Goal: Task Accomplishment & Management: Manage account settings

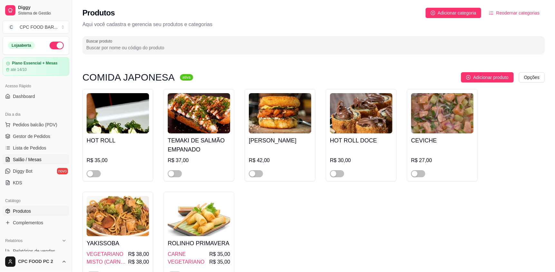
click at [24, 162] on span "Salão / Mesas" at bounding box center [27, 159] width 29 height 6
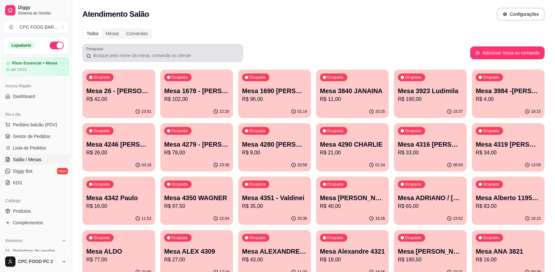
click at [99, 54] on input "Pesquisar" at bounding box center [165, 55] width 148 height 6
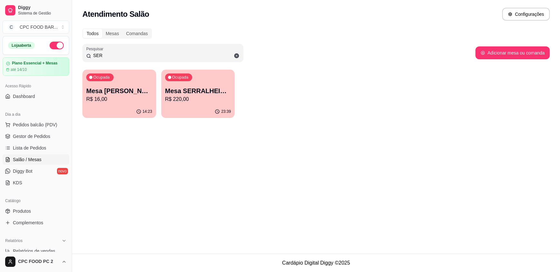
type input "SER"
click at [205, 108] on div "23:39" at bounding box center [198, 111] width 74 height 13
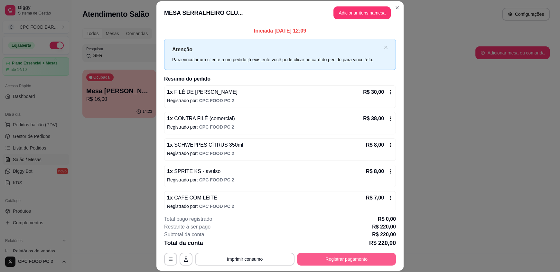
click at [337, 260] on button "Registrar pagamento" at bounding box center [346, 258] width 99 height 13
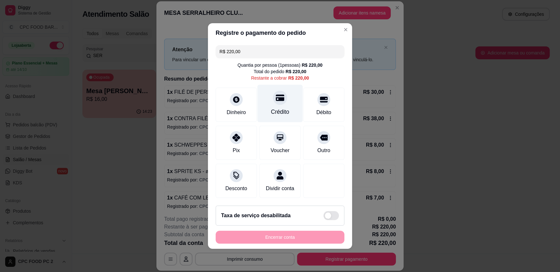
click at [282, 97] on div "Crédito" at bounding box center [279, 104] width 45 height 38
type input "R$ 0,00"
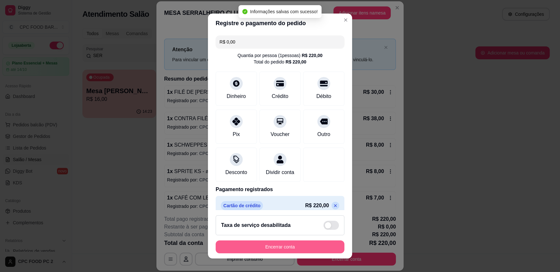
click at [286, 246] on button "Encerrar conta" at bounding box center [280, 246] width 129 height 13
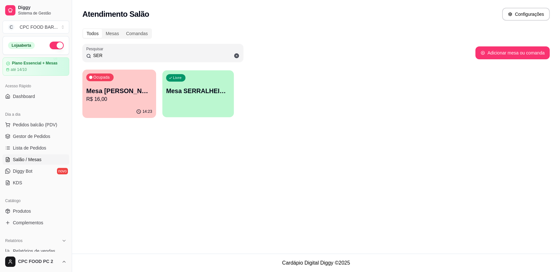
click at [163, 89] on div "Livre Mesa SERRALHEIRO CLUBE" at bounding box center [197, 89] width 71 height 39
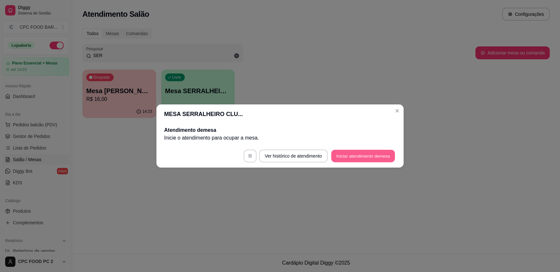
click at [365, 162] on button "Iniciar atendimento de mesa" at bounding box center [363, 156] width 64 height 13
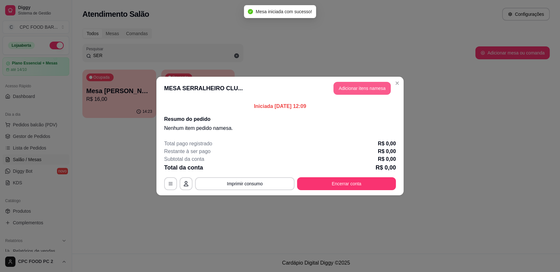
click at [365, 88] on button "Adicionar itens na mesa" at bounding box center [361, 88] width 57 height 13
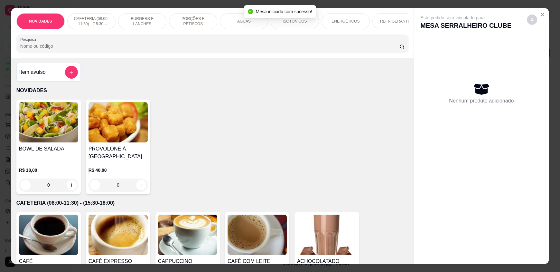
click at [121, 48] on input "Pesquisa" at bounding box center [209, 46] width 379 height 6
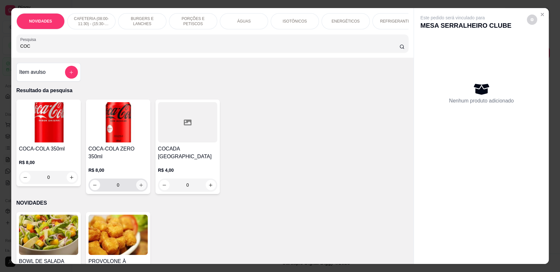
type input "COC"
click at [141, 183] on button "increase-product-quantity" at bounding box center [141, 185] width 10 height 10
type input "1"
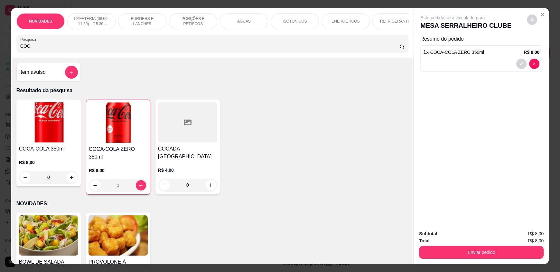
click at [95, 49] on input "COC" at bounding box center [209, 46] width 379 height 6
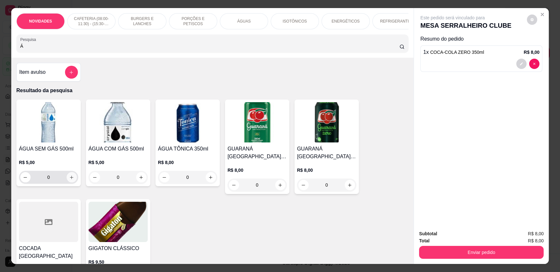
type input "Á"
click at [70, 180] on icon "increase-product-quantity" at bounding box center [71, 177] width 5 height 5
type input "1"
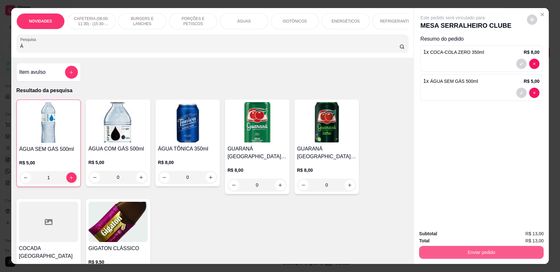
click at [473, 255] on button "Enviar pedido" at bounding box center [481, 251] width 125 height 13
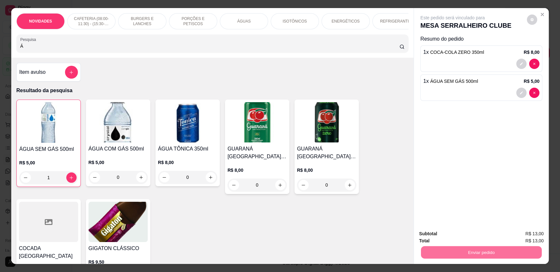
click at [474, 235] on button "Registrar cliente" at bounding box center [483, 236] width 42 height 12
click at [462, 254] on button "Enviar pedido" at bounding box center [481, 251] width 121 height 13
click at [524, 237] on button "Enviar pedido" at bounding box center [526, 236] width 35 height 12
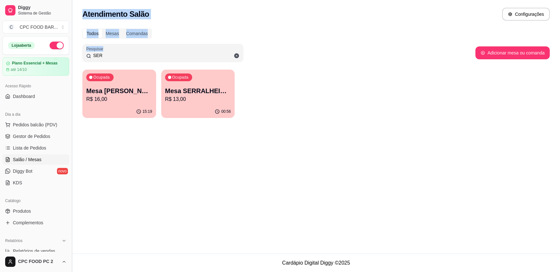
drag, startPoint x: 117, startPoint y: 51, endPoint x: 73, endPoint y: 48, distance: 44.2
click at [73, 48] on div "Diggy Sistema de Gestão C CPC FOOD BAR ... Loja aberta Plano Essencial + Mesas …" at bounding box center [280, 136] width 560 height 272
drag, startPoint x: 109, startPoint y: 54, endPoint x: 79, endPoint y: 53, distance: 29.3
click at [79, 53] on div "Todos Mesas Comandas Pesquisar SER Adicionar mesa ou comanda Ocupada Mesa SERGI…" at bounding box center [316, 74] width 488 height 101
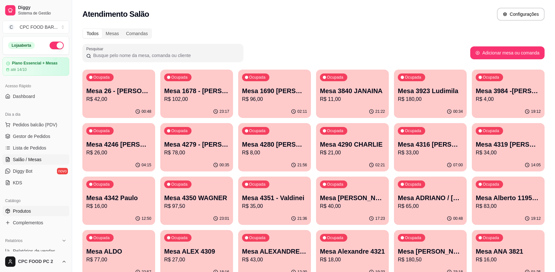
click at [27, 208] on span "Produtos" at bounding box center [22, 211] width 18 height 6
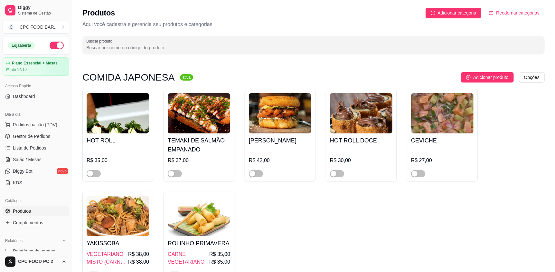
click at [135, 50] on input "Buscar produto" at bounding box center [313, 47] width 454 height 6
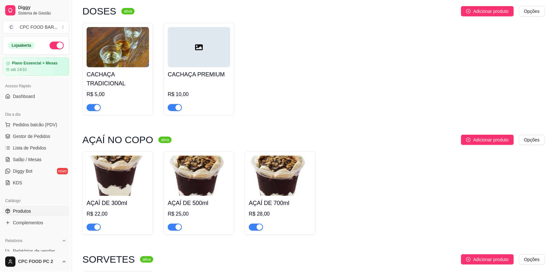
scroll to position [225, 0]
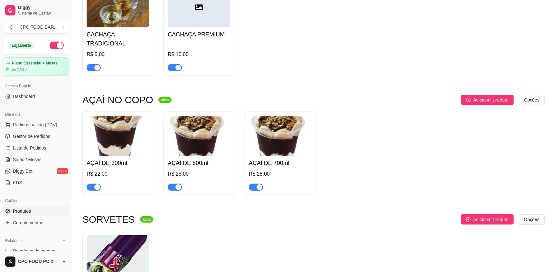
type input "AÇA"
click at [342, 125] on div "AÇAÍ DE 300ml R$ 22,00 AÇAÍ DE 500ml R$ 25,00 AÇAÍ DE 700ml R$ 28,00" at bounding box center [313, 152] width 462 height 83
click at [29, 162] on span "Salão / Mesas" at bounding box center [27, 159] width 29 height 6
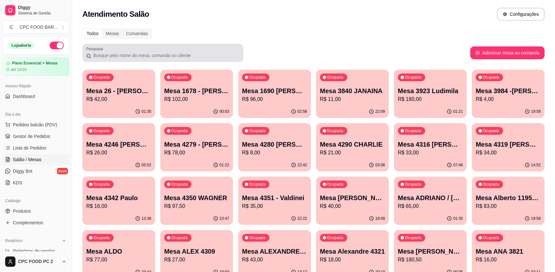
click at [132, 52] on input "Pesquisar" at bounding box center [165, 55] width 148 height 6
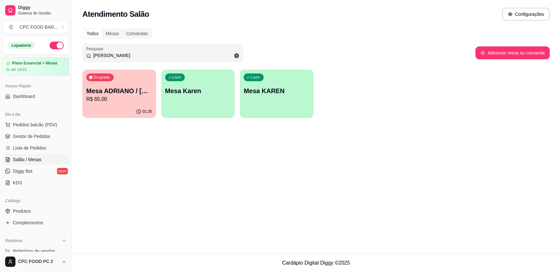
type input "karen"
click at [127, 92] on p "Mesa ADRIANO / [PERSON_NAME] 3940" at bounding box center [119, 91] width 64 height 9
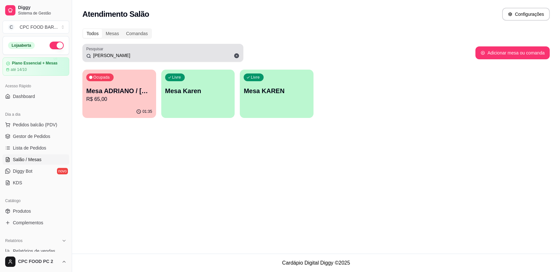
click at [237, 56] on icon at bounding box center [237, 56] width 6 height 6
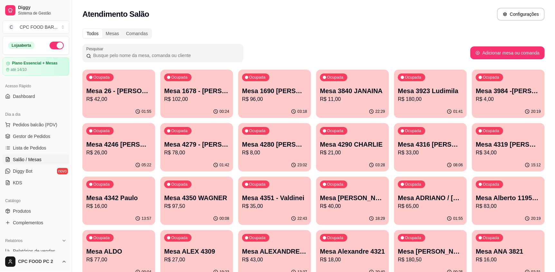
click at [153, 53] on input "Pesquisar" at bounding box center [165, 55] width 148 height 6
click at [116, 54] on input "Pesquisar" at bounding box center [165, 55] width 148 height 6
click at [125, 58] on input "Pesquisar" at bounding box center [165, 55] width 148 height 6
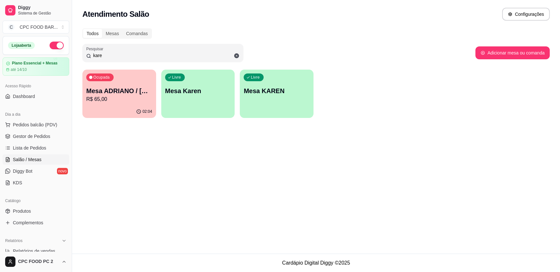
type input "kare"
click at [116, 83] on div "Ocupada Mesa ADRIANO / KAREN 3940 R$ 65,00" at bounding box center [119, 87] width 74 height 36
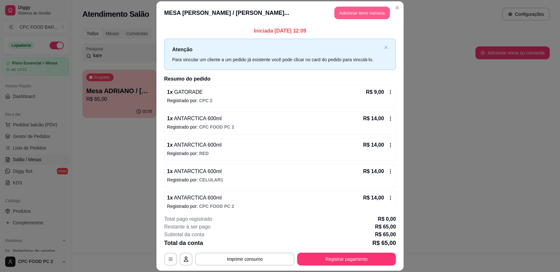
click at [354, 13] on button "Adicionar itens na mesa" at bounding box center [361, 13] width 55 height 13
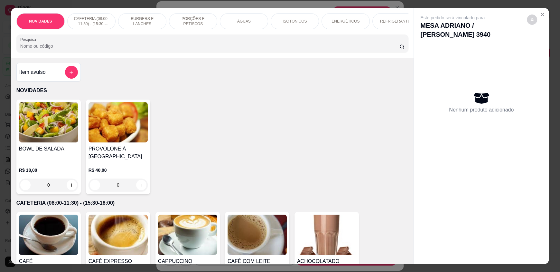
click at [217, 49] on input "Pesquisa" at bounding box center [209, 46] width 379 height 6
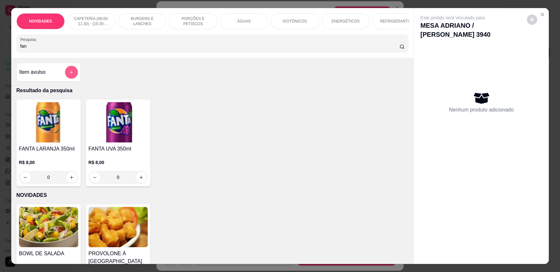
type input "fan"
click at [70, 74] on icon "add-separate-item" at bounding box center [72, 72] width 4 height 4
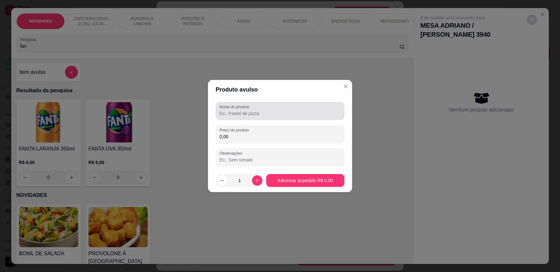
click at [241, 117] on div at bounding box center [279, 110] width 121 height 13
type input "FANTA segredo"
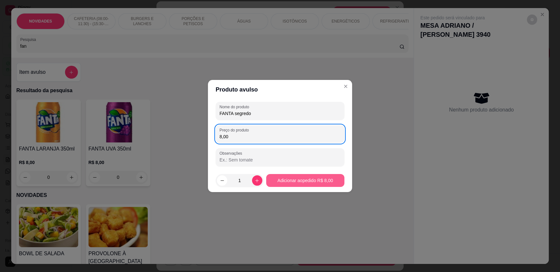
type input "8,00"
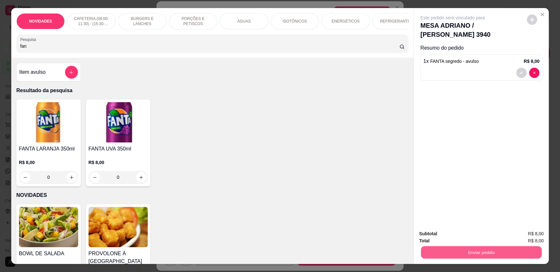
click at [449, 255] on button "Enviar pedido" at bounding box center [481, 251] width 121 height 13
click at [519, 235] on button "Enviar pedido" at bounding box center [526, 236] width 35 height 12
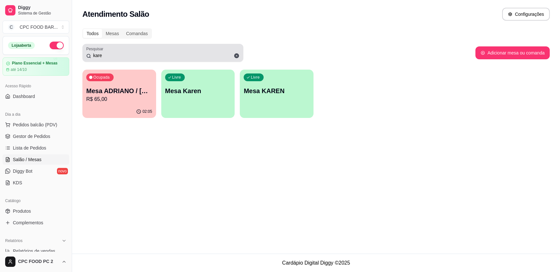
click at [235, 53] on icon at bounding box center [237, 56] width 6 height 6
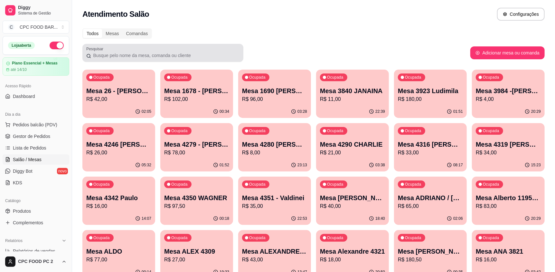
click at [96, 57] on input "Pesquisar" at bounding box center [165, 55] width 148 height 6
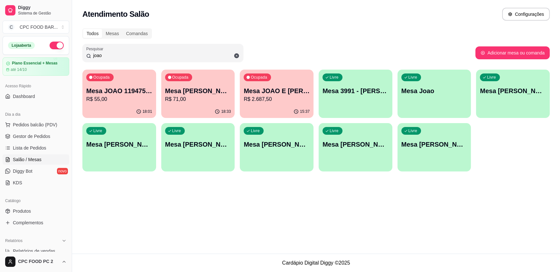
type input "joao"
click at [496, 85] on div "Livre Mesa [PERSON_NAME]" at bounding box center [513, 89] width 74 height 41
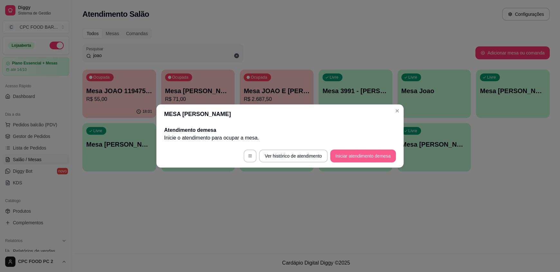
click at [355, 157] on button "Iniciar atendimento de mesa" at bounding box center [363, 155] width 66 height 13
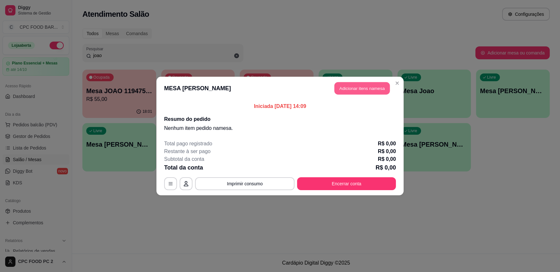
click at [346, 91] on button "Adicionar itens na mesa" at bounding box center [361, 88] width 55 height 13
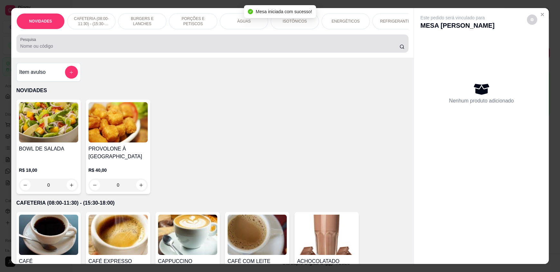
click at [236, 49] on input "Pesquisa" at bounding box center [209, 46] width 379 height 6
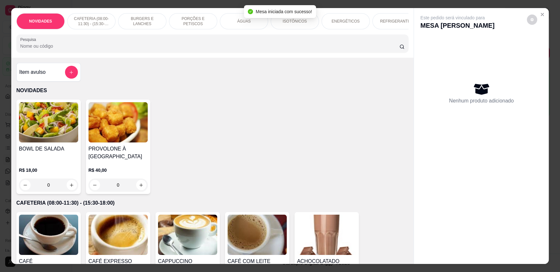
type input "o"
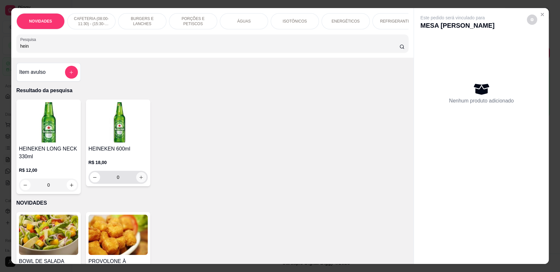
type input "hein"
click at [139, 180] on icon "increase-product-quantity" at bounding box center [141, 177] width 5 height 5
type input "1"
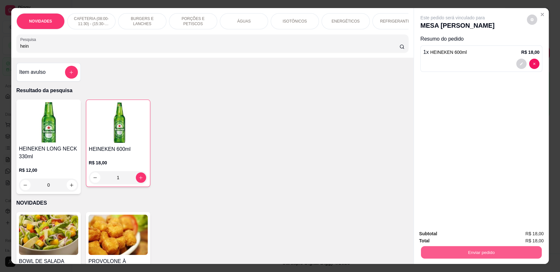
click at [495, 249] on button "Enviar pedido" at bounding box center [481, 251] width 121 height 13
click at [519, 235] on button "Enviar pedido" at bounding box center [526, 236] width 35 height 12
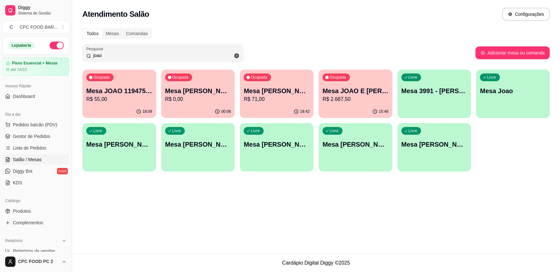
drag, startPoint x: 202, startPoint y: 55, endPoint x: 55, endPoint y: 44, distance: 148.0
click at [56, 58] on div "Diggy Sistema de Gestão C CPC FOOD BAR ... Loja aberta Plano Essencial + Mesas …" at bounding box center [280, 136] width 560 height 272
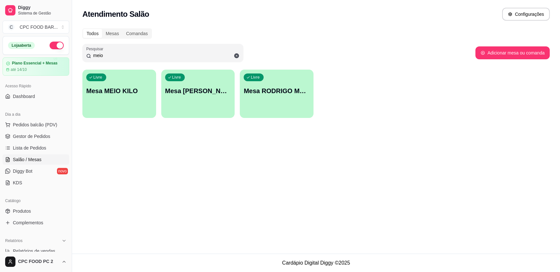
type input "meio"
click at [107, 89] on p "Mesa MEIO KILO" at bounding box center [119, 91] width 64 height 9
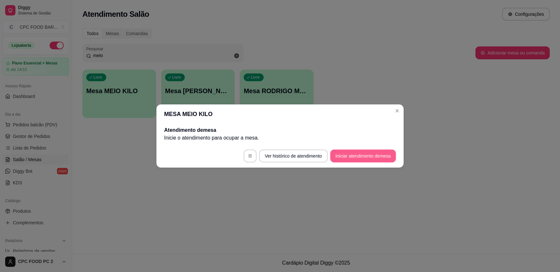
click at [339, 155] on button "Iniciar atendimento de mesa" at bounding box center [363, 155] width 66 height 13
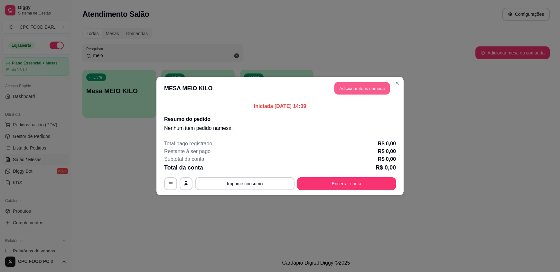
click at [342, 89] on button "Adicionar itens na mesa" at bounding box center [361, 88] width 55 height 13
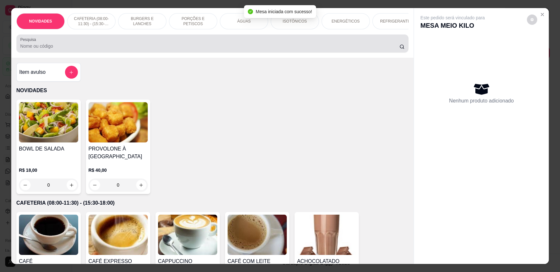
click at [254, 49] on input "Pesquisa" at bounding box center [209, 46] width 379 height 6
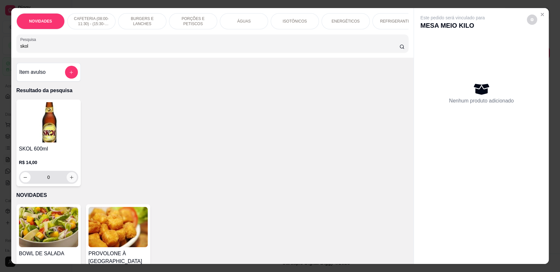
type input "skol"
click at [70, 179] on icon "increase-product-quantity" at bounding box center [72, 177] width 4 height 4
type input "1"
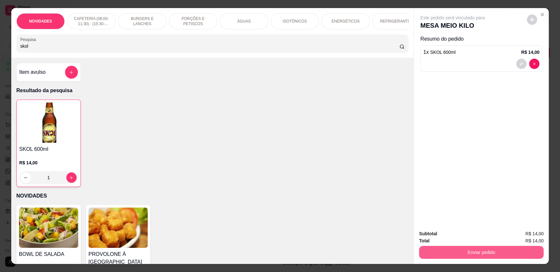
click at [426, 246] on button "Enviar pedido" at bounding box center [481, 251] width 125 height 13
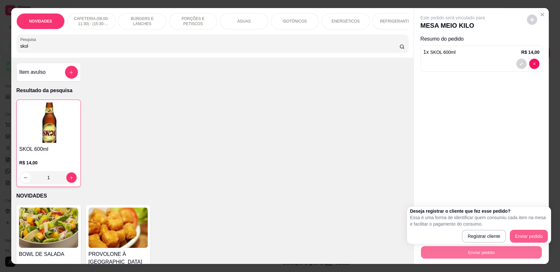
click at [524, 238] on div "Registrar cliente Enviar pedido" at bounding box center [479, 235] width 138 height 13
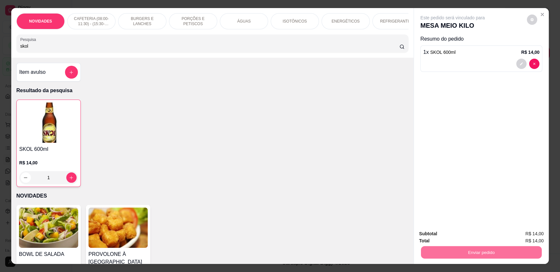
click at [524, 238] on button "Enviar pedido" at bounding box center [526, 236] width 36 height 12
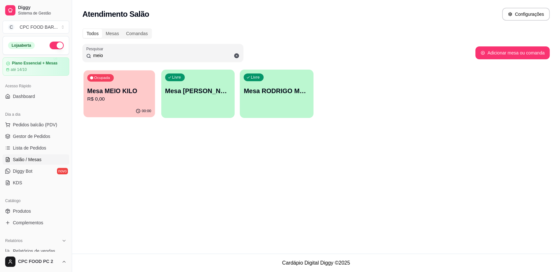
click at [134, 87] on p "Mesa MEIO KILO" at bounding box center [119, 91] width 64 height 9
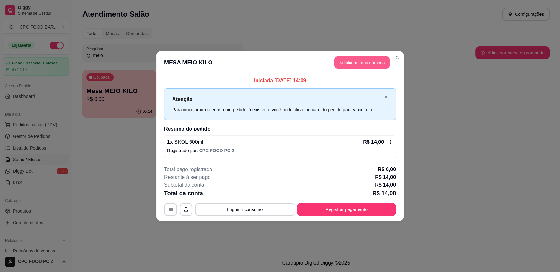
click at [358, 64] on button "Adicionar itens na mesa" at bounding box center [361, 62] width 55 height 13
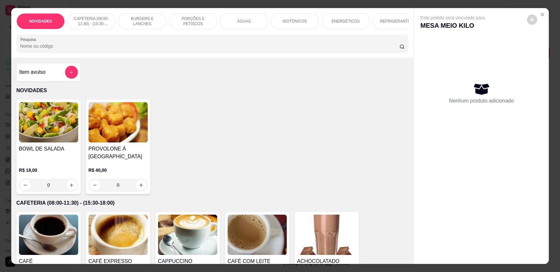
click at [188, 49] on input "Pesquisa" at bounding box center [209, 46] width 379 height 6
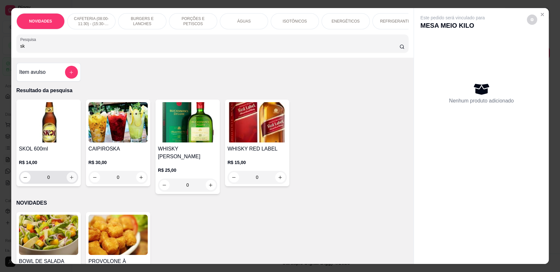
type input "sk"
click at [69, 180] on icon "increase-product-quantity" at bounding box center [71, 177] width 5 height 5
type input "1"
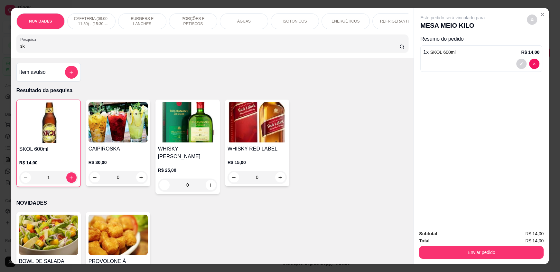
click at [51, 49] on input "sk" at bounding box center [209, 46] width 379 height 6
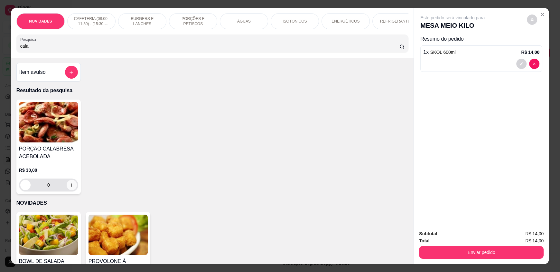
type input "cala"
click at [69, 187] on icon "increase-product-quantity" at bounding box center [71, 184] width 5 height 5
type input "1"
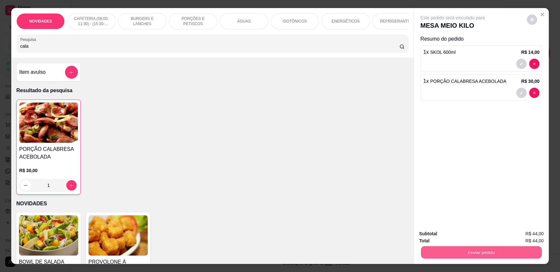
click at [498, 252] on button "Enviar pedido" at bounding box center [481, 251] width 121 height 13
click at [533, 236] on button "Enviar pedido" at bounding box center [526, 236] width 35 height 12
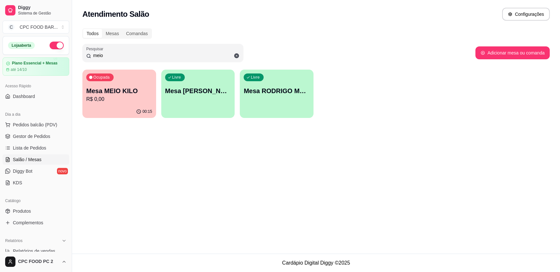
click at [177, 54] on input "meio" at bounding box center [165, 55] width 148 height 6
type input "kare"
click at [125, 99] on p "R$ 73,00" at bounding box center [119, 99] width 66 height 8
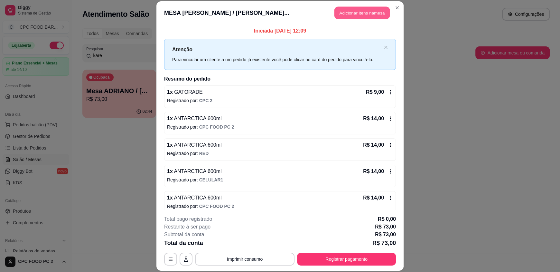
click at [345, 9] on button "Adicionar itens na mesa" at bounding box center [361, 13] width 55 height 13
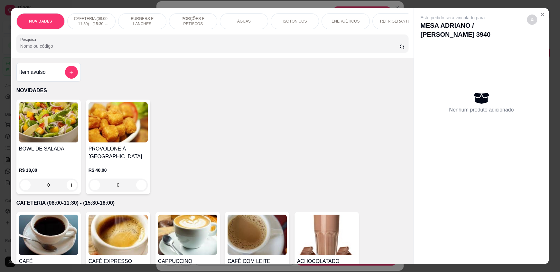
click at [245, 21] on p "ÁGUAS" at bounding box center [244, 21] width 14 height 5
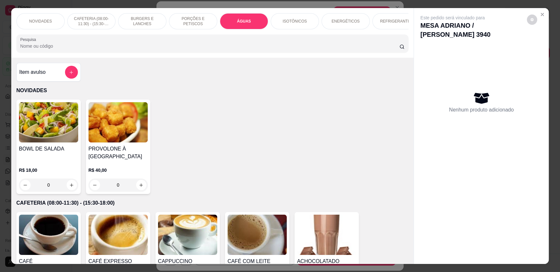
scroll to position [12, 0]
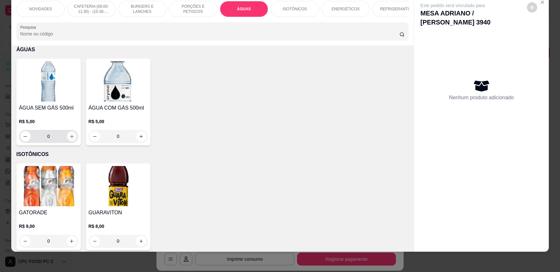
click at [70, 139] on icon "increase-product-quantity" at bounding box center [71, 136] width 5 height 5
type input "1"
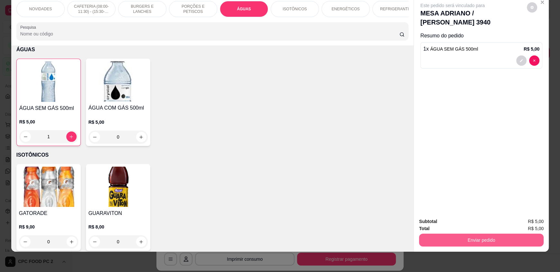
click at [486, 242] on button "Enviar pedido" at bounding box center [481, 239] width 125 height 13
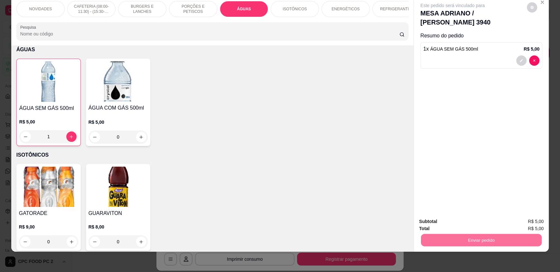
click at [518, 223] on button "Enviar pedido" at bounding box center [526, 223] width 35 height 12
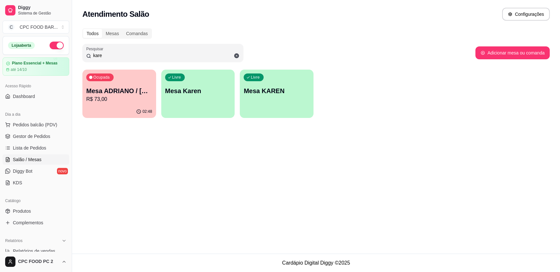
drag, startPoint x: 154, startPoint y: 53, endPoint x: 77, endPoint y: 52, distance: 76.6
click at [77, 52] on div "Todos Mesas Comandas Pesquisar kare Adicionar mesa ou comanda Ocupada Mesa ADRI…" at bounding box center [316, 74] width 488 height 101
click at [77, 51] on div "Todos Mesas Comandas Pesquisar kare Adicionar mesa ou comanda Ocupada Mesa ADRI…" at bounding box center [316, 74] width 488 height 101
drag, startPoint x: 179, startPoint y: 54, endPoint x: 22, endPoint y: 57, distance: 157.7
click at [22, 57] on div "Diggy Sistema de Gestão C CPC FOOD BAR ... Loja aberta Plano Essencial + Mesas …" at bounding box center [280, 136] width 560 height 272
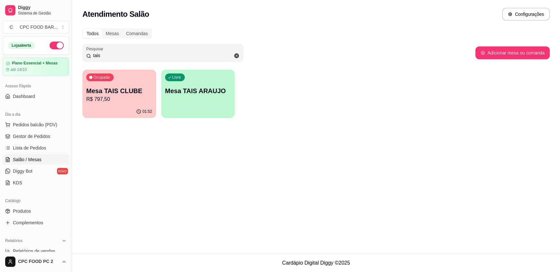
type input "tais"
click at [105, 89] on p "Mesa TAIS CLUBE" at bounding box center [119, 91] width 64 height 9
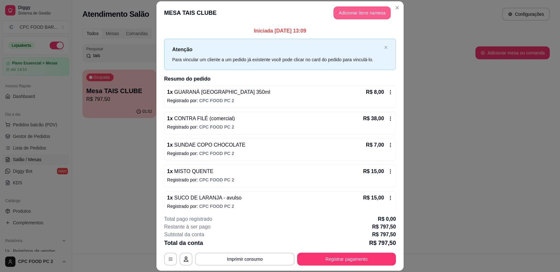
click at [357, 12] on button "Adicionar itens na mesa" at bounding box center [361, 12] width 57 height 13
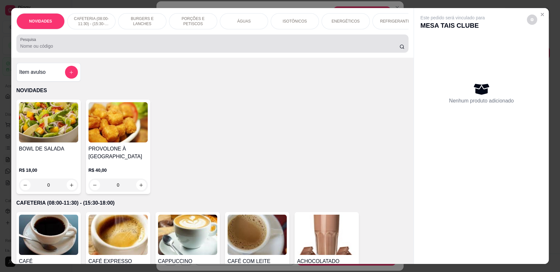
click at [289, 47] on div at bounding box center [212, 43] width 384 height 13
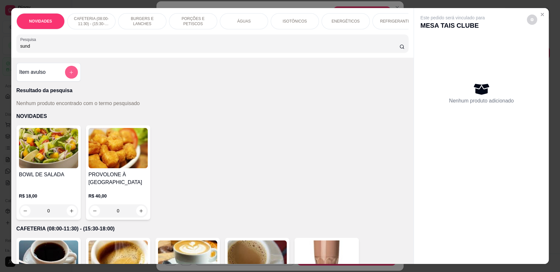
type input "sund"
click at [69, 75] on icon "add-separate-item" at bounding box center [71, 72] width 5 height 5
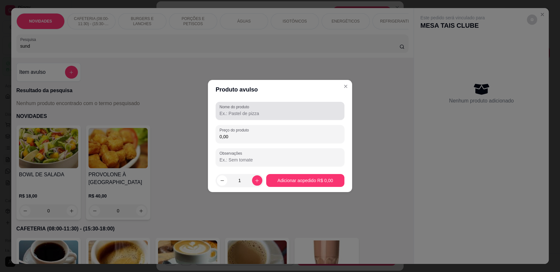
drag, startPoint x: 232, startPoint y: 117, endPoint x: 224, endPoint y: 112, distance: 9.7
click at [230, 116] on div "Nome do produto" at bounding box center [280, 111] width 129 height 18
type input "SUNDAE CHOCOLATE"
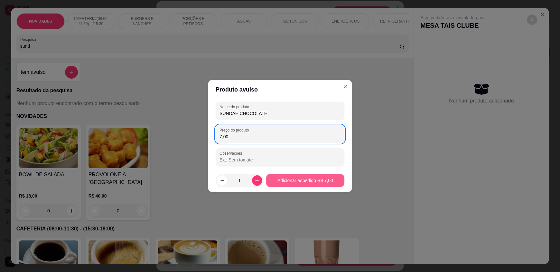
type input "7,00"
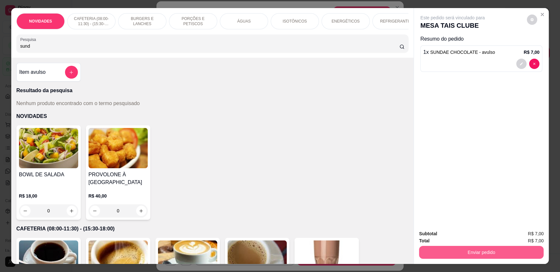
click at [469, 248] on button "Enviar pedido" at bounding box center [481, 251] width 125 height 13
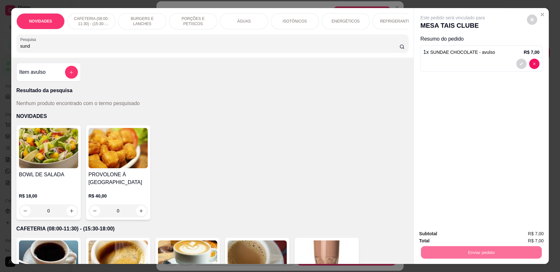
click at [532, 236] on button "Enviar pedido" at bounding box center [526, 236] width 36 height 12
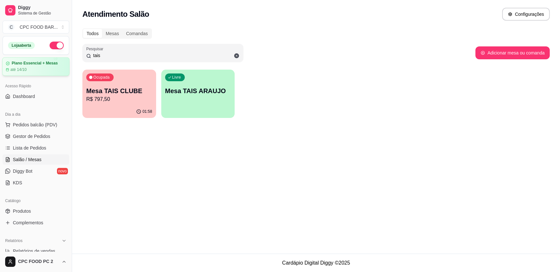
drag, startPoint x: 105, startPoint y: 54, endPoint x: 51, endPoint y: 57, distance: 53.8
click at [51, 58] on div "Diggy Sistema de Gestão C CPC FOOD BAR ... Loja aberta Plano Essencial + Mesas …" at bounding box center [280, 136] width 560 height 272
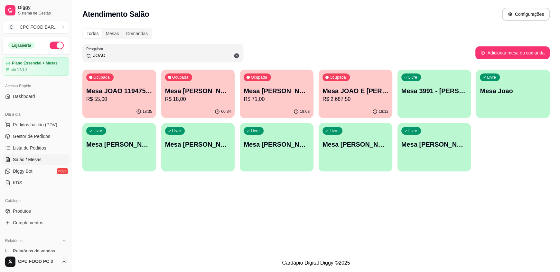
type input "JOAO"
click at [181, 101] on p "R$ 18,00" at bounding box center [198, 98] width 64 height 7
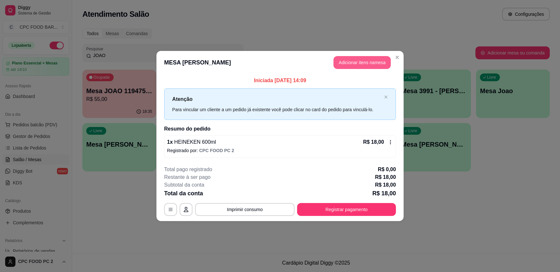
click at [360, 65] on button "Adicionar itens na mesa" at bounding box center [361, 62] width 57 height 13
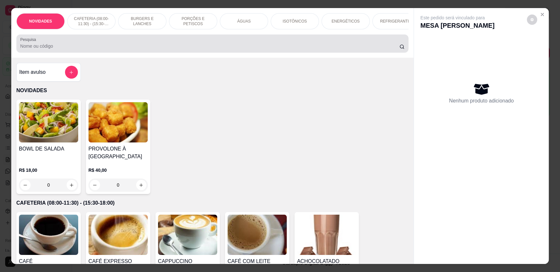
click at [253, 49] on input "Pesquisa" at bounding box center [209, 46] width 379 height 6
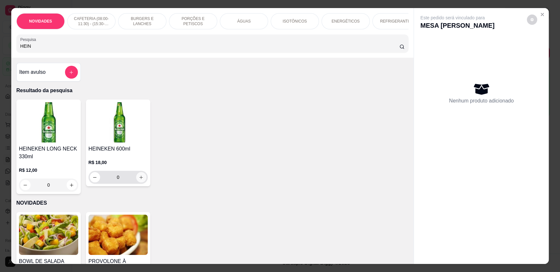
type input "HEIN"
click at [140, 179] on icon "increase-product-quantity" at bounding box center [142, 177] width 4 height 4
type input "1"
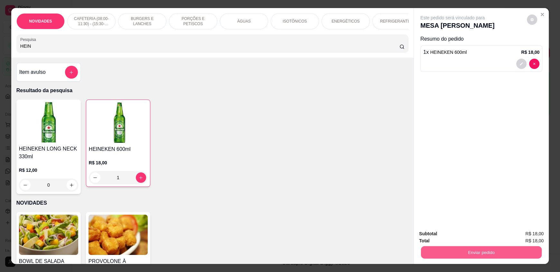
click at [509, 250] on button "Enviar pedido" at bounding box center [481, 251] width 121 height 13
click at [522, 234] on button "Enviar pedido" at bounding box center [526, 236] width 36 height 12
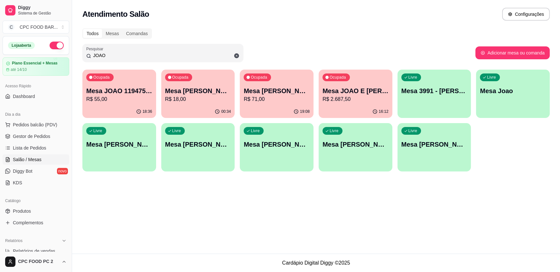
click at [201, 89] on p "Mesa [PERSON_NAME]" at bounding box center [198, 90] width 66 height 9
drag, startPoint x: 153, startPoint y: 57, endPoint x: 0, endPoint y: 39, distance: 154.2
click at [4, 46] on div "Diggy Sistema de Gestão C CPC FOOD BAR ... Loja aberta Plano Essencial + Mesas …" at bounding box center [280, 136] width 560 height 272
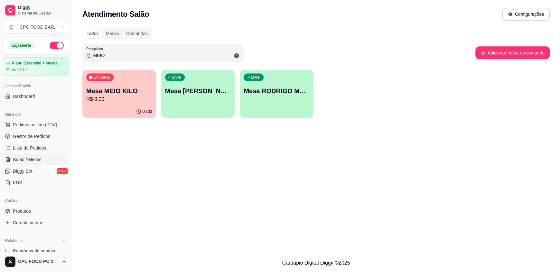
type input "MEIO"
click at [114, 100] on p "R$ 0,00" at bounding box center [119, 99] width 66 height 8
click at [120, 100] on p "R$ 0,00" at bounding box center [119, 98] width 64 height 7
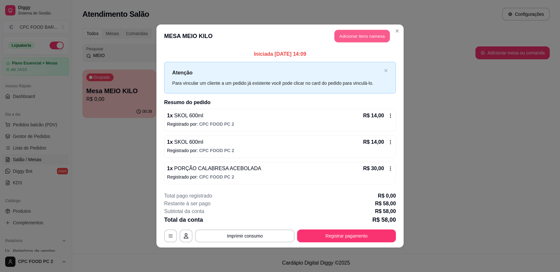
click at [349, 39] on button "Adicionar itens na mesa" at bounding box center [361, 36] width 55 height 13
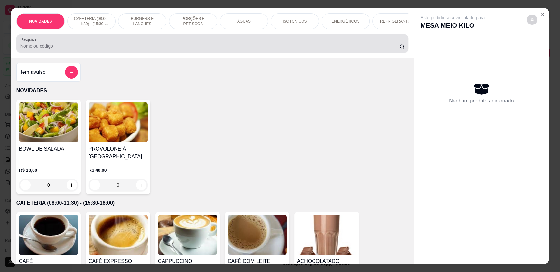
click at [275, 49] on input "Pesquisa" at bounding box center [209, 46] width 379 height 6
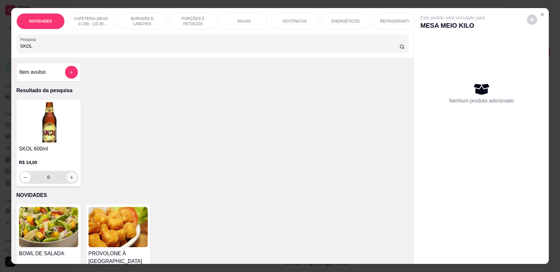
type input "SKOL"
click at [70, 180] on icon "increase-product-quantity" at bounding box center [71, 177] width 5 height 5
type input "1"
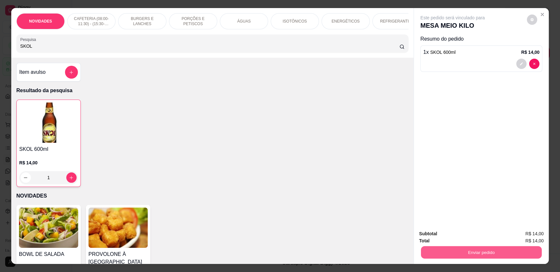
click at [444, 245] on button "Enviar pedido" at bounding box center [481, 251] width 121 height 13
click at [493, 248] on button "Enviar pedido" at bounding box center [481, 251] width 125 height 13
click at [523, 236] on button "Enviar pedido" at bounding box center [526, 236] width 36 height 12
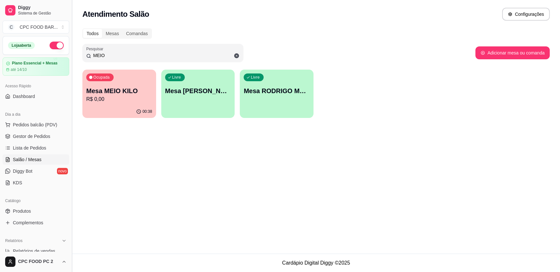
drag, startPoint x: 213, startPoint y: 54, endPoint x: 72, endPoint y: 43, distance: 141.6
click at [72, 43] on div "Diggy Sistema de Gestão C CPC FOOD BAR ... Loja aberta Plano Essencial + Mesas …" at bounding box center [280, 136] width 560 height 272
type input "[PERSON_NAME]"
click at [116, 94] on p "Mesa ADRIANO / [PERSON_NAME] 3940" at bounding box center [119, 90] width 66 height 9
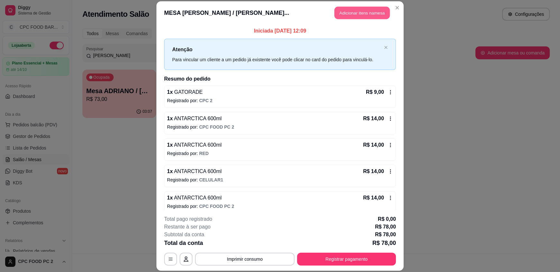
click at [346, 12] on button "Adicionar itens na mesa" at bounding box center [361, 13] width 55 height 13
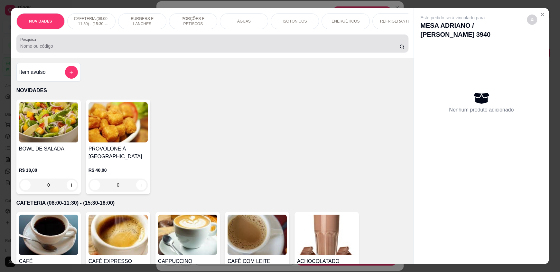
click at [199, 49] on input "Pesquisa" at bounding box center [209, 46] width 379 height 6
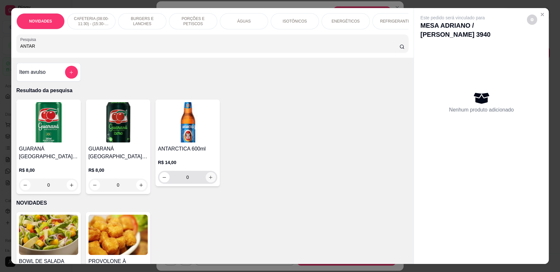
type input "ANTAR"
click at [210, 180] on icon "increase-product-quantity" at bounding box center [210, 177] width 5 height 5
type input "1"
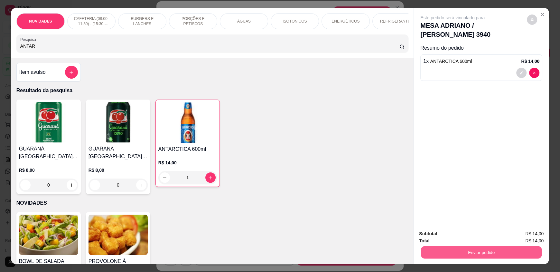
click at [460, 252] on button "Enviar pedido" at bounding box center [481, 251] width 121 height 13
click at [526, 235] on button "Enviar pedido" at bounding box center [526, 236] width 36 height 12
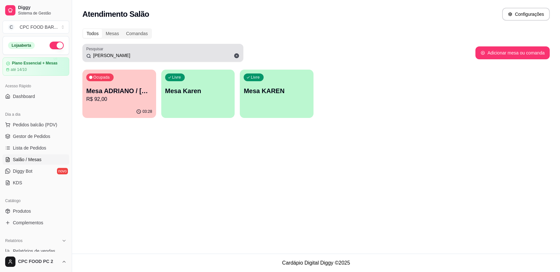
click at [125, 54] on input "[PERSON_NAME]" at bounding box center [165, 55] width 148 height 6
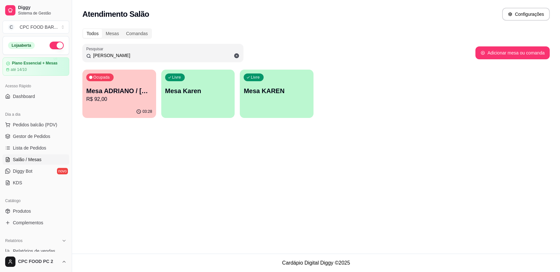
click at [125, 55] on input "[PERSON_NAME]" at bounding box center [165, 55] width 148 height 6
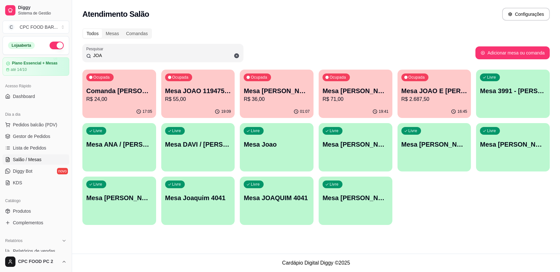
type input "JOA"
click at [282, 102] on p "R$ 36,00" at bounding box center [277, 99] width 66 height 8
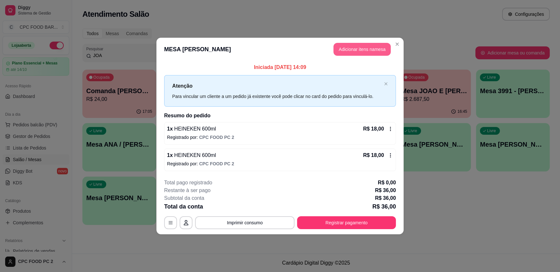
click at [355, 48] on button "Adicionar itens na mesa" at bounding box center [361, 49] width 57 height 13
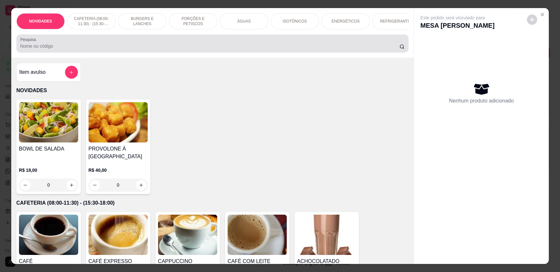
click at [245, 46] on div at bounding box center [212, 43] width 384 height 13
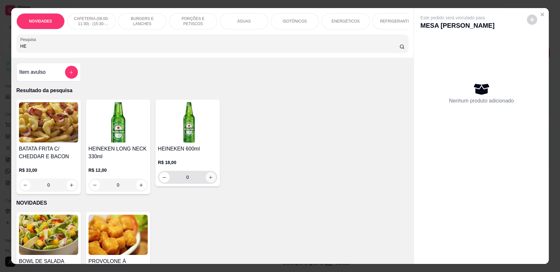
type input "HE"
click at [208, 180] on icon "increase-product-quantity" at bounding box center [210, 177] width 5 height 5
type input "1"
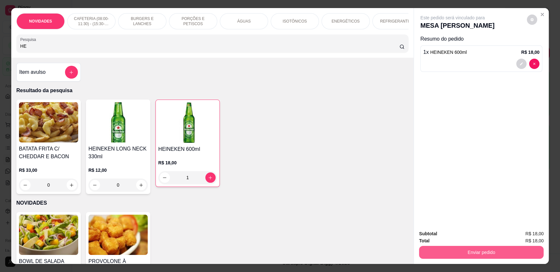
click at [445, 254] on button "Enviar pedido" at bounding box center [481, 251] width 125 height 13
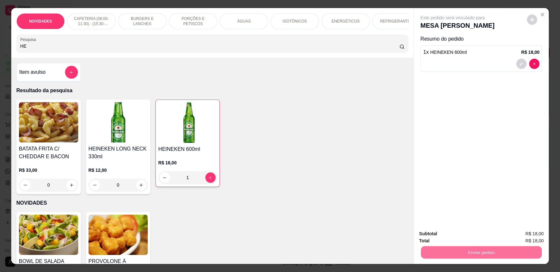
click at [530, 234] on button "Enviar pedido" at bounding box center [526, 236] width 35 height 12
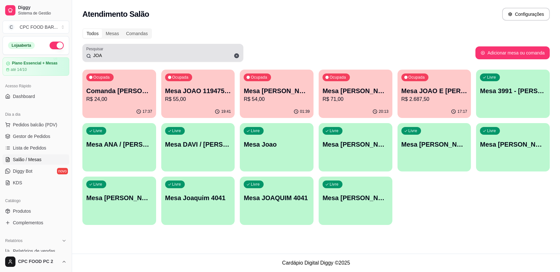
drag, startPoint x: 111, startPoint y: 60, endPoint x: 112, endPoint y: 53, distance: 6.8
click at [111, 59] on div "Pesquisar JOA" at bounding box center [162, 53] width 161 height 18
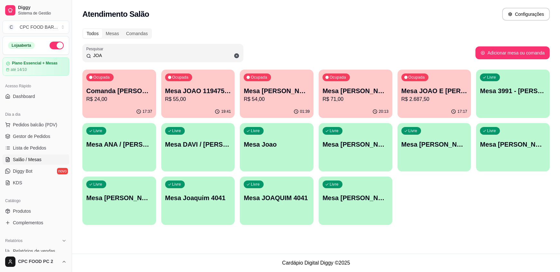
click at [112, 55] on input "JOA" at bounding box center [165, 55] width 148 height 6
click at [111, 55] on input "JOA" at bounding box center [165, 55] width 148 height 6
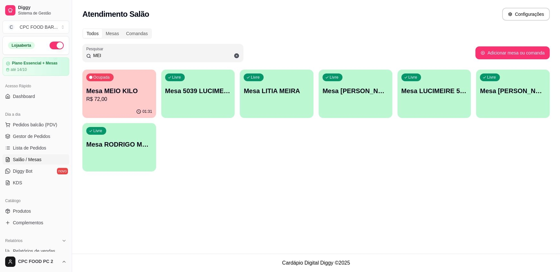
type input "MEI"
click at [121, 95] on div "Mesa MEIO KILO R$ 72,00" at bounding box center [119, 94] width 66 height 17
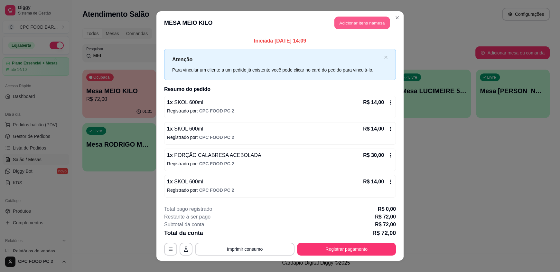
click at [346, 20] on button "Adicionar itens na mesa" at bounding box center [361, 23] width 55 height 13
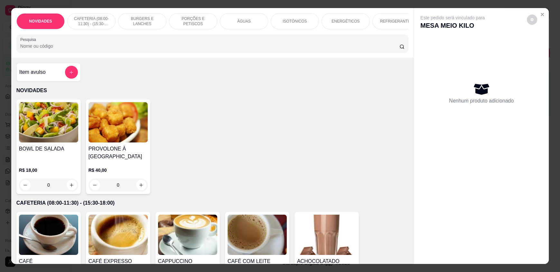
click at [207, 49] on input "Pesquisa" at bounding box center [209, 46] width 379 height 6
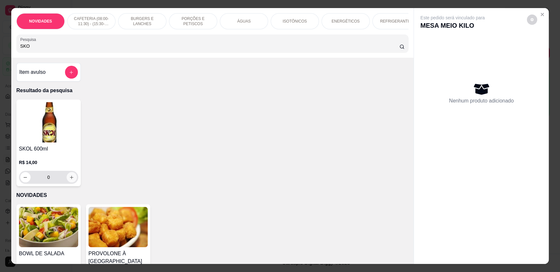
type input "SKO"
click at [69, 180] on icon "increase-product-quantity" at bounding box center [71, 177] width 5 height 5
type input "1"
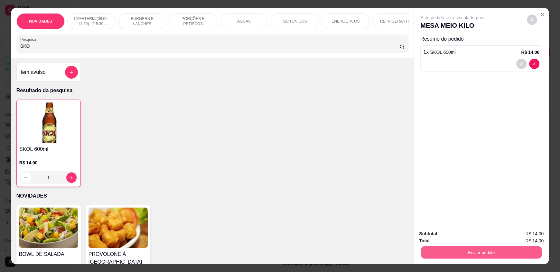
click at [475, 251] on button "Enviar pedido" at bounding box center [481, 251] width 121 height 13
click at [531, 232] on button "Enviar pedido" at bounding box center [526, 236] width 36 height 12
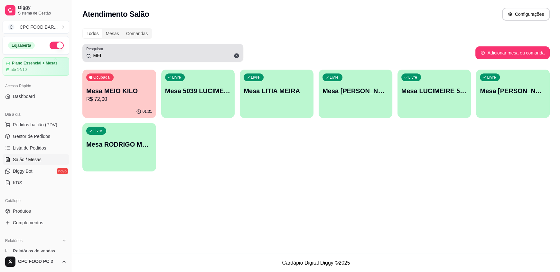
click at [156, 52] on input "MEI" at bounding box center [165, 55] width 148 height 6
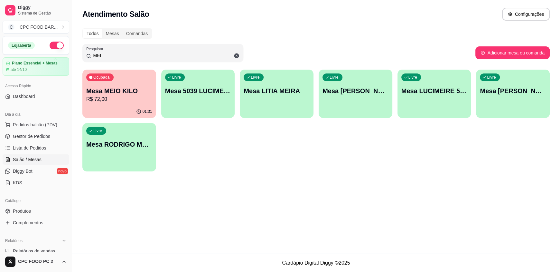
click at [156, 52] on input "MEI" at bounding box center [165, 55] width 148 height 6
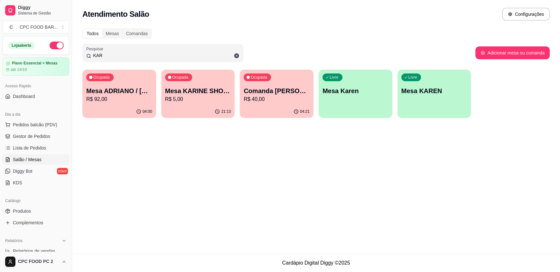
type input "KAR"
click at [119, 101] on p "R$ 92,00" at bounding box center [119, 99] width 66 height 8
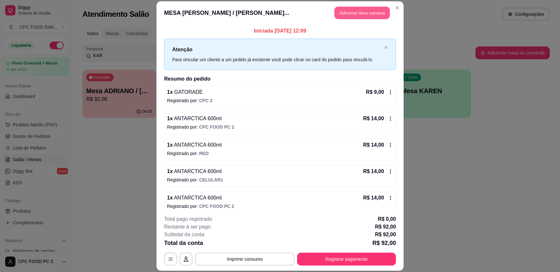
click at [342, 15] on button "Adicionar itens na mesa" at bounding box center [361, 13] width 55 height 13
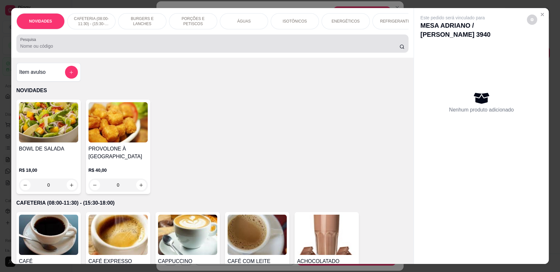
click at [74, 46] on div at bounding box center [212, 43] width 384 height 13
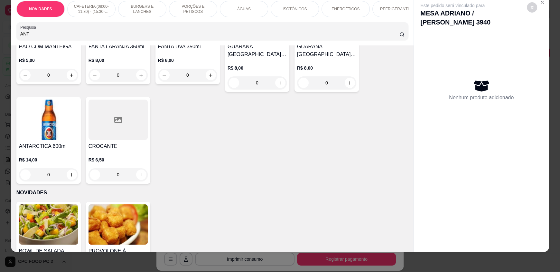
scroll to position [96, 0]
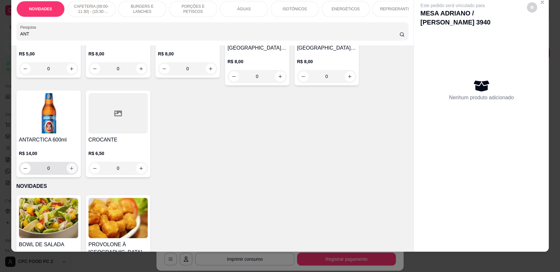
type input "ANT"
click at [69, 170] on icon "increase-product-quantity" at bounding box center [71, 168] width 5 height 5
type input "1"
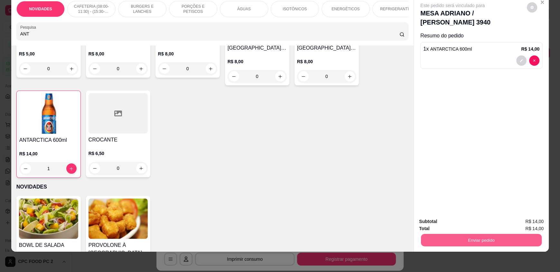
click at [442, 241] on button "Enviar pedido" at bounding box center [481, 239] width 121 height 13
click at [531, 226] on button "Enviar pedido" at bounding box center [526, 223] width 35 height 12
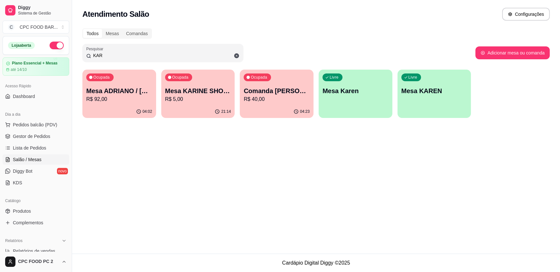
drag, startPoint x: 162, startPoint y: 53, endPoint x: 82, endPoint y: 40, distance: 80.6
click at [82, 48] on div "Pesquisar KAR" at bounding box center [162, 53] width 161 height 18
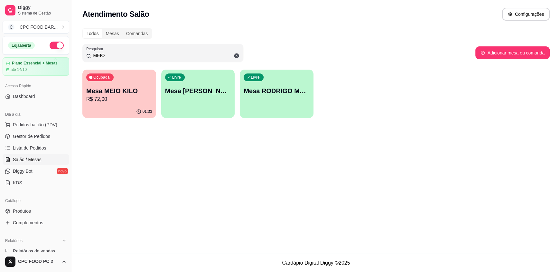
type input "MEIO"
click at [132, 89] on p "Mesa MEIO KILO" at bounding box center [119, 90] width 66 height 9
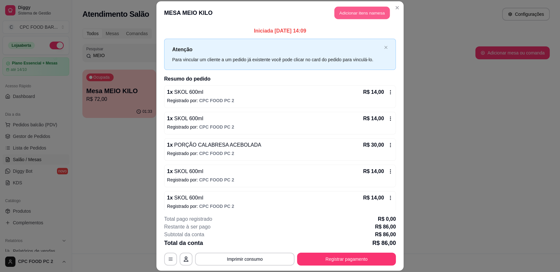
click at [347, 13] on button "Adicionar itens na mesa" at bounding box center [361, 13] width 55 height 13
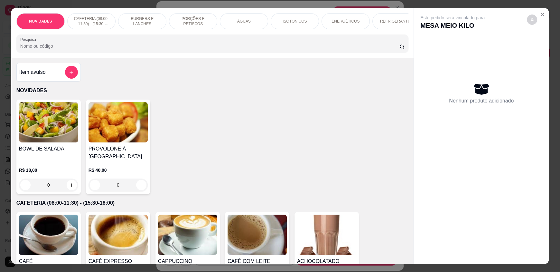
click at [213, 49] on input "Pesquisa" at bounding box center [209, 46] width 379 height 6
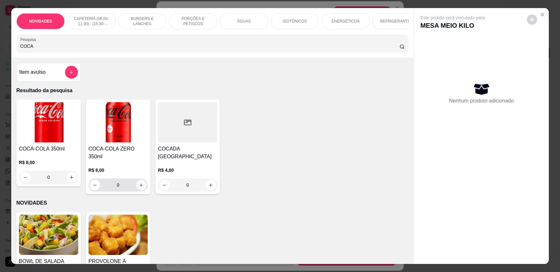
type input "COCA"
click at [135, 178] on div "0" at bounding box center [118, 184] width 57 height 13
click at [136, 180] on button "increase-product-quantity" at bounding box center [141, 185] width 10 height 10
type input "1"
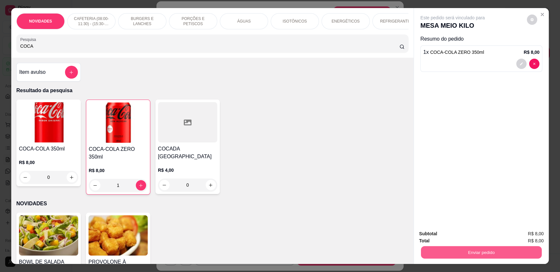
click at [448, 248] on button "Enviar pedido" at bounding box center [481, 251] width 121 height 13
click at [533, 237] on button "Enviar pedido" at bounding box center [526, 236] width 35 height 12
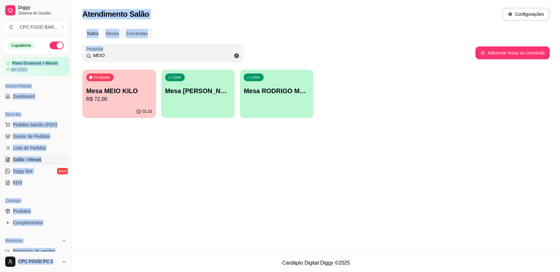
drag, startPoint x: 169, startPoint y: 60, endPoint x: 52, endPoint y: 56, distance: 117.5
click at [53, 60] on div "Diggy Sistema de Gestão C CPC FOOD BAR ... Loja aberta Plano Essencial + Mesas …" at bounding box center [280, 136] width 560 height 272
click at [116, 56] on input "MEIO" at bounding box center [165, 55] width 148 height 6
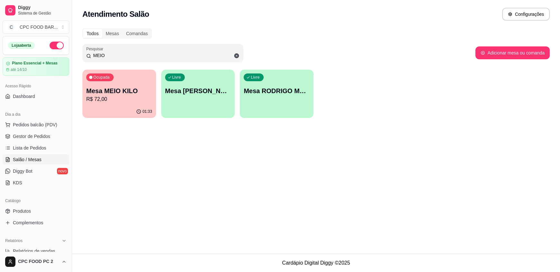
click at [116, 56] on input "MEIO" at bounding box center [165, 55] width 148 height 6
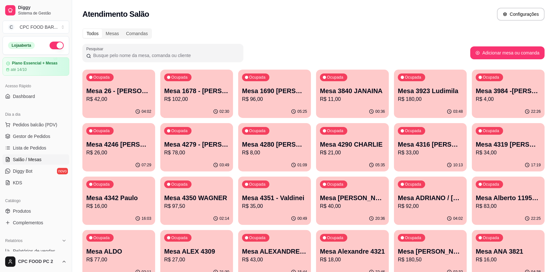
click at [112, 55] on input "Pesquisar" at bounding box center [165, 55] width 148 height 6
click at [114, 58] on input "Pesquisar" at bounding box center [165, 55] width 148 height 6
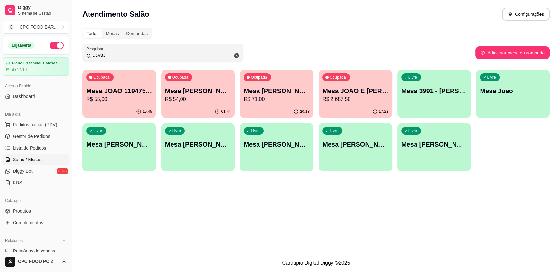
type input "JOAO"
click at [188, 102] on p "R$ 54,00" at bounding box center [198, 98] width 64 height 7
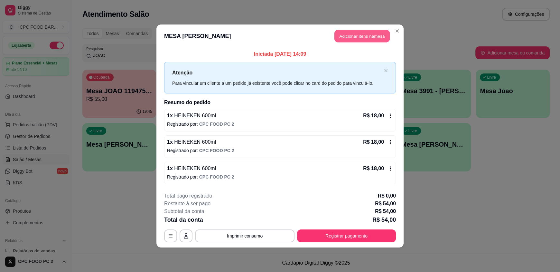
click at [360, 41] on button "Adicionar itens na mesa" at bounding box center [361, 36] width 55 height 13
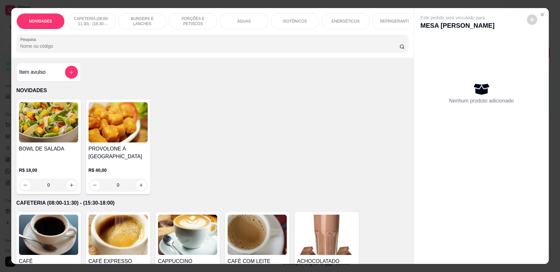
click at [251, 48] on input "Pesquisa" at bounding box center [209, 46] width 379 height 6
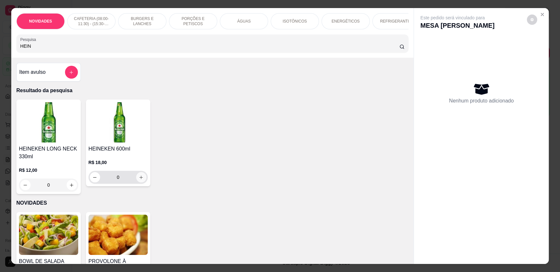
type input "HEIN"
click at [139, 179] on icon "increase-product-quantity" at bounding box center [141, 177] width 5 height 5
type input "1"
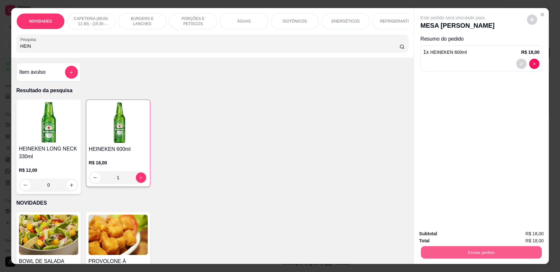
click at [480, 251] on button "Enviar pedido" at bounding box center [481, 251] width 121 height 13
click at [529, 239] on button "Enviar pedido" at bounding box center [526, 236] width 36 height 12
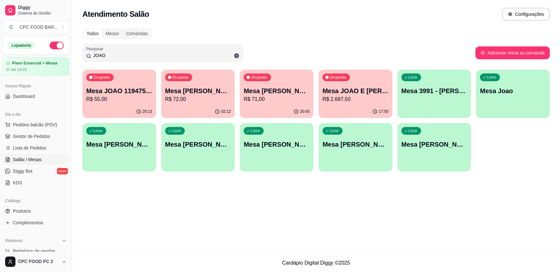
drag, startPoint x: 117, startPoint y: 54, endPoint x: 15, endPoint y: 50, distance: 102.1
click at [15, 50] on div "Diggy Sistema de Gestão C CPC FOOD BAR ... Loja aberta Plano Essencial + Mesas …" at bounding box center [280, 136] width 560 height 272
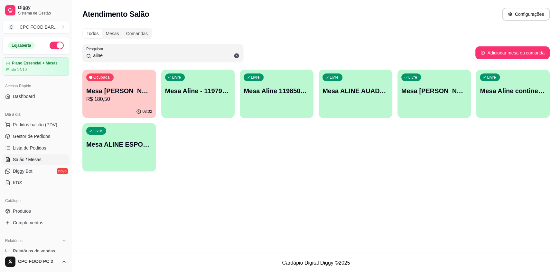
type input "aline"
click at [115, 146] on p "Mesa ALINE ESPORTISTA" at bounding box center [119, 144] width 64 height 9
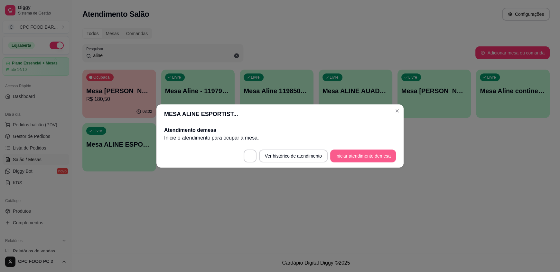
click at [381, 152] on button "Iniciar atendimento de mesa" at bounding box center [363, 155] width 66 height 13
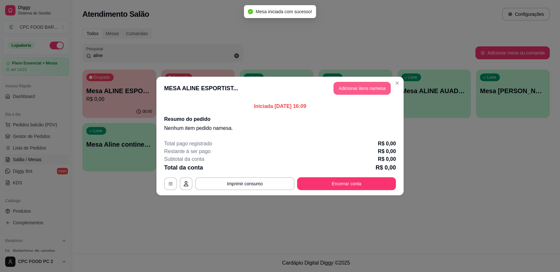
click at [375, 84] on button "Adicionar itens na mesa" at bounding box center [361, 88] width 57 height 13
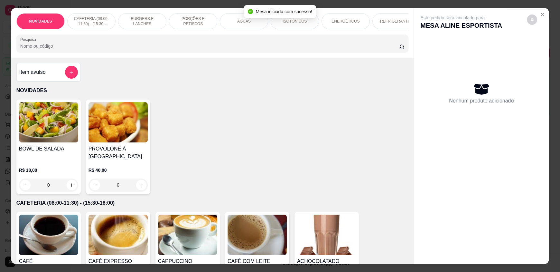
click at [269, 49] on input "Pesquisa" at bounding box center [209, 46] width 379 height 6
click at [248, 23] on div "ÁGUAS" at bounding box center [244, 21] width 48 height 16
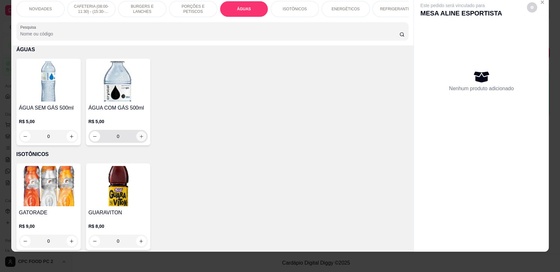
click at [136, 139] on button "increase-product-quantity" at bounding box center [141, 136] width 10 height 10
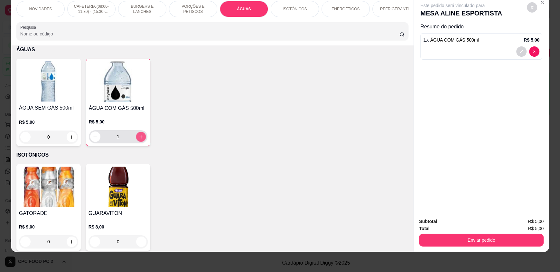
click at [136, 139] on button "increase-product-quantity" at bounding box center [141, 137] width 10 height 10
type input "2"
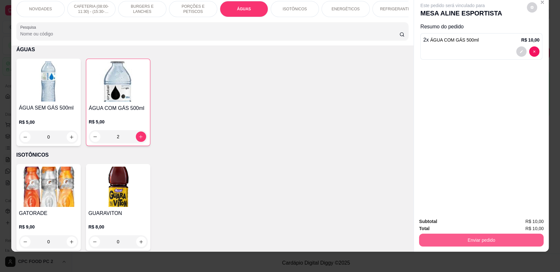
click at [474, 242] on button "Enviar pedido" at bounding box center [481, 239] width 125 height 13
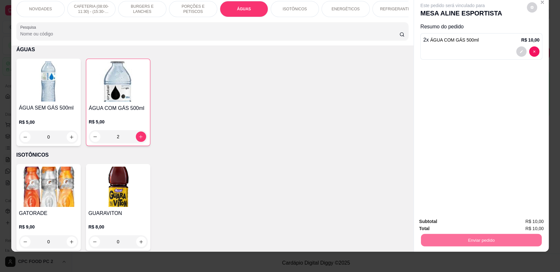
click at [529, 223] on button "Enviar pedido" at bounding box center [526, 223] width 35 height 12
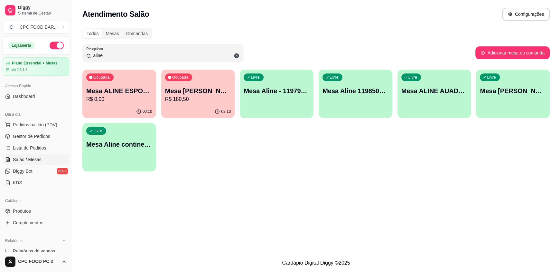
drag, startPoint x: 103, startPoint y: 54, endPoint x: 78, endPoint y: 54, distance: 25.4
click at [78, 54] on div "Todos Mesas Comandas Pesquisar aline Adicionar mesa ou comanda Ocupada Mesa ALI…" at bounding box center [316, 101] width 488 height 154
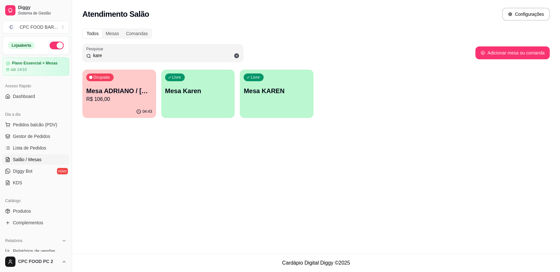
type input "kare"
click at [120, 95] on div "Mesa ADRIANO / KAREN 3940 R$ 106,00" at bounding box center [119, 95] width 64 height 16
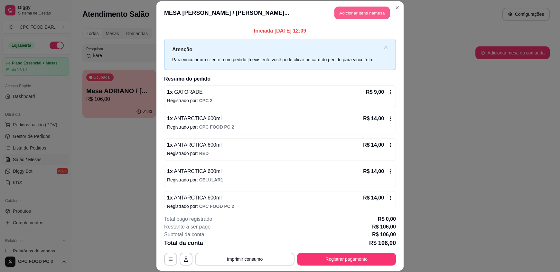
click at [351, 13] on button "Adicionar itens na mesa" at bounding box center [361, 13] width 55 height 13
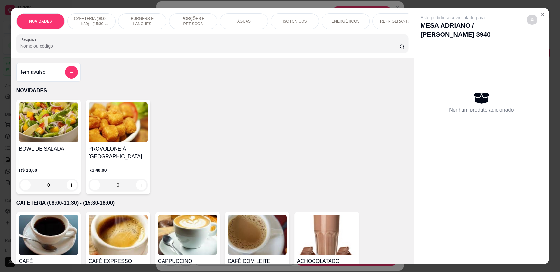
click at [245, 22] on p "ÁGUAS" at bounding box center [244, 21] width 14 height 5
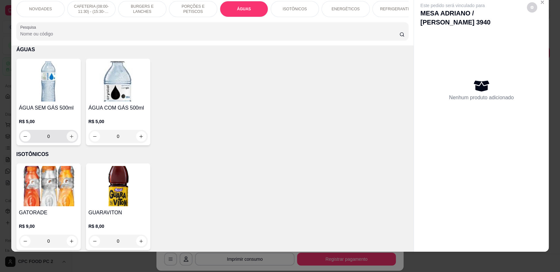
click at [69, 141] on button "increase-product-quantity" at bounding box center [72, 136] width 10 height 10
type input "1"
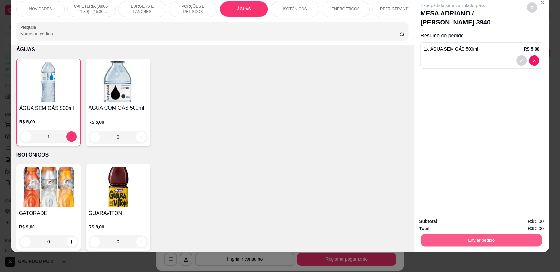
click at [484, 242] on button "Enviar pedido" at bounding box center [481, 239] width 121 height 13
click at [517, 224] on button "Enviar pedido" at bounding box center [526, 223] width 35 height 12
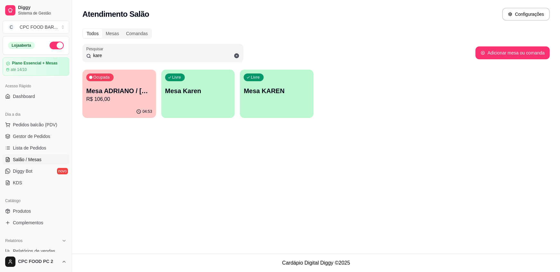
click at [399, 20] on div "Atendimento Salão Configurações" at bounding box center [315, 14] width 467 height 13
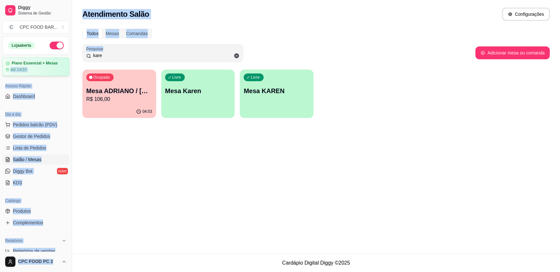
drag, startPoint x: 149, startPoint y: 51, endPoint x: 59, endPoint y: 63, distance: 91.5
click at [59, 63] on div "Diggy Sistema de Gestão C CPC FOOD BAR ... Loja aberta Plano Essencial + Mesas …" at bounding box center [280, 136] width 560 height 272
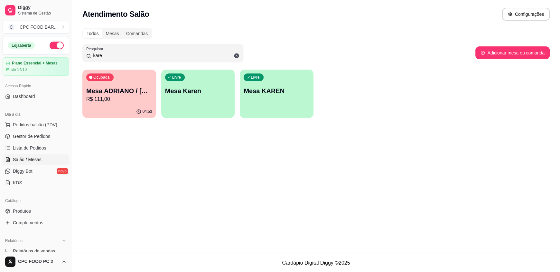
drag, startPoint x: 104, startPoint y: 58, endPoint x: 90, endPoint y: 55, distance: 14.5
click at [90, 55] on div "kare" at bounding box center [162, 52] width 153 height 13
type input "meio"
click at [131, 100] on p "R$ 94,00" at bounding box center [119, 99] width 66 height 8
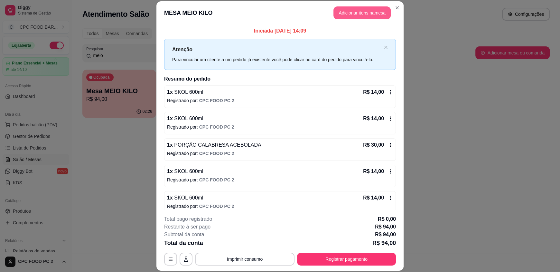
click at [360, 12] on button "Adicionar itens na mesa" at bounding box center [361, 12] width 57 height 13
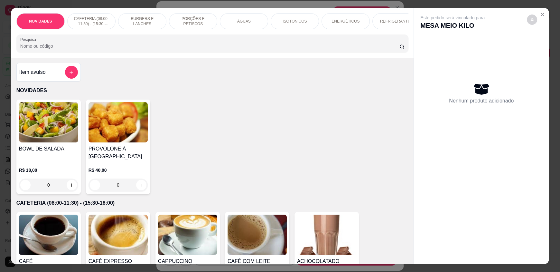
click at [244, 49] on input "Pesquisa" at bounding box center [209, 46] width 379 height 6
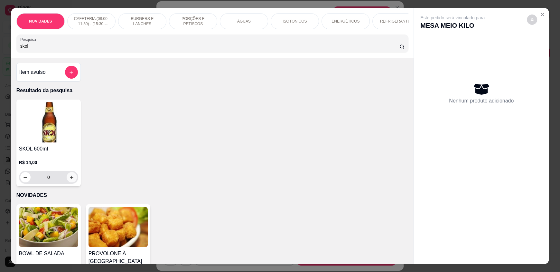
type input "skol"
click at [72, 179] on button "increase-product-quantity" at bounding box center [72, 177] width 10 height 10
type input "1"
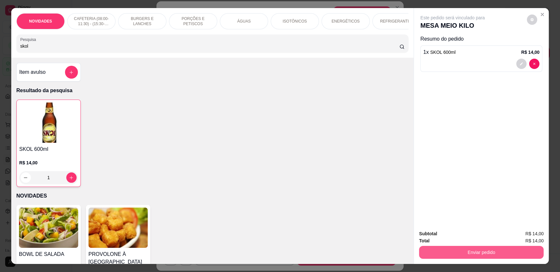
click at [438, 249] on button "Enviar pedido" at bounding box center [481, 251] width 125 height 13
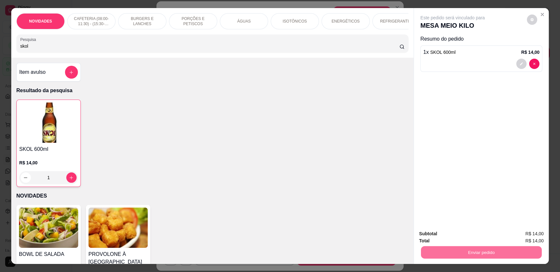
click at [528, 236] on button "Enviar pedido" at bounding box center [526, 236] width 35 height 12
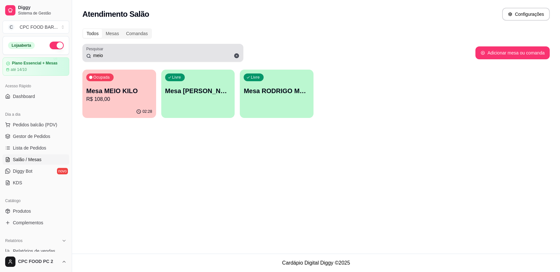
click at [236, 56] on icon at bounding box center [237, 56] width 6 height 6
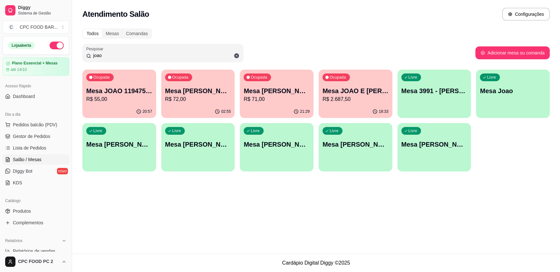
type input "joao"
click at [198, 96] on p "R$ 72,00" at bounding box center [198, 99] width 66 height 8
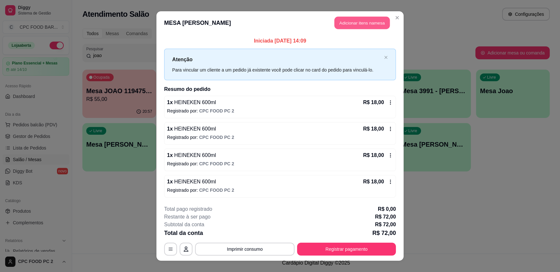
click at [358, 18] on button "Adicionar itens na mesa" at bounding box center [361, 23] width 55 height 13
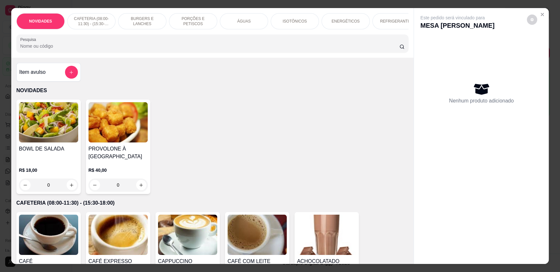
click at [263, 48] on input "Pesquisa" at bounding box center [209, 46] width 379 height 6
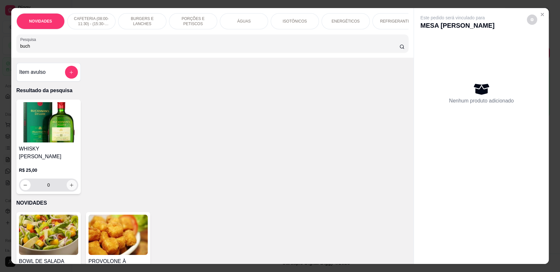
type input "buch"
click at [70, 182] on icon "increase-product-quantity" at bounding box center [71, 184] width 5 height 5
type input "1"
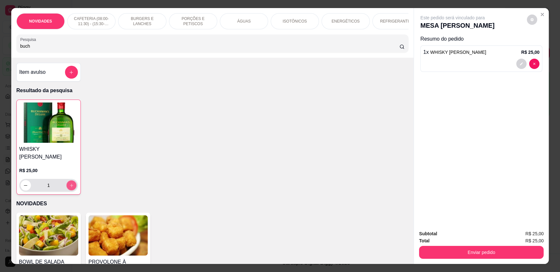
click at [70, 183] on icon "increase-product-quantity" at bounding box center [71, 185] width 5 height 5
type input "2"
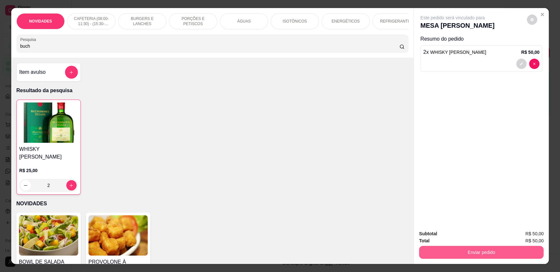
click at [449, 249] on button "Enviar pedido" at bounding box center [481, 251] width 125 height 13
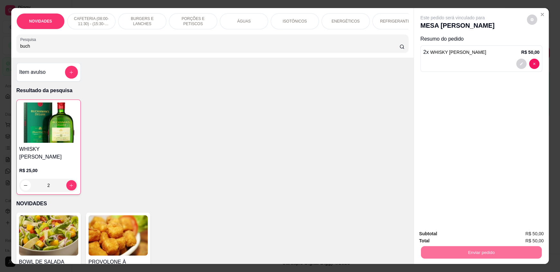
click at [520, 235] on button "Enviar pedido" at bounding box center [526, 236] width 35 height 12
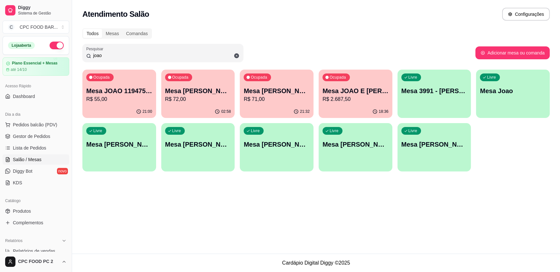
drag, startPoint x: 159, startPoint y: 57, endPoint x: 95, endPoint y: 53, distance: 64.4
click at [95, 54] on input "joao" at bounding box center [165, 55] width 148 height 6
type input "j"
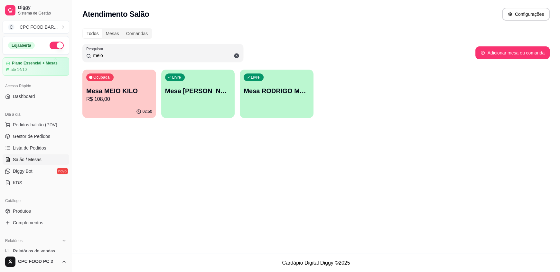
type input "meio"
click at [125, 100] on p "R$ 108,00" at bounding box center [119, 98] width 64 height 7
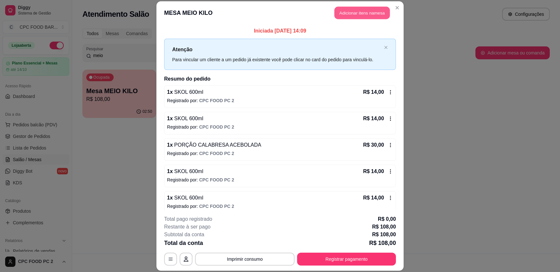
click at [346, 16] on button "Adicionar itens na mesa" at bounding box center [361, 13] width 55 height 13
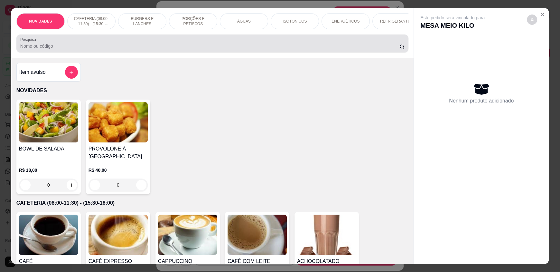
click at [210, 49] on input "Pesquisa" at bounding box center [209, 46] width 379 height 6
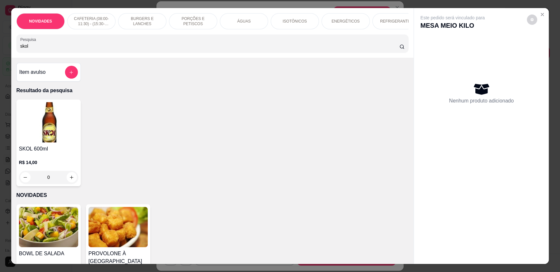
type input "skol"
click at [69, 180] on icon "increase-product-quantity" at bounding box center [71, 177] width 5 height 5
type input "1"
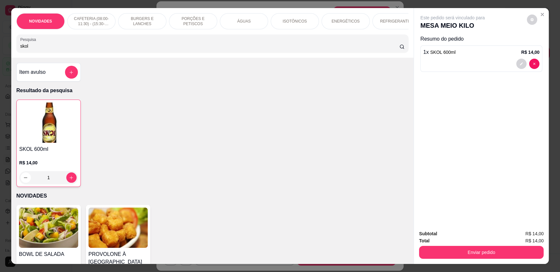
click at [455, 242] on div "Total R$ 14,00" at bounding box center [481, 240] width 125 height 7
click at [454, 248] on button "Enviar pedido" at bounding box center [481, 251] width 125 height 13
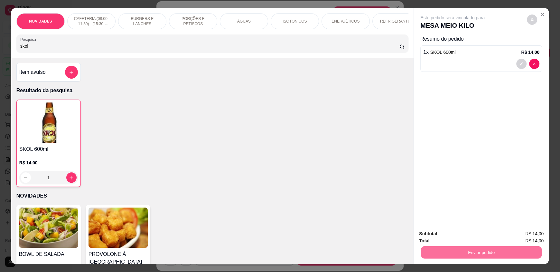
click at [521, 233] on button "Enviar pedido" at bounding box center [526, 236] width 36 height 12
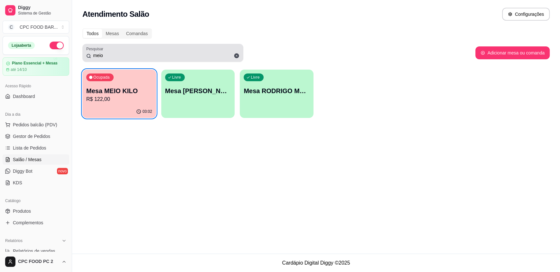
click at [235, 55] on icon at bounding box center [236, 55] width 5 height 5
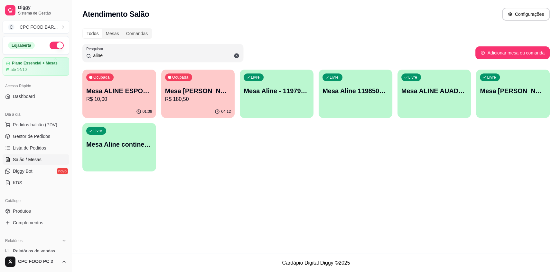
type input "aline"
click at [116, 83] on div "Ocupada Mesa ALINE ESPORTISTA R$ 10,00" at bounding box center [118, 87] width 71 height 35
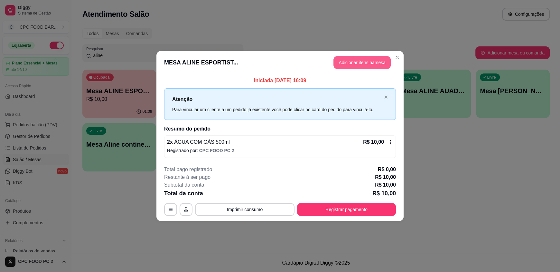
click at [359, 64] on button "Adicionar itens na mesa" at bounding box center [361, 62] width 57 height 13
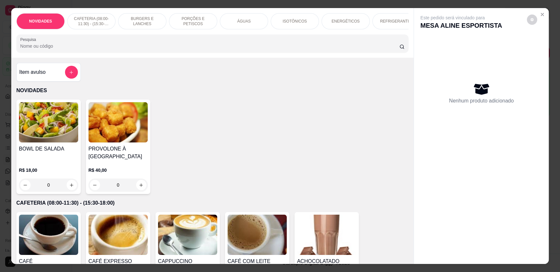
click at [223, 49] on input "Pesquisa" at bounding box center [209, 46] width 379 height 6
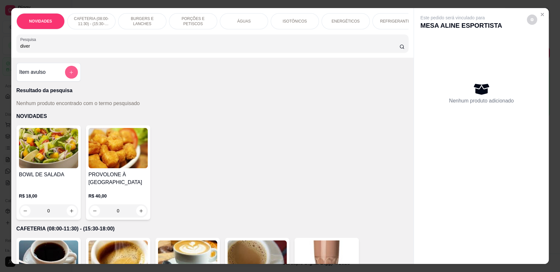
type input "diver"
click at [65, 78] on button "add-separate-item" at bounding box center [71, 72] width 13 height 13
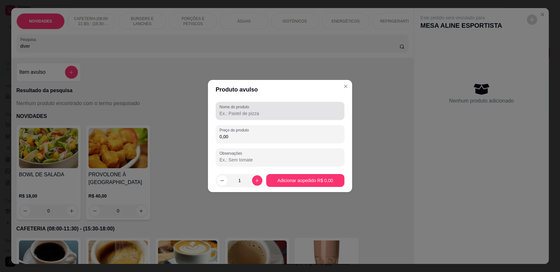
click at [242, 117] on div "Nome do produto" at bounding box center [280, 111] width 129 height 18
type input "DIVERSÃO"
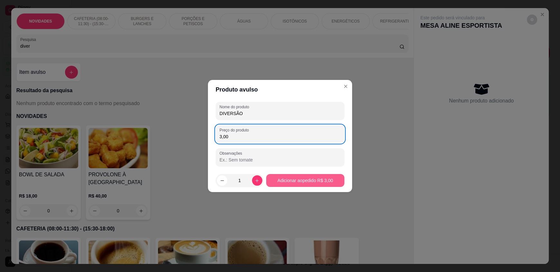
type input "3,00"
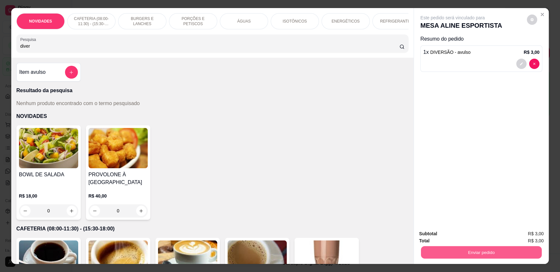
click at [494, 246] on button "Enviar pedido" at bounding box center [481, 251] width 121 height 13
click at [520, 233] on button "Enviar pedido" at bounding box center [526, 236] width 35 height 12
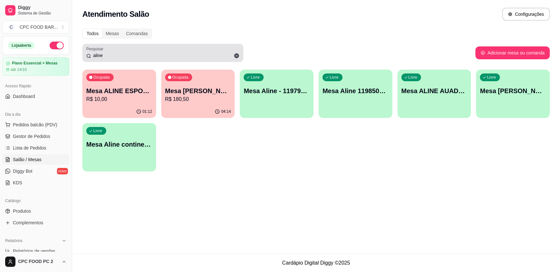
click at [234, 56] on icon at bounding box center [236, 55] width 5 height 5
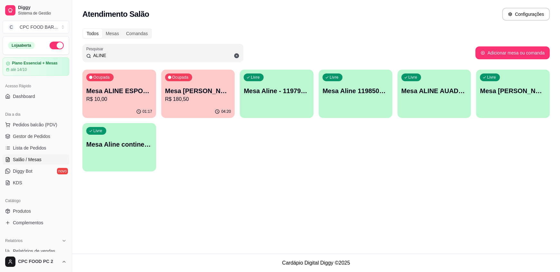
type input "ALINE"
click at [124, 98] on p "R$ 10,00" at bounding box center [119, 99] width 66 height 8
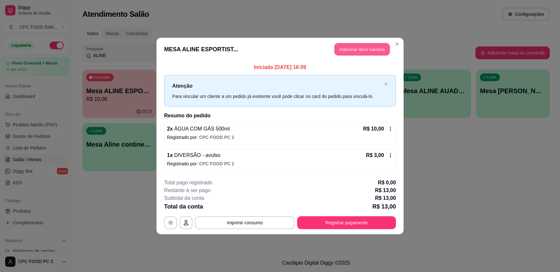
click at [372, 51] on button "Adicionar itens na mesa" at bounding box center [361, 49] width 55 height 13
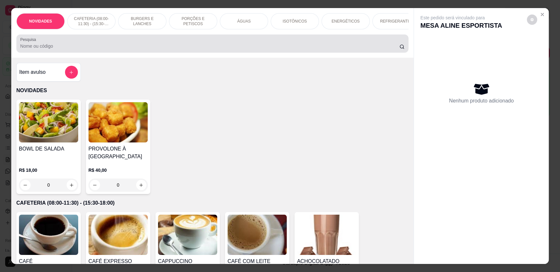
click at [321, 47] on div at bounding box center [212, 43] width 384 height 13
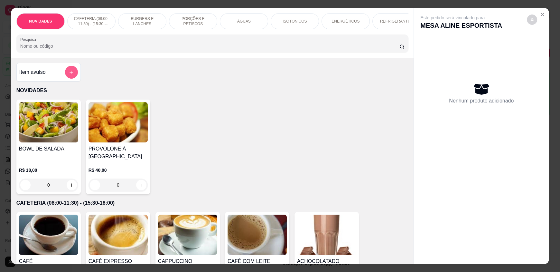
click at [69, 75] on icon "add-separate-item" at bounding box center [71, 72] width 5 height 5
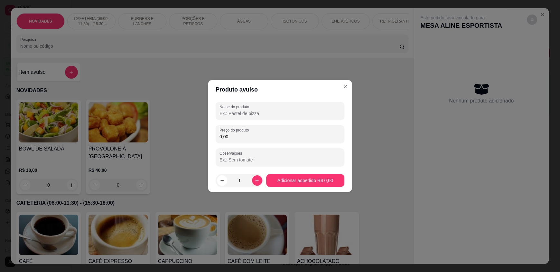
click at [228, 111] on input "Nome do produto" at bounding box center [279, 113] width 121 height 6
type input "DIVERSÃO"
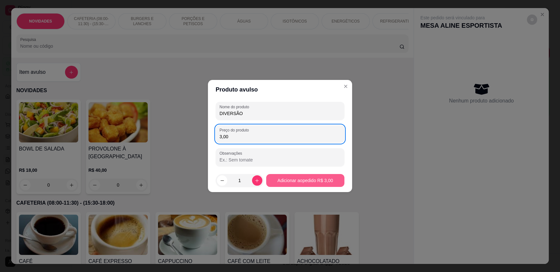
type input "3,00"
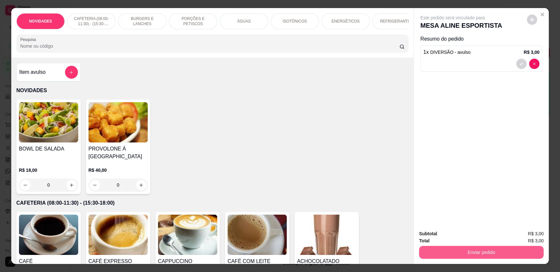
click at [468, 249] on button "Enviar pedido" at bounding box center [481, 251] width 125 height 13
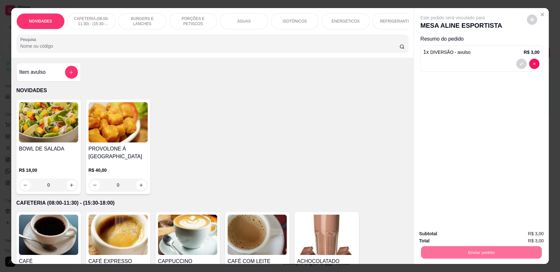
click at [515, 236] on button "Enviar pedido" at bounding box center [526, 236] width 35 height 12
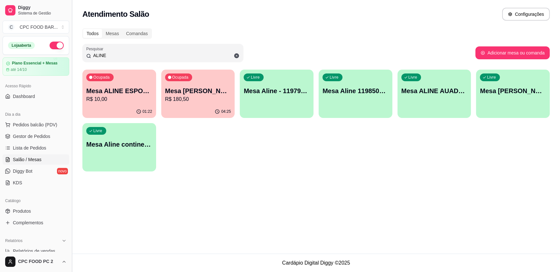
drag, startPoint x: 126, startPoint y: 54, endPoint x: 73, endPoint y: 35, distance: 56.4
click at [78, 43] on div "Todos Mesas Comandas Pesquisar ALINE Adicionar mesa ou comanda Ocupada Mesa ALI…" at bounding box center [316, 101] width 488 height 154
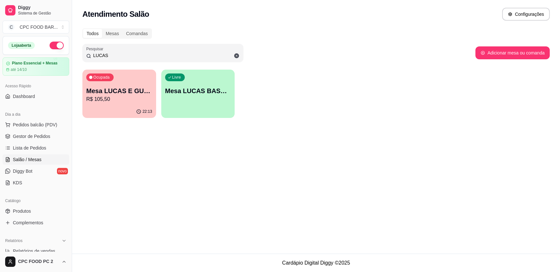
type input "LUCAS"
click at [111, 76] on div "Ocupada" at bounding box center [99, 77] width 27 height 8
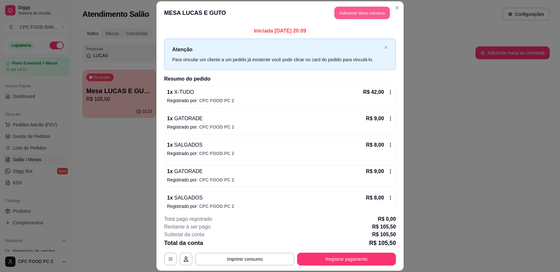
click at [359, 15] on button "Adicionar itens na mesa" at bounding box center [361, 13] width 55 height 13
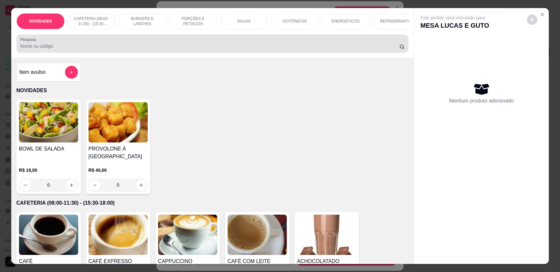
click at [256, 49] on input "Pesquisa" at bounding box center [209, 46] width 379 height 6
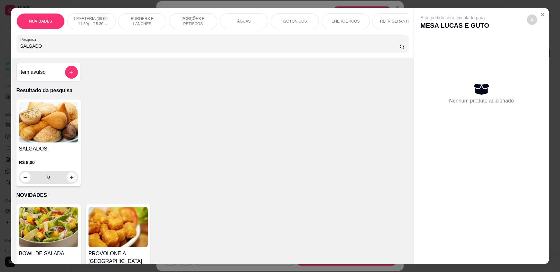
type input "SALGADO"
click at [69, 180] on icon "increase-product-quantity" at bounding box center [71, 177] width 5 height 5
type input "1"
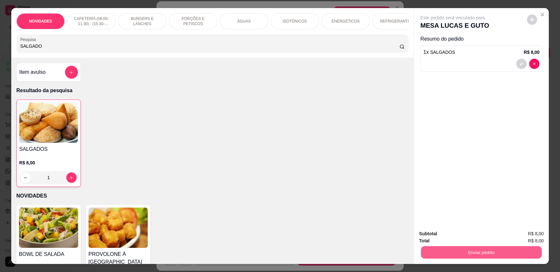
click at [488, 248] on button "Enviar pedido" at bounding box center [481, 251] width 121 height 13
click at [522, 236] on button "Enviar pedido" at bounding box center [526, 236] width 35 height 12
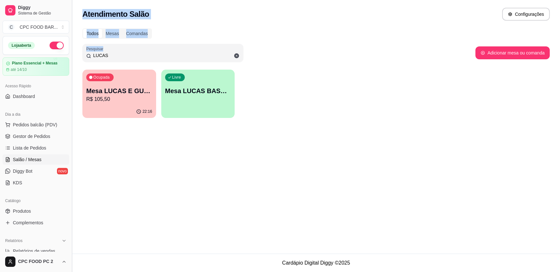
drag, startPoint x: 125, startPoint y: 59, endPoint x: 70, endPoint y: 54, distance: 54.9
click at [70, 54] on div "Diggy Sistema de Gestão C CPC FOOD BAR ... Loja aberta Plano Essencial + Mesas …" at bounding box center [280, 136] width 560 height 272
drag, startPoint x: 107, startPoint y: 54, endPoint x: 72, endPoint y: 51, distance: 35.2
click at [72, 51] on div "Diggy Sistema de Gestão C CPC FOOD BAR ... Loja aberta Plano Essencial + Mesas …" at bounding box center [280, 136] width 560 height 272
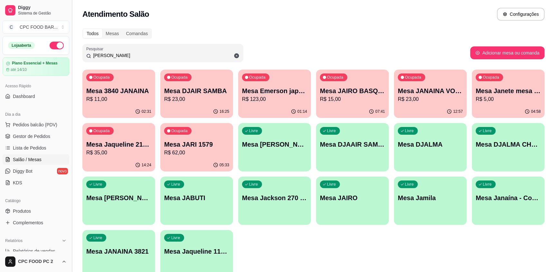
type input "J"
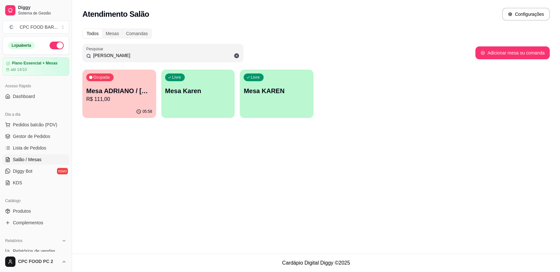
type input "[PERSON_NAME]"
click at [126, 96] on p "R$ 111,00" at bounding box center [119, 98] width 64 height 7
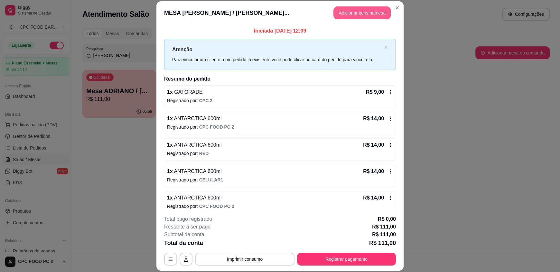
click at [350, 11] on button "Adicionar itens na mesa" at bounding box center [361, 12] width 57 height 13
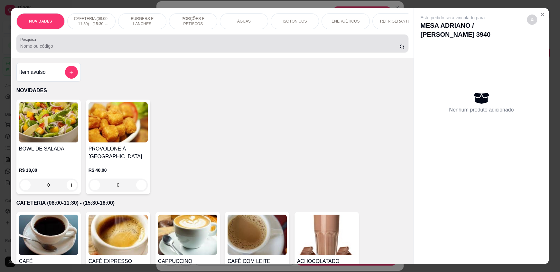
click at [175, 49] on input "Pesquisa" at bounding box center [209, 46] width 379 height 6
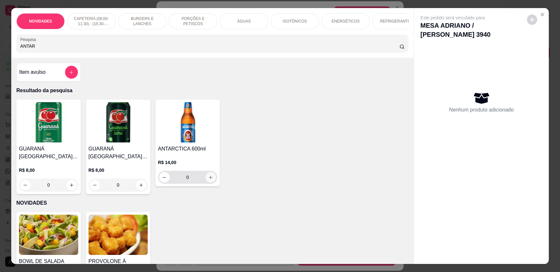
type input "ANTAR"
click at [206, 180] on button "increase-product-quantity" at bounding box center [211, 177] width 10 height 10
type input "1"
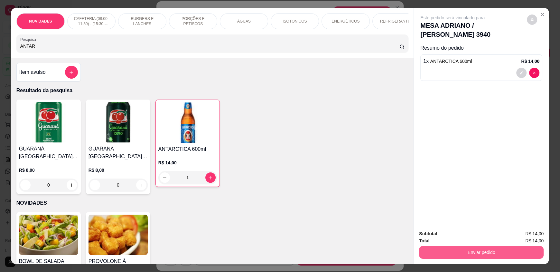
click at [449, 254] on button "Enviar pedido" at bounding box center [481, 251] width 125 height 13
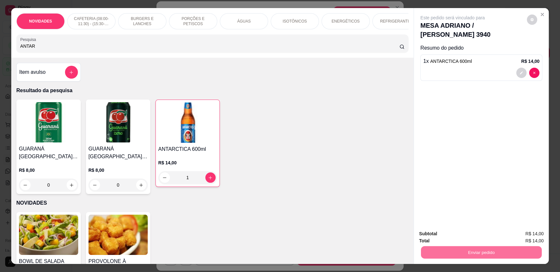
click at [520, 236] on button "Enviar pedido" at bounding box center [526, 236] width 36 height 12
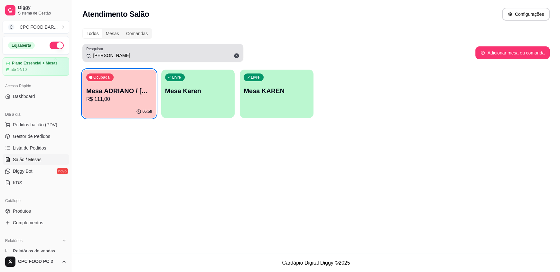
click at [234, 53] on icon at bounding box center [237, 56] width 6 height 6
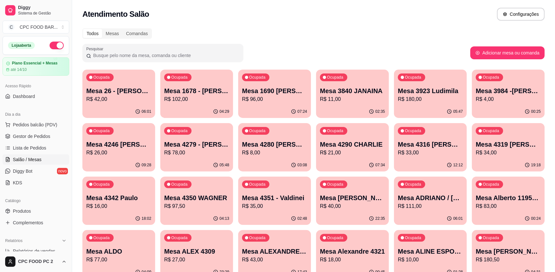
click at [155, 55] on input "Pesquisar" at bounding box center [165, 55] width 148 height 6
click at [252, 51] on div "Pesquisar" at bounding box center [276, 53] width 388 height 18
click at [28, 126] on span "Pedidos balcão (PDV)" at bounding box center [35, 124] width 44 height 6
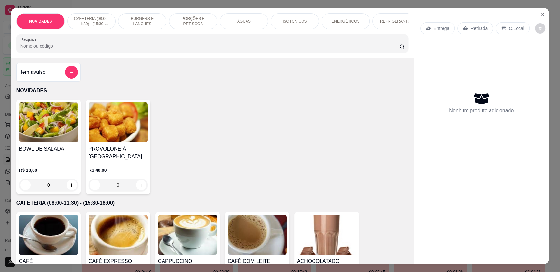
click at [95, 49] on input "Pesquisa" at bounding box center [209, 46] width 379 height 6
click at [537, 15] on button "Close" at bounding box center [542, 14] width 10 height 10
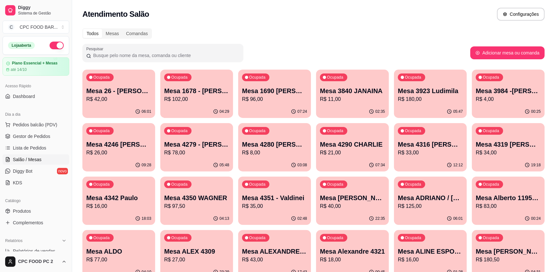
click at [182, 56] on input "Pesquisar" at bounding box center [165, 55] width 148 height 6
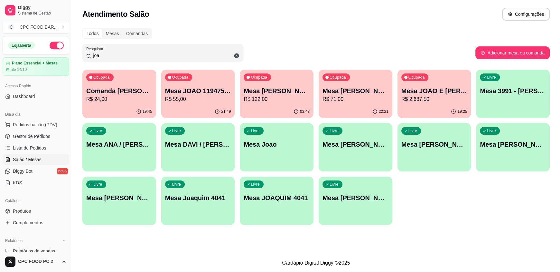
type input "joa"
click at [268, 105] on button "Ocupada Mesa [PERSON_NAME] R$ 122,00 03:48" at bounding box center [276, 93] width 71 height 47
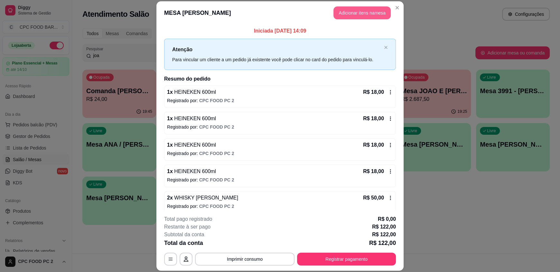
click at [370, 12] on button "Adicionar itens na mesa" at bounding box center [361, 12] width 57 height 13
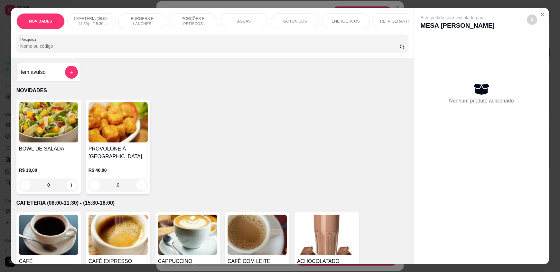
click at [134, 48] on input "Pesquisa" at bounding box center [209, 46] width 379 height 6
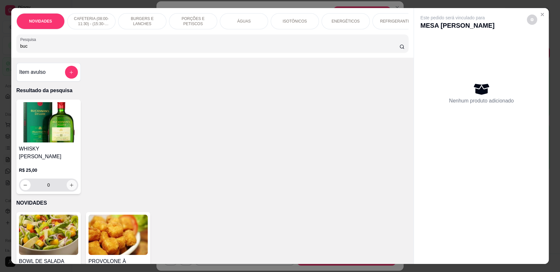
type input "buc"
click at [71, 182] on icon "increase-product-quantity" at bounding box center [71, 184] width 5 height 5
type input "1"
click at [71, 182] on icon "increase-product-quantity" at bounding box center [71, 184] width 5 height 5
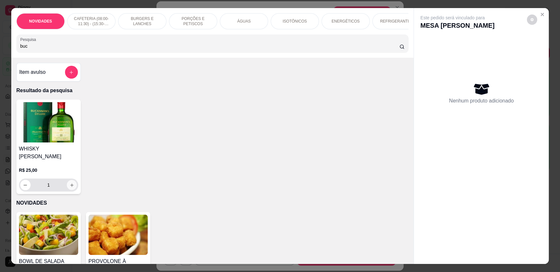
type input "2"
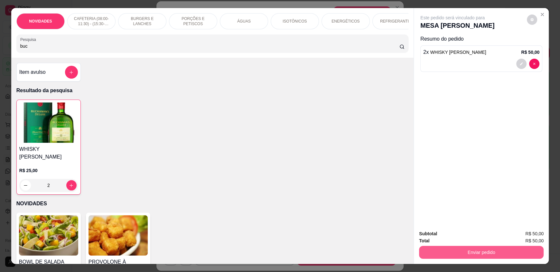
click at [445, 247] on button "Enviar pedido" at bounding box center [481, 251] width 125 height 13
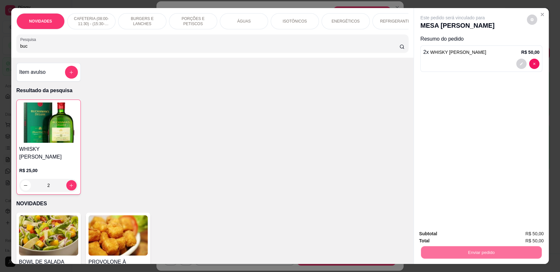
click at [522, 233] on button "Enviar pedido" at bounding box center [526, 236] width 35 height 12
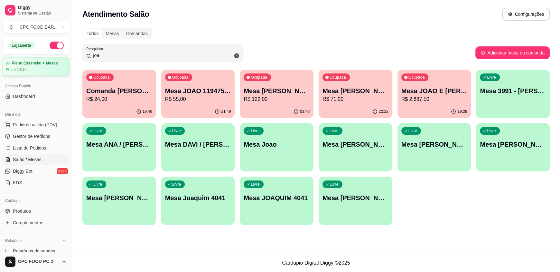
drag, startPoint x: 112, startPoint y: 55, endPoint x: 61, endPoint y: 59, distance: 51.0
click at [61, 59] on div "Diggy Sistema de Gestão C CPC FOOD BAR ... Loja aberta Plano Essencial + Mesas …" at bounding box center [280, 136] width 560 height 272
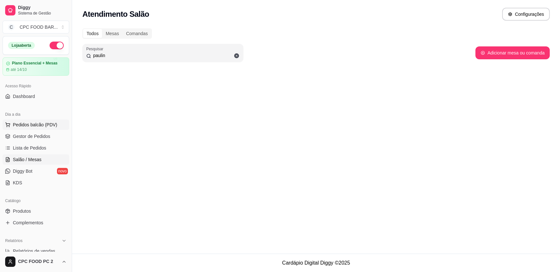
type input "paulin"
click at [39, 124] on span "Pedidos balcão (PDV)" at bounding box center [35, 124] width 44 height 6
drag, startPoint x: 112, startPoint y: 56, endPoint x: 73, endPoint y: 50, distance: 39.4
click at [73, 50] on div "Diggy Sistema de Gestão C CPC FOOD BAR ... Loja aberta Plano Essencial + Mesas …" at bounding box center [280, 136] width 560 height 272
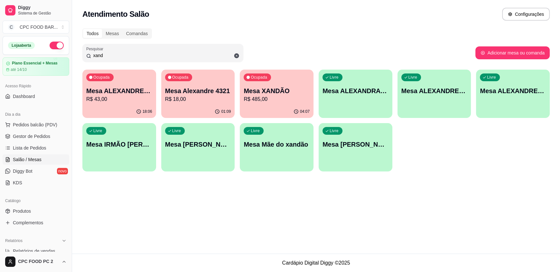
type input "xand"
click at [287, 105] on div "04:07" at bounding box center [276, 111] width 71 height 12
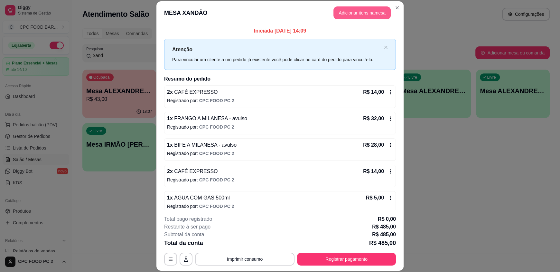
click at [346, 11] on button "Adicionar itens na mesa" at bounding box center [361, 12] width 57 height 13
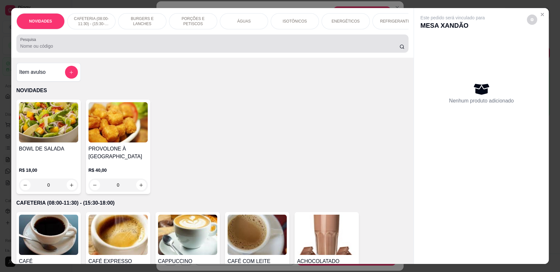
click at [217, 49] on input "Pesquisa" at bounding box center [209, 46] width 379 height 6
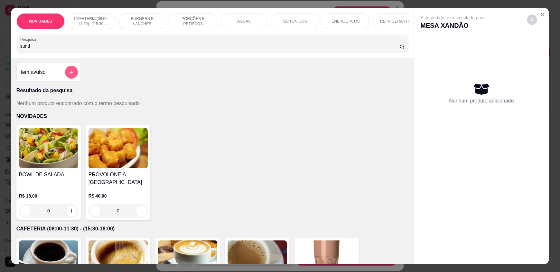
type input "sund"
click at [69, 75] on icon "add-separate-item" at bounding box center [71, 72] width 5 height 5
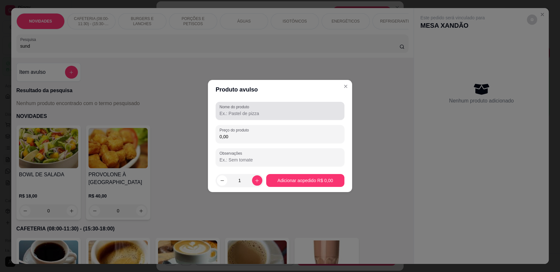
click at [228, 115] on input "Nome do produto" at bounding box center [279, 113] width 121 height 6
type input "SUNDAE"
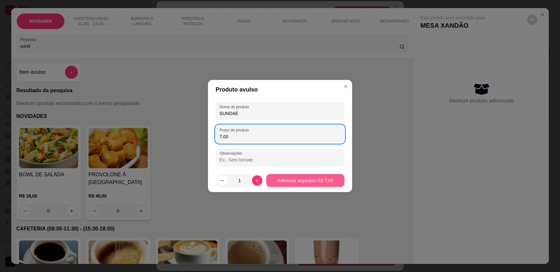
type input "7,00"
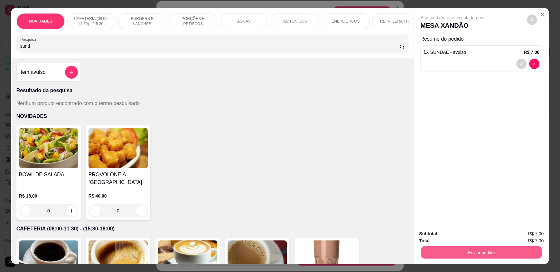
click at [484, 247] on button "Enviar pedido" at bounding box center [481, 251] width 121 height 13
click at [515, 235] on button "Enviar pedido" at bounding box center [526, 236] width 35 height 12
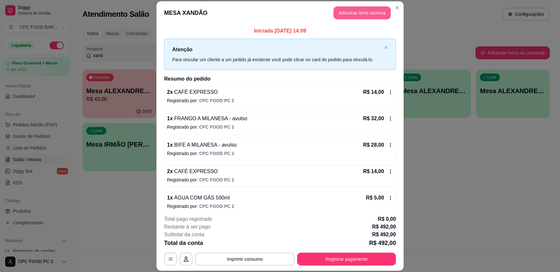
click at [347, 14] on button "Adicionar itens na mesa" at bounding box center [361, 12] width 57 height 13
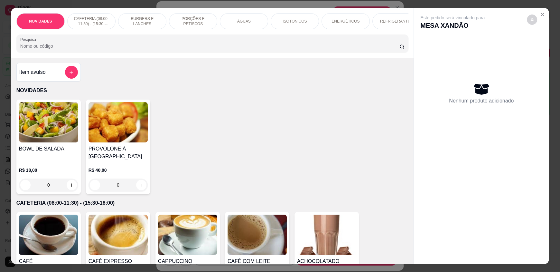
drag, startPoint x: 80, startPoint y: 59, endPoint x: 0, endPoint y: 71, distance: 81.0
click at [0, 71] on div "NOVIDADES CAFETERIA (08:00-11:30) - (15:30-18:00) BURGERS E LANCHES PORÇÕES E P…" at bounding box center [280, 136] width 560 height 272
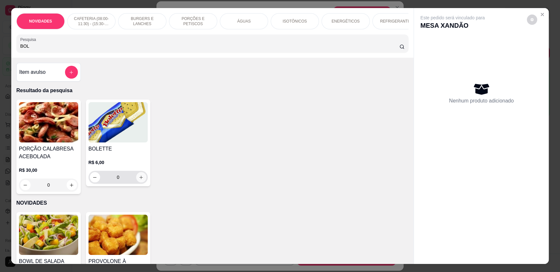
type input "BOL"
click at [136, 180] on button "increase-product-quantity" at bounding box center [141, 177] width 10 height 10
type input "1"
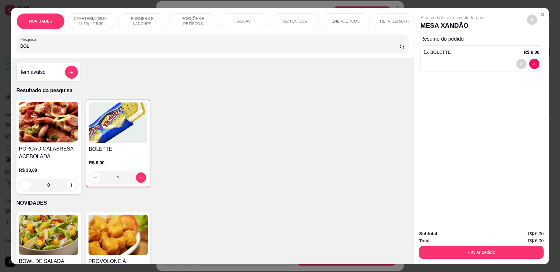
drag, startPoint x: 38, startPoint y: 52, endPoint x: 3, endPoint y: 52, distance: 35.4
click at [3, 52] on div "NOVIDADES CAFETERIA (08:00-11:30) - (15:30-18:00) BURGERS E LANCHES PORÇÕES E P…" at bounding box center [280, 136] width 560 height 272
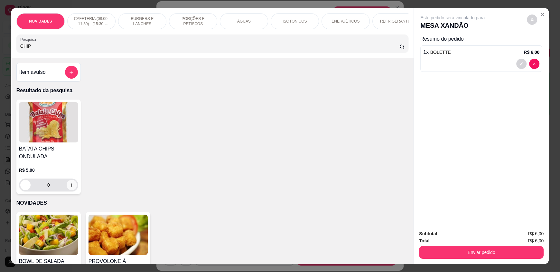
type input "CHIP"
click at [72, 189] on button "increase-product-quantity" at bounding box center [72, 185] width 10 height 10
type input "1"
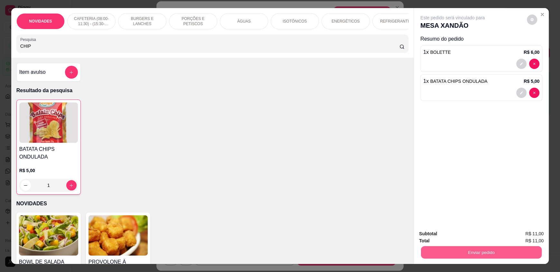
click at [449, 252] on button "Enviar pedido" at bounding box center [481, 251] width 121 height 13
click at [525, 235] on button "Enviar pedido" at bounding box center [526, 236] width 36 height 12
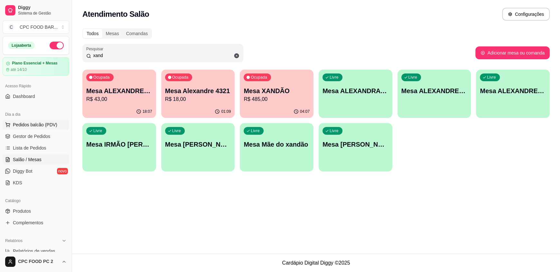
click at [39, 124] on span "Pedidos balcão (PDV)" at bounding box center [35, 124] width 44 height 6
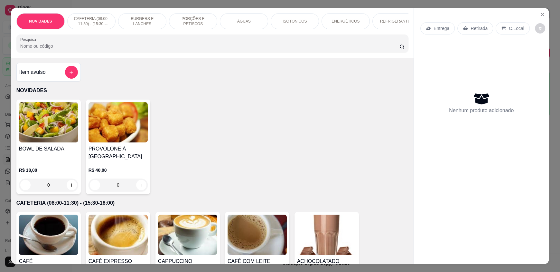
click at [55, 49] on input "Pesquisa" at bounding box center [209, 46] width 379 height 6
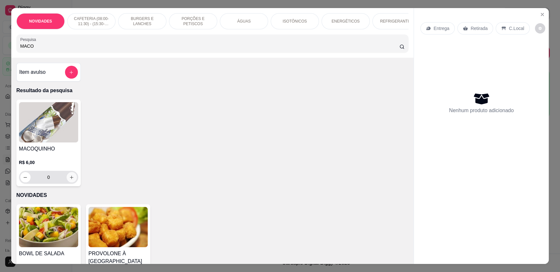
type input "MACO"
click at [67, 182] on button "increase-product-quantity" at bounding box center [72, 177] width 10 height 10
type input "1"
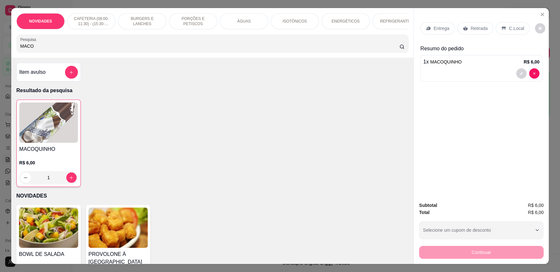
click at [509, 28] on p "C.Local" at bounding box center [516, 28] width 15 height 6
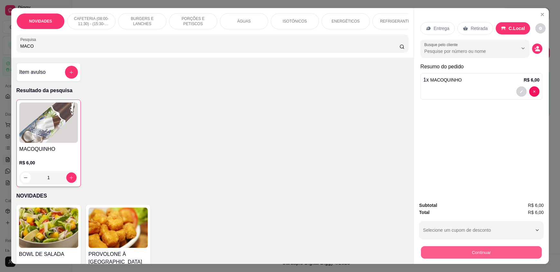
click at [472, 251] on button "Continuar" at bounding box center [481, 251] width 121 height 13
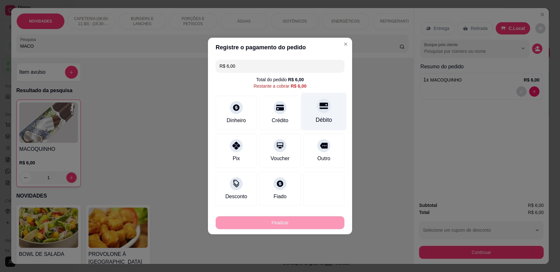
click at [322, 121] on div "Débito" at bounding box center [324, 119] width 16 height 8
type input "R$ 0,00"
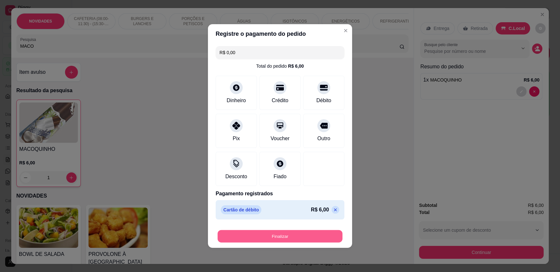
click at [282, 232] on button "Finalizar" at bounding box center [279, 236] width 125 height 13
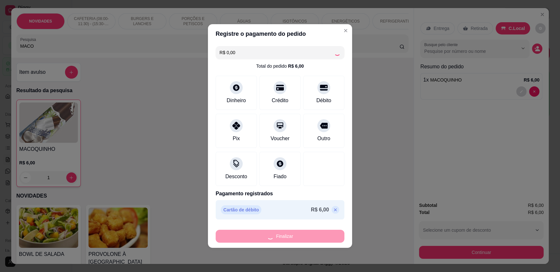
type input "0"
type input "-R$ 6,00"
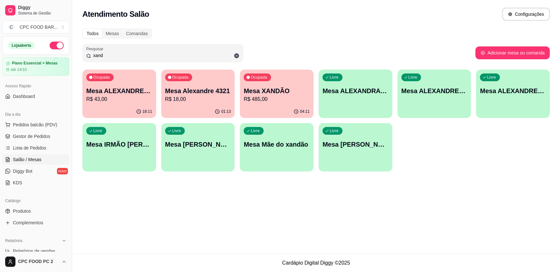
drag, startPoint x: 120, startPoint y: 55, endPoint x: 77, endPoint y: 54, distance: 43.1
click at [77, 54] on div "Todos Mesas Comandas Pesquisar xand Adicionar mesa ou comanda Ocupada Mesa ALEX…" at bounding box center [316, 101] width 488 height 154
click at [29, 126] on span "Pedidos balcão (PDV)" at bounding box center [35, 124] width 44 height 6
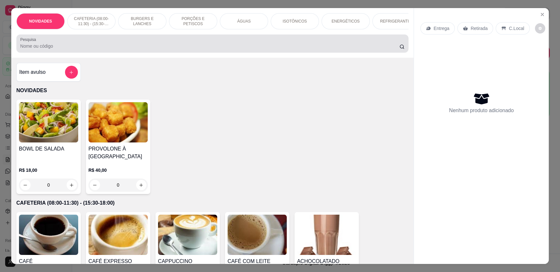
click at [105, 52] on div "Pesquisa" at bounding box center [212, 43] width 392 height 18
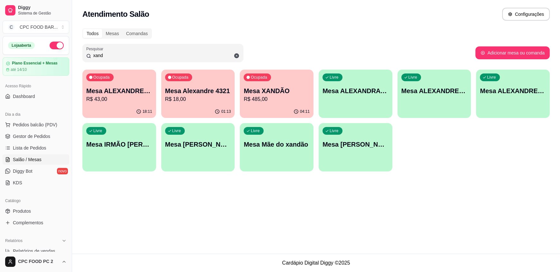
click at [39, 157] on span "Salão / Mesas" at bounding box center [27, 159] width 29 height 6
drag, startPoint x: 113, startPoint y: 55, endPoint x: 83, endPoint y: 57, distance: 30.6
click at [83, 57] on div "Pesquisar xand" at bounding box center [162, 53] width 161 height 18
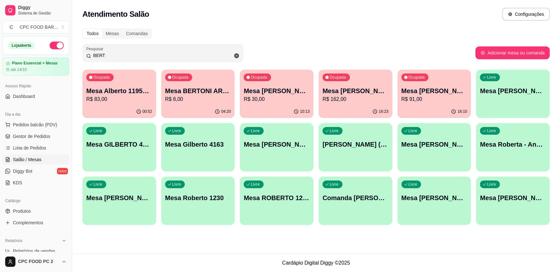
type input "BERT"
click at [211, 91] on p "Mesa BERTONI ARBITRAGEM" at bounding box center [198, 91] width 64 height 9
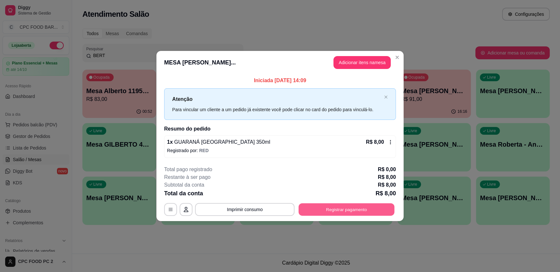
click at [344, 207] on button "Registrar pagamento" at bounding box center [347, 209] width 96 height 13
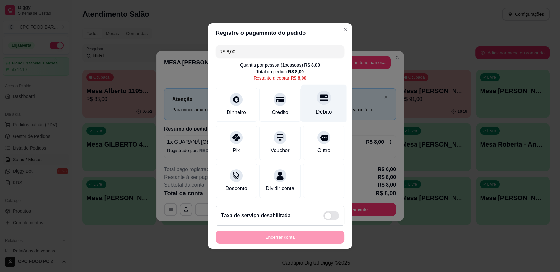
drag, startPoint x: 319, startPoint y: 102, endPoint x: 316, endPoint y: 104, distance: 4.1
click at [318, 102] on div "Débito" at bounding box center [323, 104] width 45 height 38
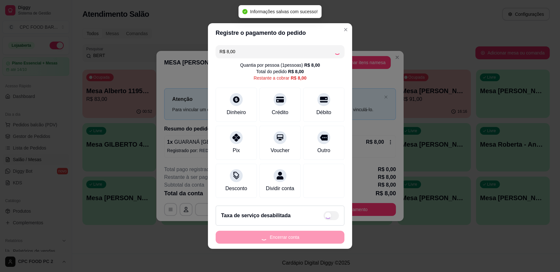
type input "R$ 0,00"
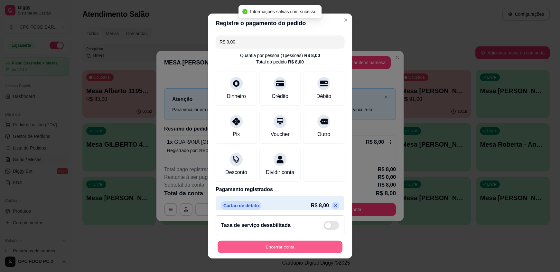
click at [253, 245] on button "Encerrar conta" at bounding box center [279, 246] width 125 height 13
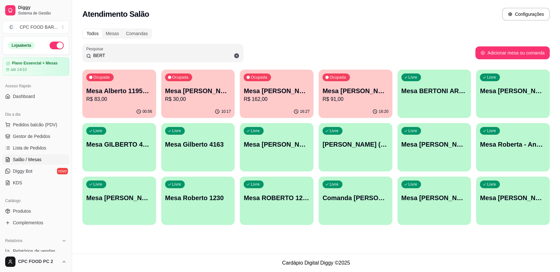
drag, startPoint x: 107, startPoint y: 55, endPoint x: 87, endPoint y: 52, distance: 20.5
click at [87, 52] on div "BERT" at bounding box center [162, 52] width 153 height 13
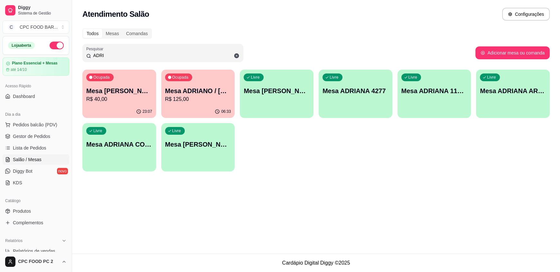
type input "ADRI"
click at [190, 96] on p "R$ 125,00" at bounding box center [198, 99] width 66 height 8
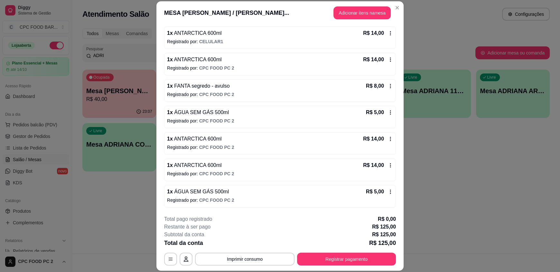
scroll to position [163, 0]
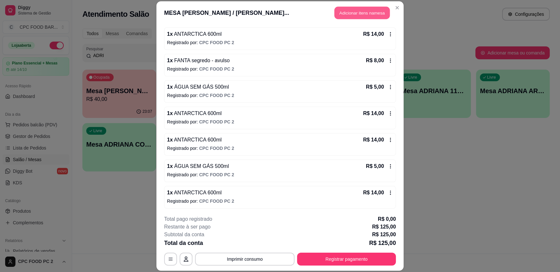
click at [360, 14] on button "Adicionar itens na mesa" at bounding box center [361, 13] width 55 height 13
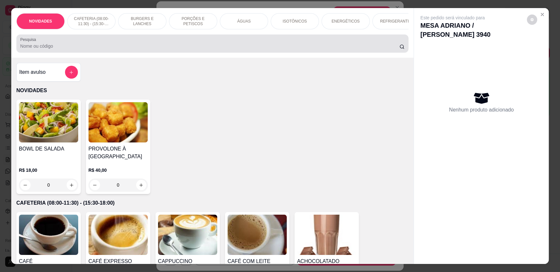
click at [207, 52] on div "Pesquisa" at bounding box center [212, 43] width 392 height 18
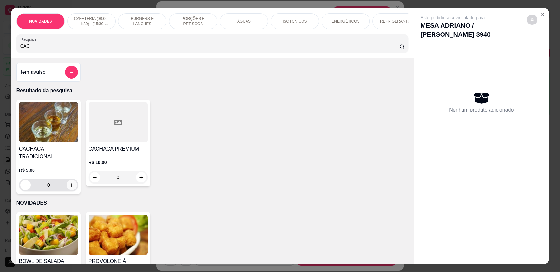
type input "CAC"
click at [69, 182] on icon "increase-product-quantity" at bounding box center [71, 184] width 5 height 5
type input "1"
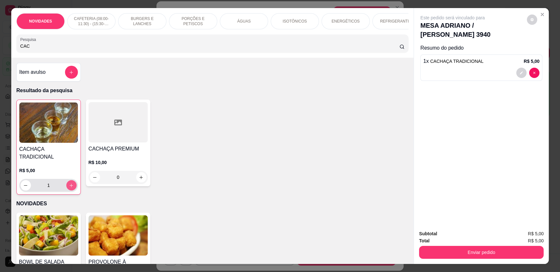
click at [69, 183] on icon "increase-product-quantity" at bounding box center [71, 185] width 5 height 5
type input "2"
drag, startPoint x: 47, startPoint y: 51, endPoint x: 10, endPoint y: 51, distance: 37.0
click at [11, 51] on div "NOVIDADES CAFETERIA (08:00-11:30) - (15:30-18:00) BURGERS E LANCHES PORÇÕES E P…" at bounding box center [212, 33] width 402 height 50
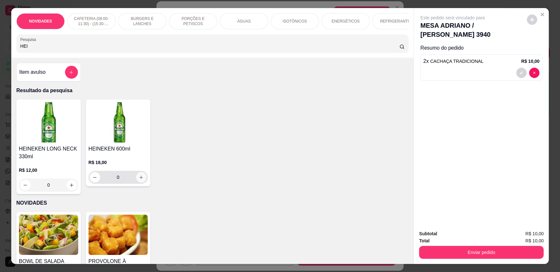
type input "HEI"
click at [140, 180] on icon "increase-product-quantity" at bounding box center [141, 177] width 5 height 5
type input "1"
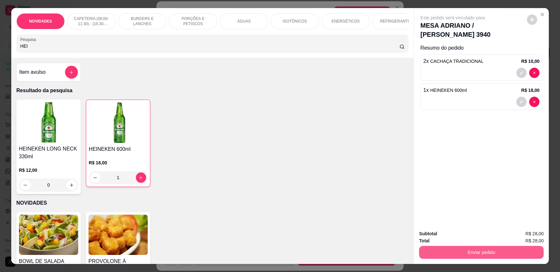
click at [496, 250] on button "Enviar pedido" at bounding box center [481, 251] width 125 height 13
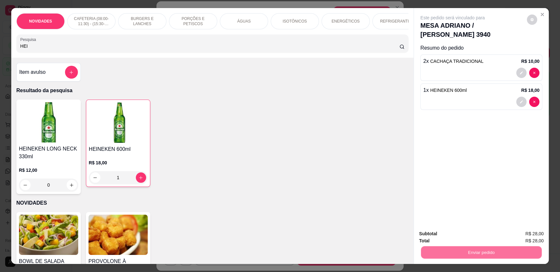
click at [523, 234] on button "Enviar pedido" at bounding box center [526, 236] width 35 height 12
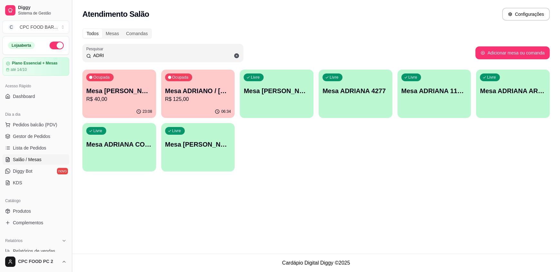
drag, startPoint x: 122, startPoint y: 53, endPoint x: 69, endPoint y: 49, distance: 53.5
click at [69, 49] on div "Diggy Sistema de Gestão C CPC FOOD BAR ... Loja aberta Plano Essencial + Mesas …" at bounding box center [280, 136] width 560 height 272
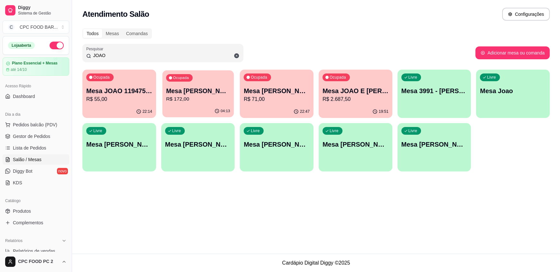
click at [189, 79] on div "Ocupada" at bounding box center [179, 77] width 26 height 7
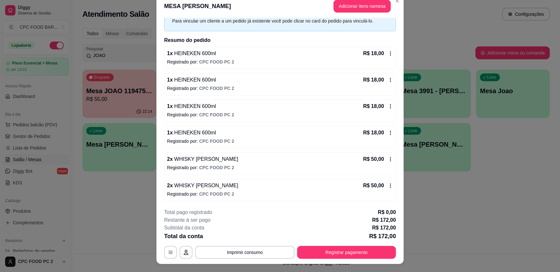
scroll to position [19, 0]
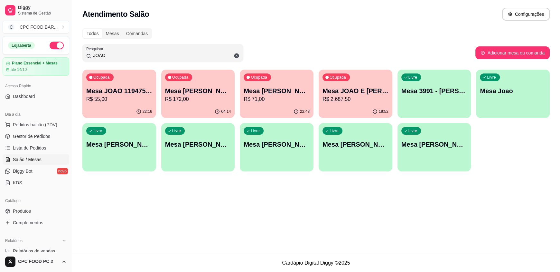
drag, startPoint x: 117, startPoint y: 53, endPoint x: 64, endPoint y: 55, distance: 52.8
click at [64, 55] on div "Diggy Sistema de Gestão C CPC FOOD BAR ... Loja aberta Plano Essencial + Mesas …" at bounding box center [280, 136] width 560 height 272
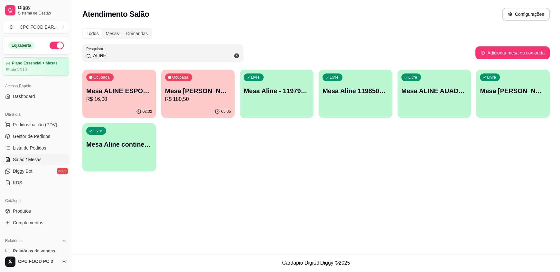
type input "ALINE"
click at [115, 96] on p "R$ 16,00" at bounding box center [119, 98] width 64 height 7
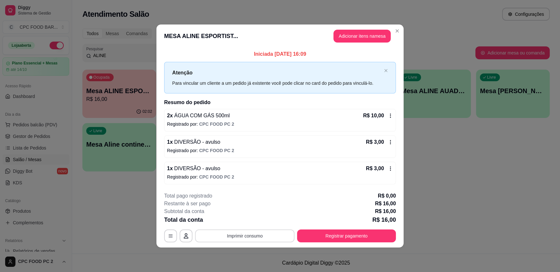
click at [239, 239] on button "Imprimir consumo" at bounding box center [244, 235] width 99 height 13
click at [239, 221] on button "IMPRESSORA" at bounding box center [246, 220] width 45 height 10
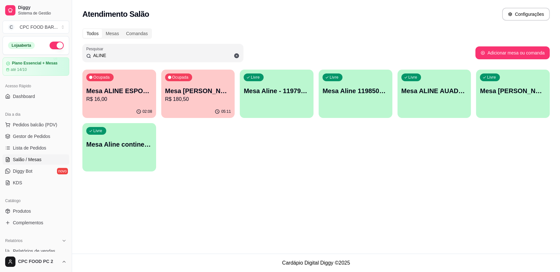
drag, startPoint x: 351, startPoint y: 26, endPoint x: 313, endPoint y: 39, distance: 39.6
click at [351, 26] on div "Todos Mesas Comandas Pesquisar ALINE Adicionar mesa ou comanda Ocupada Mesa ALI…" at bounding box center [316, 101] width 488 height 154
click at [46, 124] on span "Pedidos balcão (PDV)" at bounding box center [35, 124] width 44 height 6
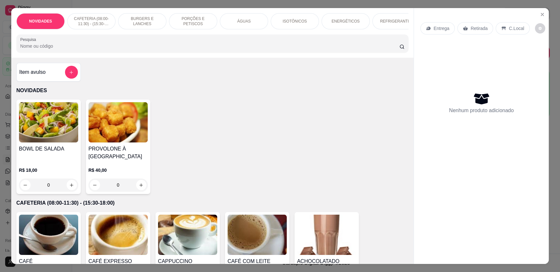
click at [237, 24] on p "ÁGUAS" at bounding box center [244, 21] width 14 height 5
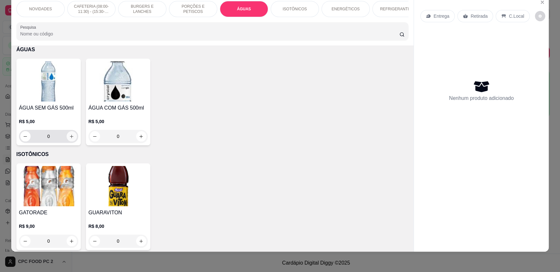
click at [69, 139] on icon "increase-product-quantity" at bounding box center [71, 136] width 5 height 5
type input "1"
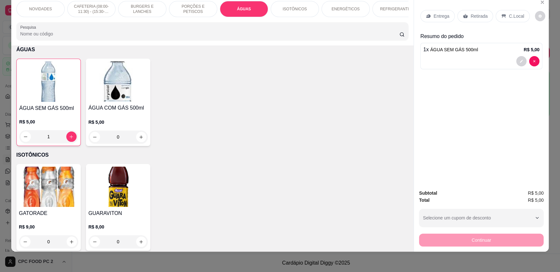
click at [510, 16] on p "C.Local" at bounding box center [516, 16] width 15 height 6
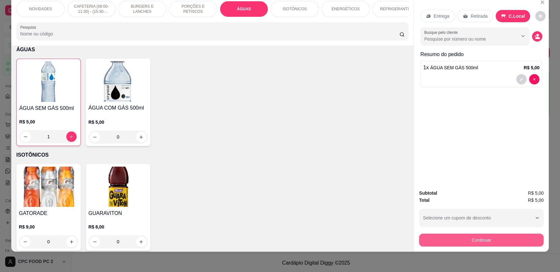
click at [469, 237] on button "Continuar" at bounding box center [481, 239] width 125 height 13
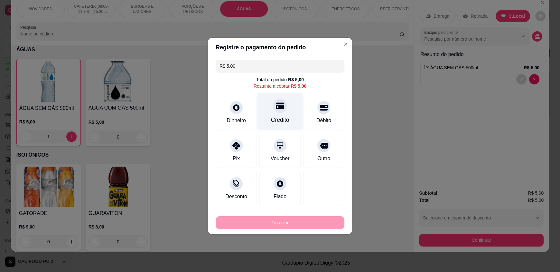
click at [280, 122] on div "Crédito" at bounding box center [280, 119] width 18 height 8
type input "R$ 0,00"
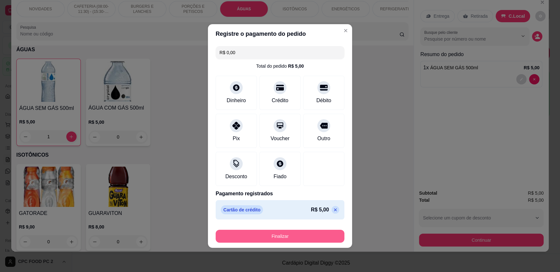
click at [269, 232] on button "Finalizar" at bounding box center [280, 235] width 129 height 13
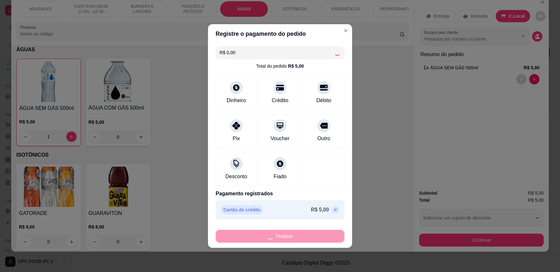
type input "0"
type input "-R$ 5,00"
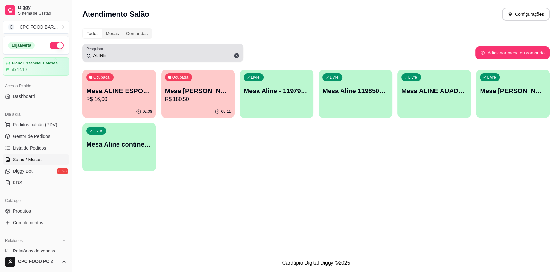
click at [236, 57] on icon at bounding box center [236, 55] width 5 height 5
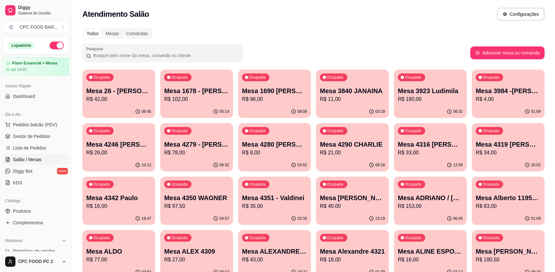
click at [107, 58] on input "Pesquisar" at bounding box center [165, 55] width 148 height 6
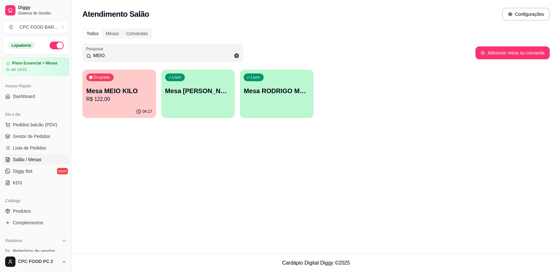
type input "MEIO"
click at [115, 83] on div "Ocupada Mesa MEIO KILO R$ 122,00" at bounding box center [118, 87] width 71 height 35
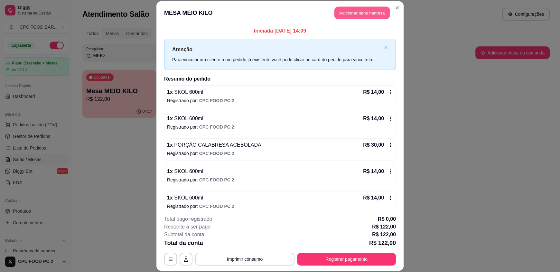
click at [349, 11] on button "Adicionar itens na mesa" at bounding box center [361, 13] width 55 height 13
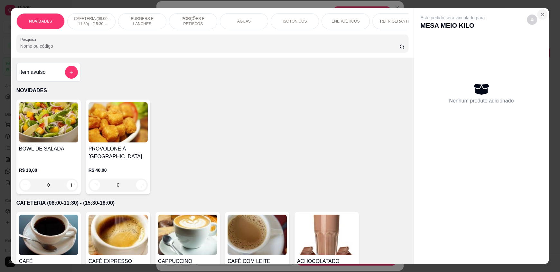
click at [541, 15] on icon "Close" at bounding box center [542, 14] width 3 height 3
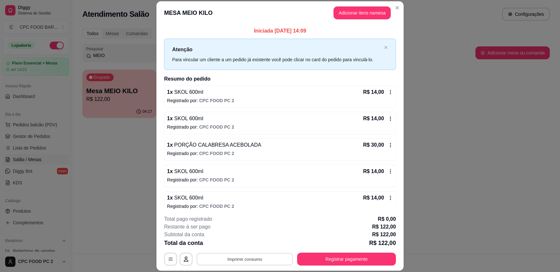
click at [245, 260] on button "Imprimir consumo" at bounding box center [245, 258] width 97 height 13
click at [250, 246] on button "IMPRESSORA" at bounding box center [244, 244] width 45 height 10
click at [349, 17] on button "Adicionar itens na mesa" at bounding box center [361, 12] width 57 height 13
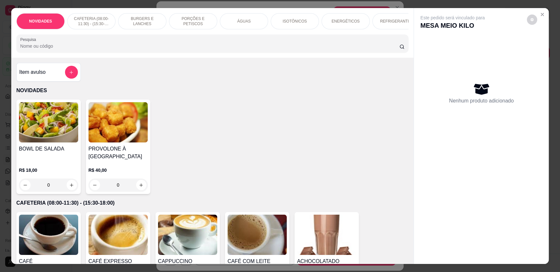
click at [193, 49] on input "Pesquisa" at bounding box center [209, 46] width 379 height 6
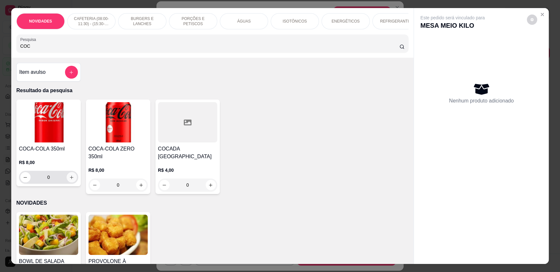
type input "COC"
click at [69, 180] on icon "increase-product-quantity" at bounding box center [71, 177] width 5 height 5
type input "1"
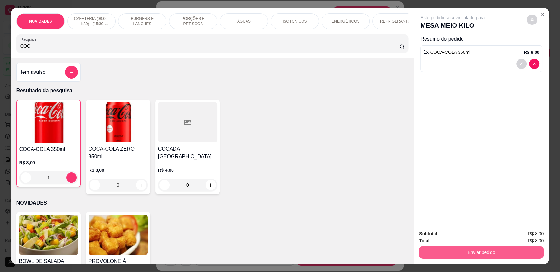
click at [469, 249] on button "Enviar pedido" at bounding box center [481, 251] width 125 height 13
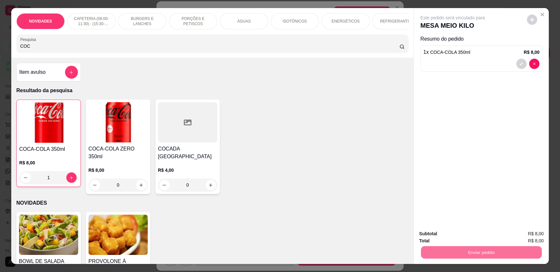
click at [520, 234] on button "Enviar pedido" at bounding box center [526, 236] width 35 height 12
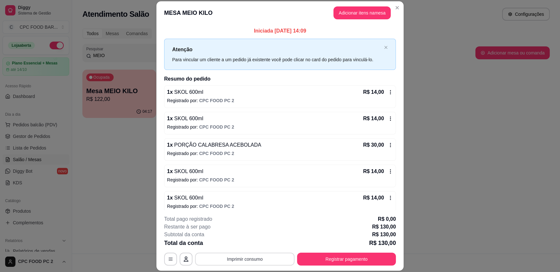
click at [241, 259] on button "Imprimir consumo" at bounding box center [244, 258] width 99 height 13
click at [254, 245] on button "IMPRESSORA" at bounding box center [244, 244] width 47 height 10
click at [352, 256] on button "Registrar pagamento" at bounding box center [346, 258] width 99 height 13
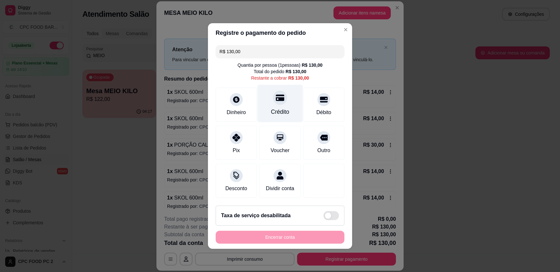
click at [277, 97] on icon at bounding box center [280, 97] width 8 height 8
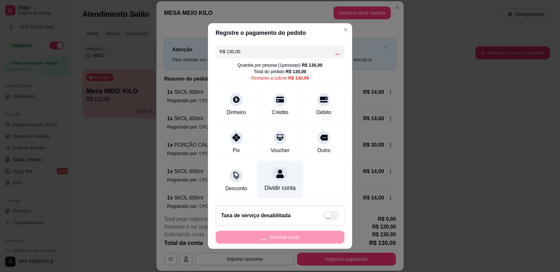
type input "R$ 0,00"
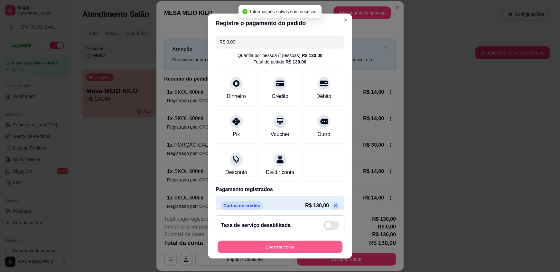
click at [263, 243] on button "Encerrar conta" at bounding box center [279, 246] width 125 height 13
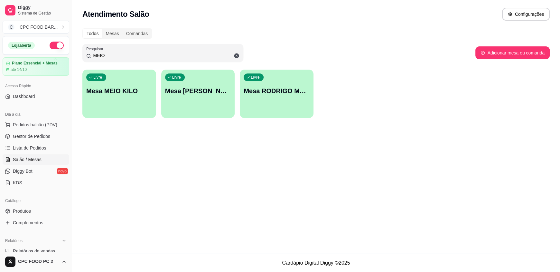
drag, startPoint x: 122, startPoint y: 55, endPoint x: 75, endPoint y: 63, distance: 47.3
click at [75, 63] on div "Todos Mesas Comandas Pesquisar MEIO Adicionar mesa ou comanda Livre Mesa MEIO K…" at bounding box center [316, 74] width 488 height 101
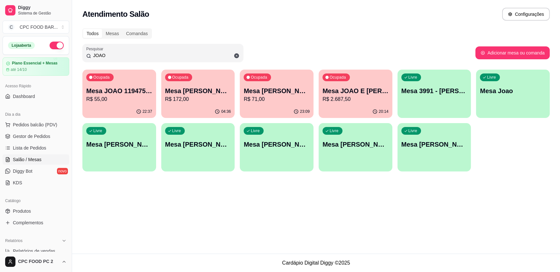
type input "JOAO"
click at [201, 88] on p "Mesa [PERSON_NAME]" at bounding box center [198, 90] width 66 height 9
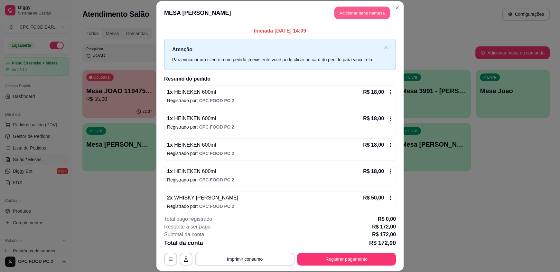
click at [352, 13] on button "Adicionar itens na mesa" at bounding box center [361, 13] width 55 height 13
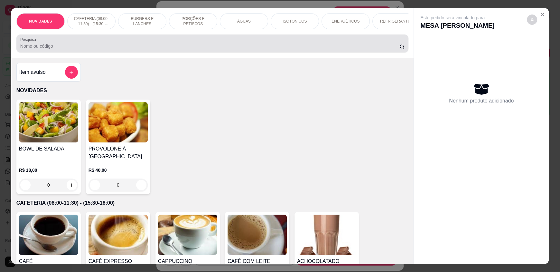
click at [218, 49] on input "Pesquisa" at bounding box center [209, 46] width 379 height 6
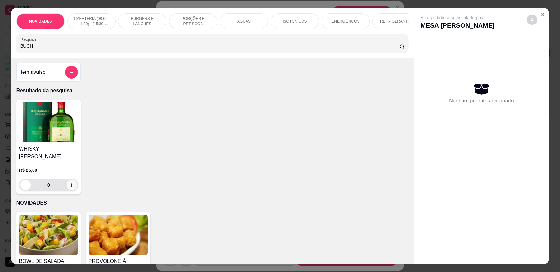
type input "BUCH"
click at [69, 182] on icon "increase-product-quantity" at bounding box center [71, 184] width 5 height 5
type input "1"
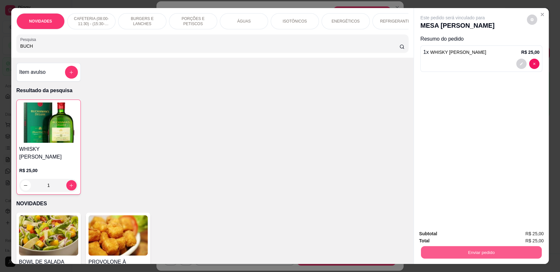
click at [442, 248] on button "Enviar pedido" at bounding box center [481, 251] width 121 height 13
click at [525, 235] on button "Enviar pedido" at bounding box center [526, 236] width 35 height 12
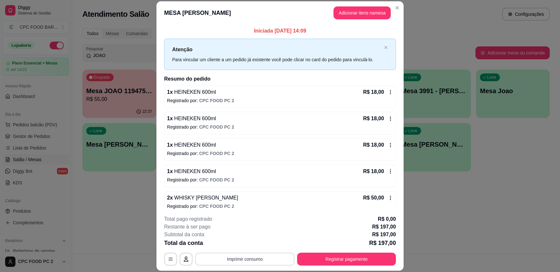
click at [229, 255] on button "Imprimir consumo" at bounding box center [244, 258] width 99 height 13
click at [242, 243] on button "IMPRESSORA" at bounding box center [244, 244] width 47 height 10
click at [324, 259] on button "Registrar pagamento" at bounding box center [346, 258] width 99 height 13
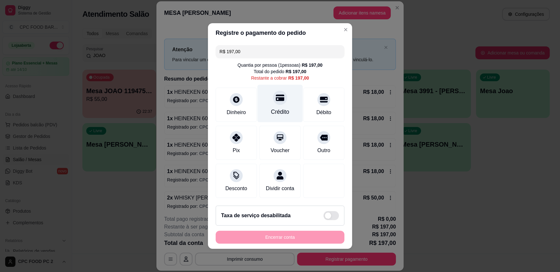
click at [275, 102] on div "Crédito" at bounding box center [279, 104] width 45 height 38
type input "R$ 0,00"
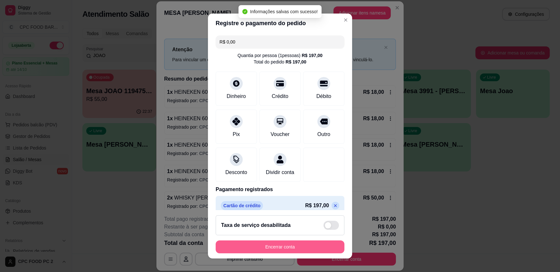
click at [267, 246] on button "Encerrar conta" at bounding box center [280, 246] width 129 height 13
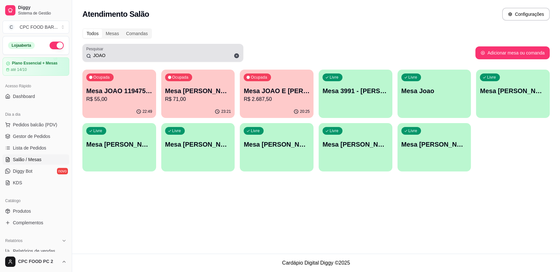
drag, startPoint x: 132, startPoint y: 50, endPoint x: 89, endPoint y: 52, distance: 42.2
click at [89, 52] on div "JOAO" at bounding box center [162, 52] width 153 height 13
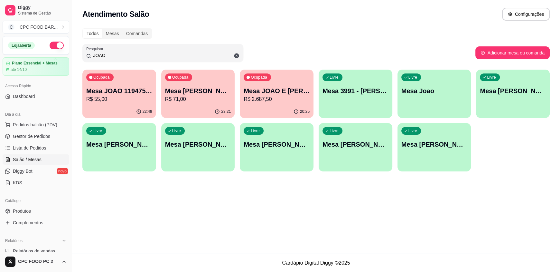
drag, startPoint x: 105, startPoint y: 53, endPoint x: 65, endPoint y: 53, distance: 40.2
click at [65, 53] on div "Diggy Sistema de Gestão C CPC FOOD BAR ... Loja aberta Plano Essencial + Mesas …" at bounding box center [280, 136] width 560 height 272
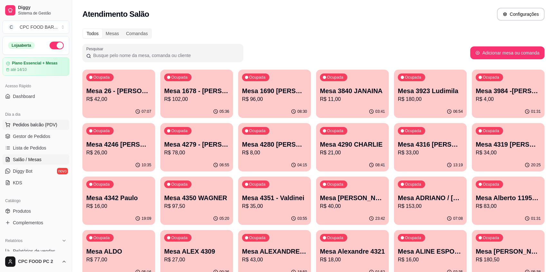
click at [34, 123] on span "Pedidos balcão (PDV)" at bounding box center [35, 124] width 44 height 6
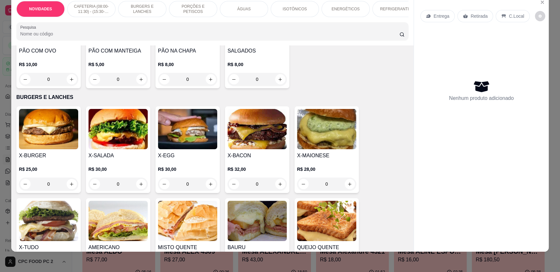
scroll to position [161, 0]
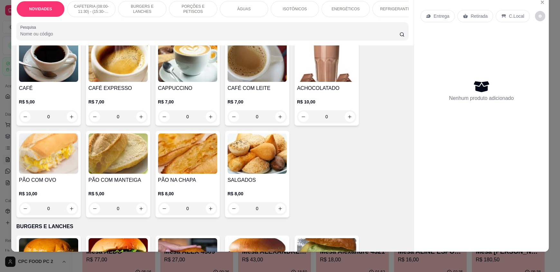
click at [247, 6] on div "ÁGUAS" at bounding box center [244, 9] width 48 height 16
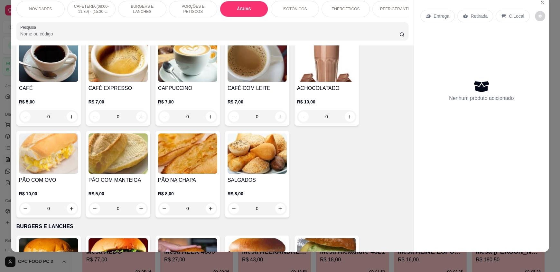
scroll to position [745, 0]
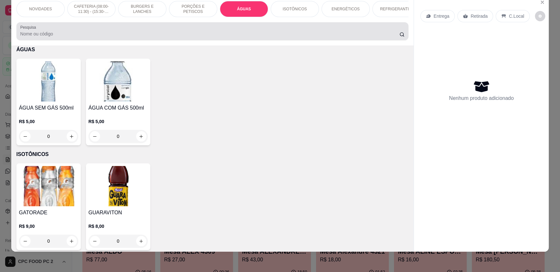
click at [154, 34] on div at bounding box center [212, 31] width 384 height 13
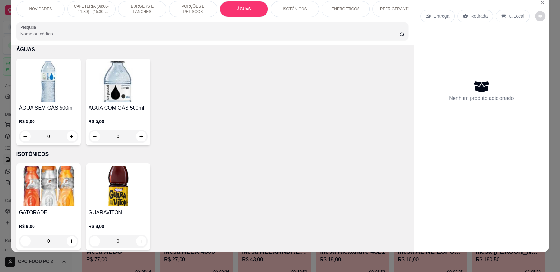
scroll to position [0, 0]
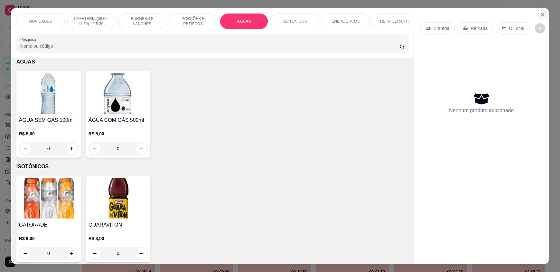
click at [540, 12] on icon "Close" at bounding box center [542, 14] width 5 height 5
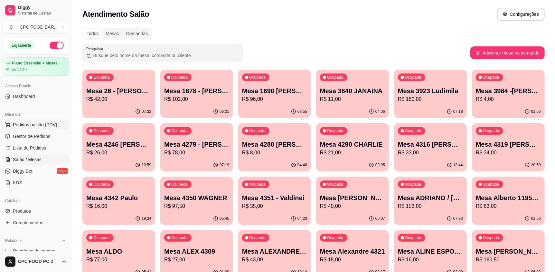
click at [33, 124] on span "Pedidos balcão (PDV)" at bounding box center [35, 124] width 44 height 6
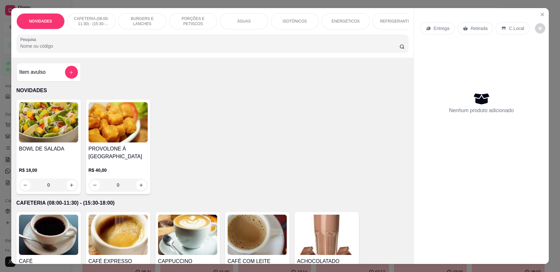
click at [128, 49] on input "Pesquisa" at bounding box center [209, 46] width 379 height 6
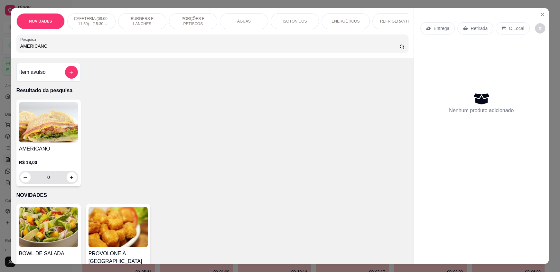
type input "AMERICANO"
click at [69, 180] on icon "increase-product-quantity" at bounding box center [71, 177] width 5 height 5
type input "1"
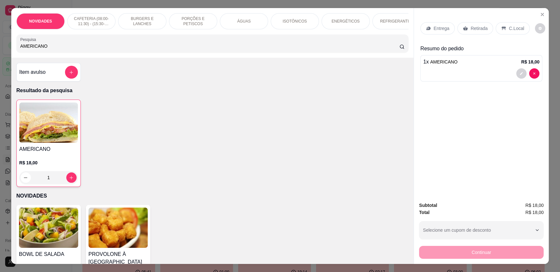
click at [427, 74] on div at bounding box center [481, 73] width 116 height 10
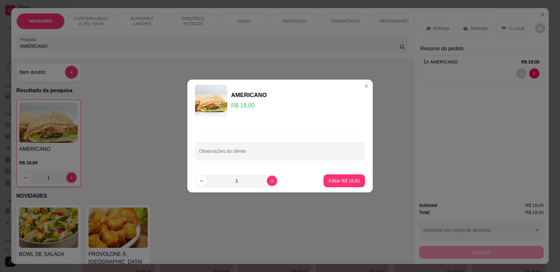
click at [309, 161] on div "Observações do cliente" at bounding box center [279, 145] width 185 height 47
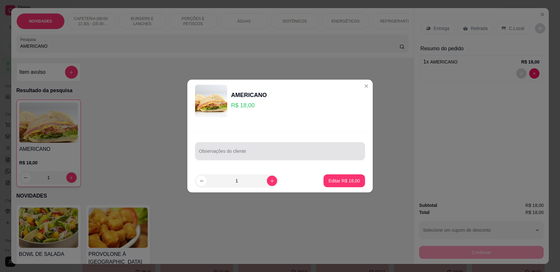
click at [309, 157] on div "Observações do cliente" at bounding box center [280, 151] width 170 height 18
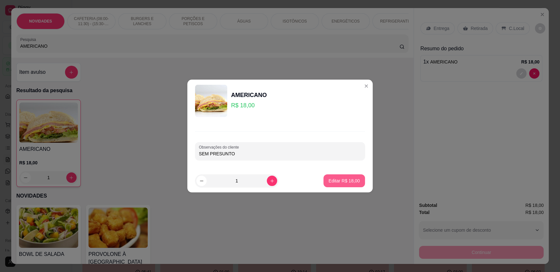
type input "SEM PRESUNTO"
click at [352, 184] on button "Editar R$ 18,00" at bounding box center [344, 180] width 42 height 13
type input "0"
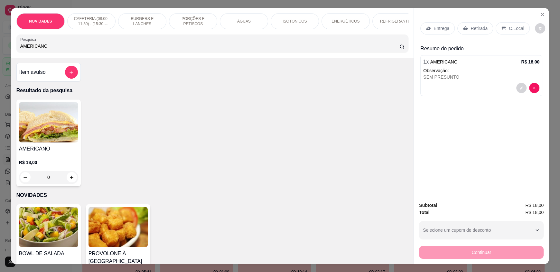
click at [315, 186] on div "AMERICANO R$ 18,00 0" at bounding box center [212, 142] width 392 height 87
drag, startPoint x: 70, startPoint y: 53, endPoint x: 1, endPoint y: 43, distance: 70.2
click at [6, 51] on div "NOVIDADES CAFETERIA (08:00-11:30) - (15:30-18:00) BURGERS E LANCHES PORÇÕES E P…" at bounding box center [280, 136] width 560 height 272
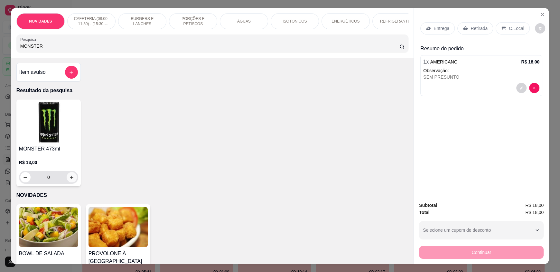
type input "MONSTER"
click at [67, 180] on button "increase-product-quantity" at bounding box center [72, 177] width 10 height 10
type input "1"
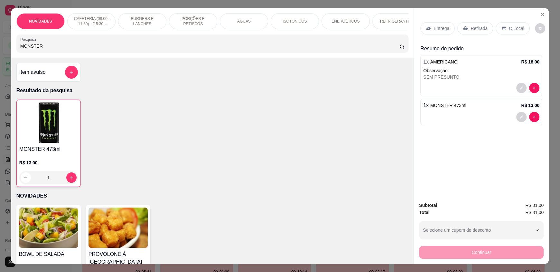
click at [509, 28] on p "C.Local" at bounding box center [516, 28] width 15 height 6
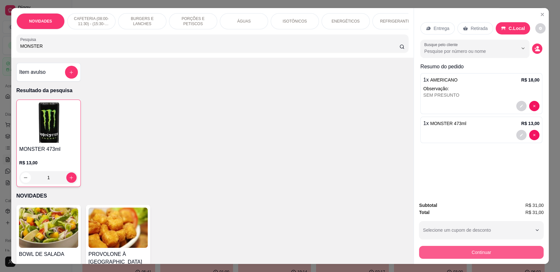
click at [484, 255] on button "Continuar" at bounding box center [481, 251] width 125 height 13
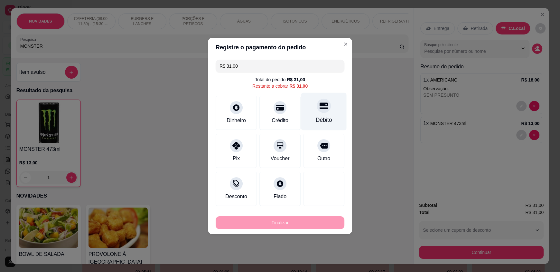
click at [320, 108] on icon at bounding box center [323, 106] width 8 height 6
type input "R$ 0,00"
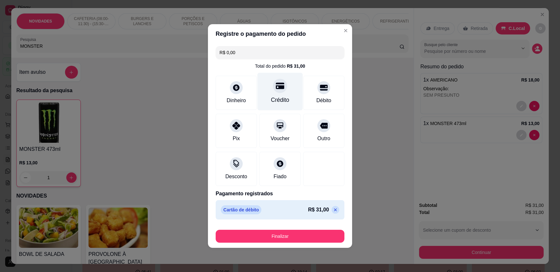
click at [281, 105] on div "Crédito" at bounding box center [279, 92] width 45 height 38
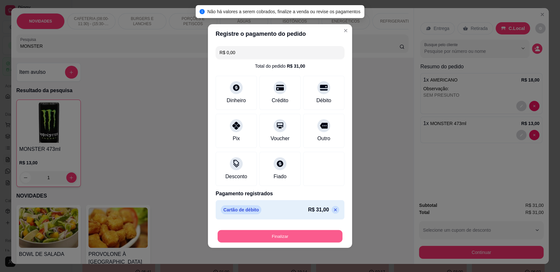
click at [275, 234] on button "Finalizar" at bounding box center [279, 236] width 125 height 13
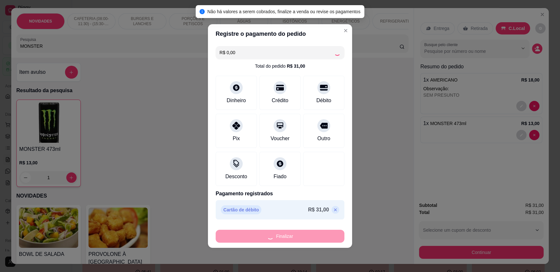
type input "0"
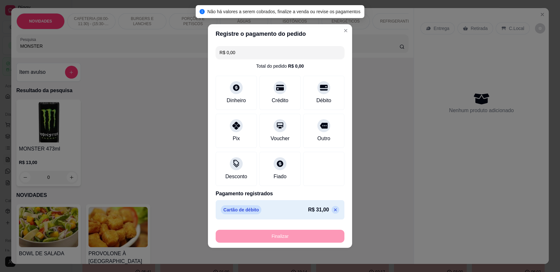
type input "-R$ 31,00"
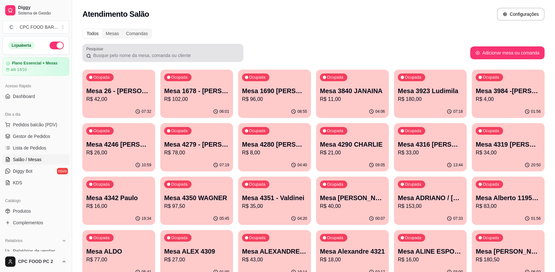
click at [149, 54] on input "Pesquisar" at bounding box center [165, 55] width 148 height 6
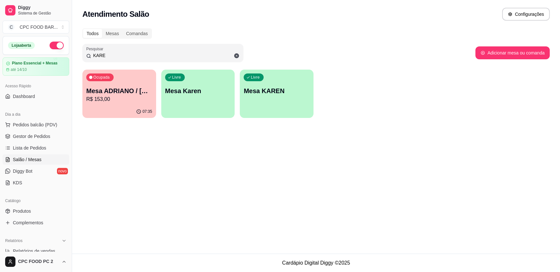
type input "KARE"
click at [135, 94] on p "Mesa ADRIANO / [PERSON_NAME] 3940" at bounding box center [119, 91] width 64 height 9
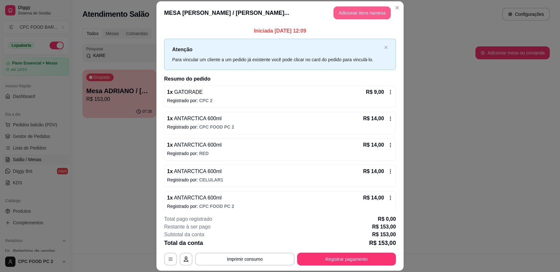
click at [355, 14] on button "Adicionar itens na mesa" at bounding box center [361, 12] width 57 height 13
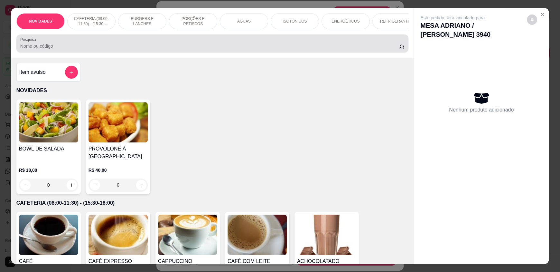
click at [282, 49] on input "Pesquisa" at bounding box center [209, 46] width 379 height 6
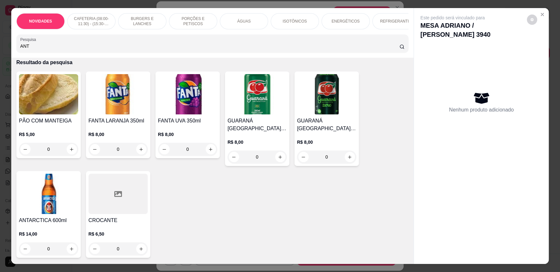
scroll to position [64, 0]
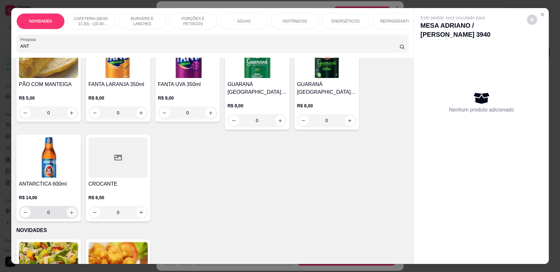
type input "ANT"
click at [70, 214] on icon "increase-product-quantity" at bounding box center [71, 211] width 3 height 3
type input "1"
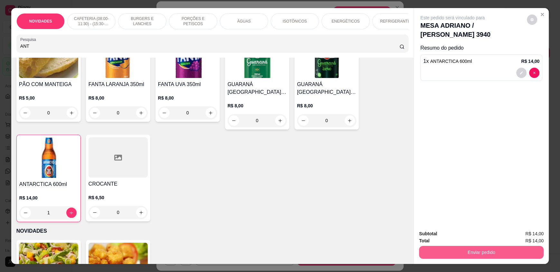
click at [449, 255] on button "Enviar pedido" at bounding box center [481, 251] width 125 height 13
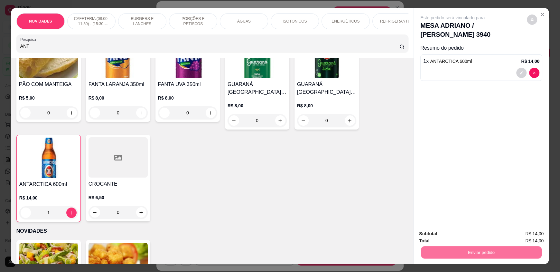
click at [522, 233] on button "Enviar pedido" at bounding box center [526, 236] width 36 height 12
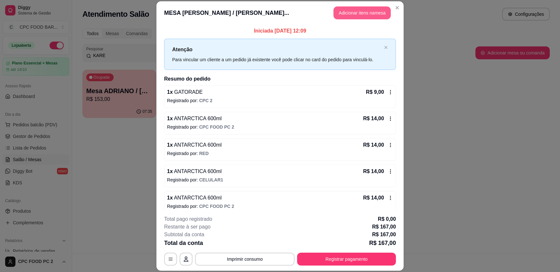
click at [351, 10] on button "Adicionar itens na mesa" at bounding box center [361, 12] width 57 height 13
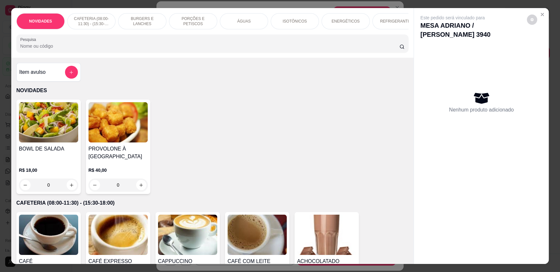
click at [157, 49] on input "Pesquisa" at bounding box center [209, 46] width 379 height 6
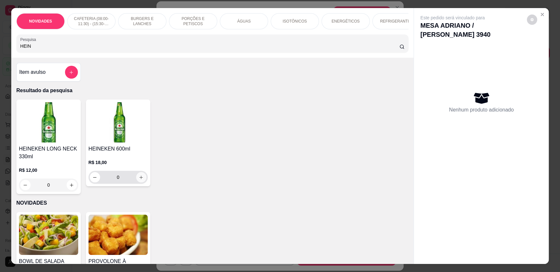
type input "HEIN"
click at [139, 180] on icon "increase-product-quantity" at bounding box center [141, 177] width 5 height 5
type input "1"
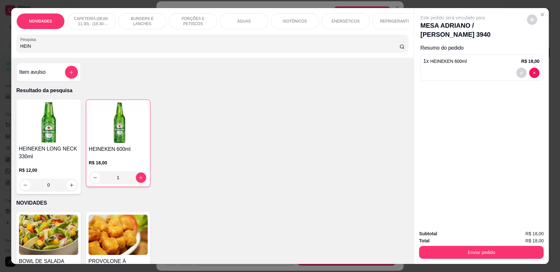
drag, startPoint x: 32, startPoint y: 52, endPoint x: 0, endPoint y: 48, distance: 32.8
click at [0, 48] on div "NOVIDADES CAFETERIA (08:00-11:30) - (15:30-18:00) BURGERS E LANCHES PORÇÕES E P…" at bounding box center [280, 136] width 560 height 272
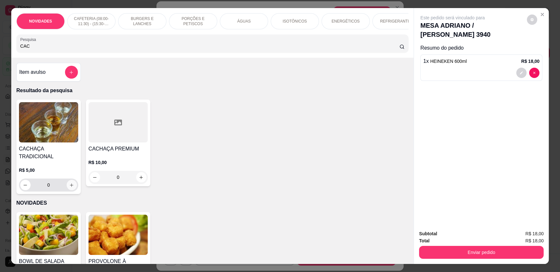
type input "CAC"
click at [71, 182] on icon "increase-product-quantity" at bounding box center [71, 184] width 5 height 5
type input "1"
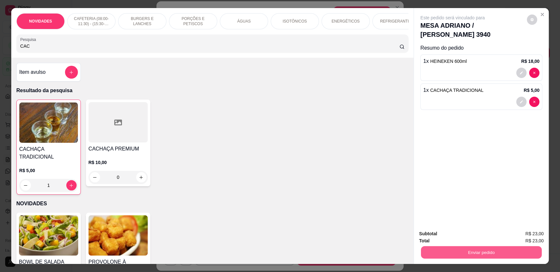
click at [477, 253] on button "Enviar pedido" at bounding box center [481, 251] width 121 height 13
click at [525, 234] on button "Enviar pedido" at bounding box center [526, 236] width 36 height 12
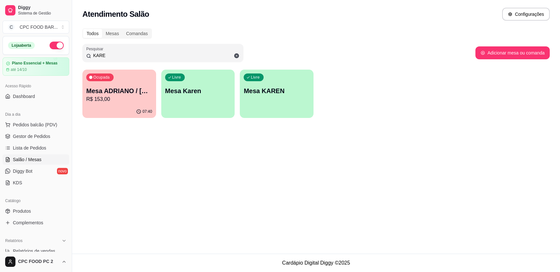
drag, startPoint x: 142, startPoint y: 52, endPoint x: 87, endPoint y: 53, distance: 54.7
click at [87, 53] on div "KARE" at bounding box center [162, 52] width 153 height 13
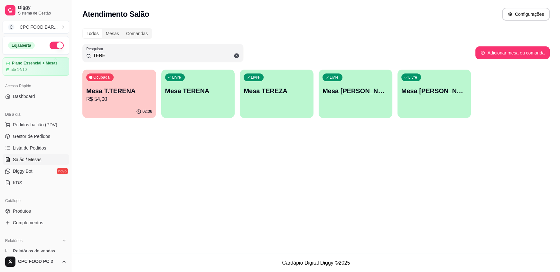
type input "TERE"
click at [118, 95] on p "R$ 54,00" at bounding box center [119, 98] width 64 height 7
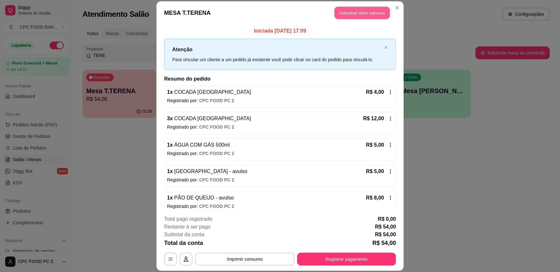
click at [360, 12] on button "Adicionar itens na mesa" at bounding box center [361, 13] width 55 height 13
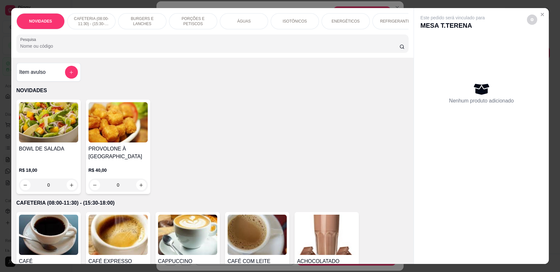
click at [194, 49] on input "Pesquisa" at bounding box center [209, 46] width 379 height 6
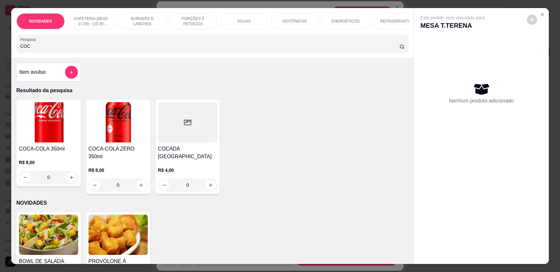
type input "COC"
click at [209, 187] on icon "increase-product-quantity" at bounding box center [210, 184] width 5 height 5
type input "1"
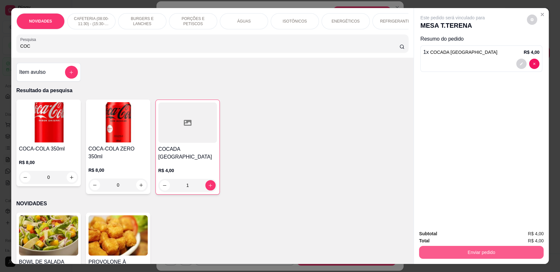
click at [466, 254] on button "Enviar pedido" at bounding box center [481, 251] width 125 height 13
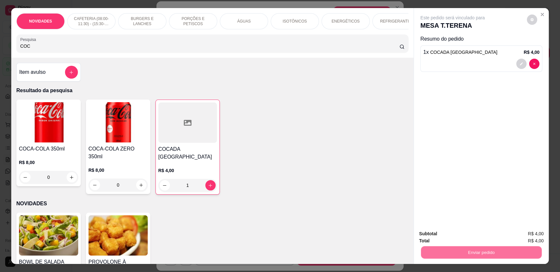
click at [519, 233] on button "Enviar pedido" at bounding box center [526, 236] width 36 height 12
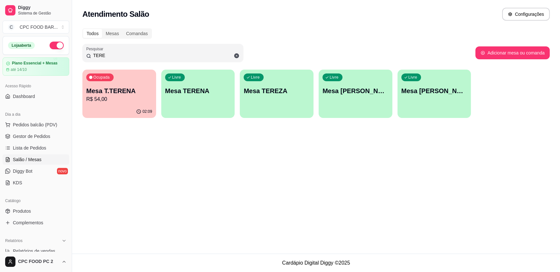
drag, startPoint x: 121, startPoint y: 54, endPoint x: 195, endPoint y: 59, distance: 73.9
click at [71, 52] on div "Diggy Sistema de Gestão C CPC FOOD BAR ... Loja aberta Plano Essencial + Mesas …" at bounding box center [280, 136] width 560 height 272
click at [510, 51] on button "Adicionar mesa ou comanda" at bounding box center [512, 53] width 72 height 13
click at [218, 102] on div "Livre Mesa TERENA" at bounding box center [198, 89] width 74 height 41
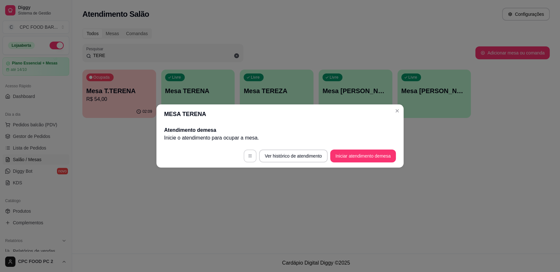
click at [248, 157] on icon "button" at bounding box center [250, 155] width 4 height 3
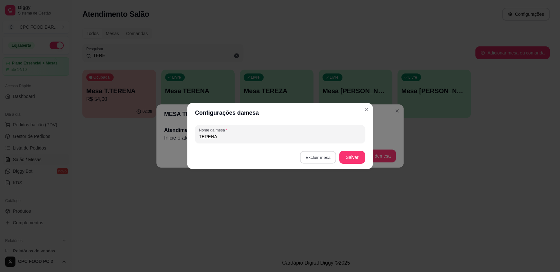
click at [318, 161] on button "Excluir mesa" at bounding box center [318, 157] width 36 height 13
click at [316, 200] on button "Confirmar" at bounding box center [319, 198] width 23 height 10
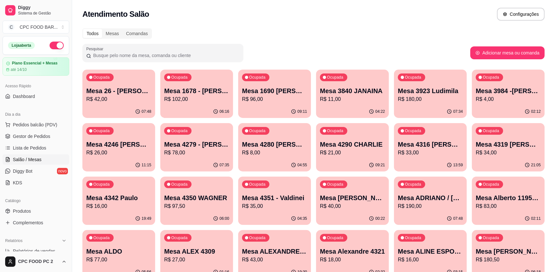
click at [186, 57] on input "Pesquisar" at bounding box center [165, 55] width 148 height 6
click at [111, 57] on input "Pesquisar" at bounding box center [165, 55] width 148 height 6
click at [506, 49] on button "Adicionar mesa ou comanda" at bounding box center [507, 53] width 72 height 13
select select "TABLE"
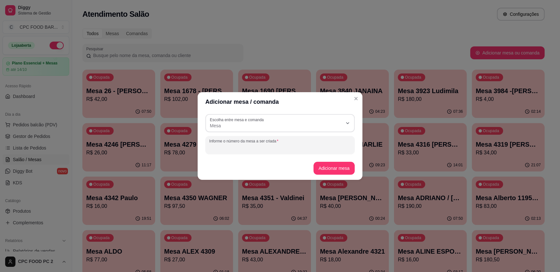
click at [253, 145] on input "Informe o número da mesa a ser criada" at bounding box center [280, 147] width 142 height 6
type input "[PERSON_NAME] AFINCO"
click at [329, 172] on button "Adicionar mesa" at bounding box center [334, 168] width 42 height 13
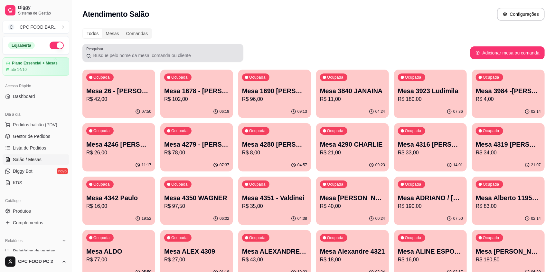
click at [207, 56] on input "Pesquisar" at bounding box center [165, 55] width 148 height 6
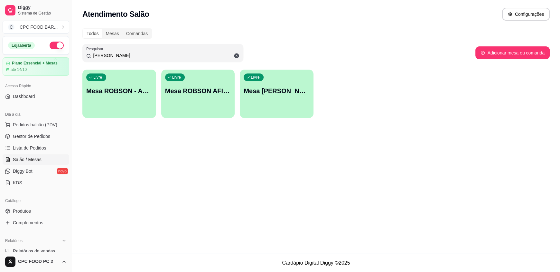
type input "[PERSON_NAME]"
click at [209, 87] on p "Mesa ROBSON AFINCO" at bounding box center [198, 91] width 64 height 9
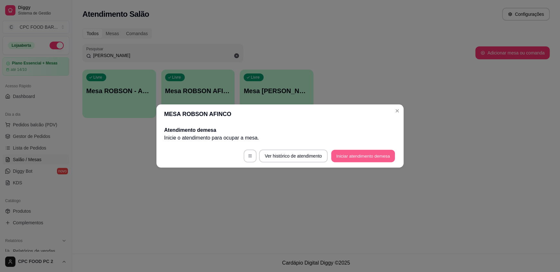
click at [349, 155] on button "Iniciar atendimento de mesa" at bounding box center [363, 156] width 64 height 13
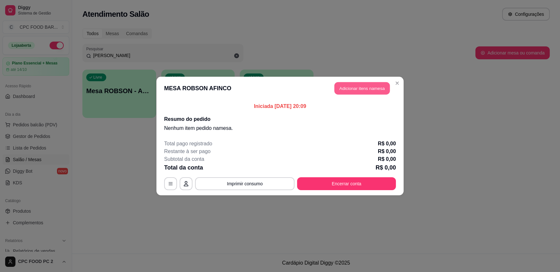
click at [360, 86] on button "Adicionar itens na mesa" at bounding box center [361, 88] width 55 height 13
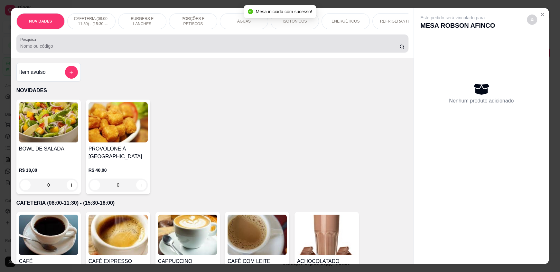
click at [278, 49] on input "Pesquisa" at bounding box center [209, 46] width 379 height 6
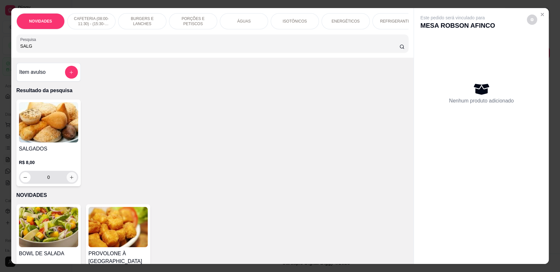
type input "SALG"
click at [70, 179] on icon "increase-product-quantity" at bounding box center [72, 177] width 4 height 4
type input "1"
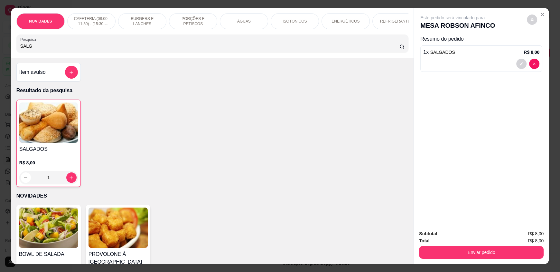
drag, startPoint x: 37, startPoint y: 51, endPoint x: 4, endPoint y: 50, distance: 33.1
click at [4, 50] on div "NOVIDADES CAFETERIA (08:00-11:30) - (15:30-18:00) BURGERS E LANCHES PORÇÕES E P…" at bounding box center [280, 136] width 560 height 272
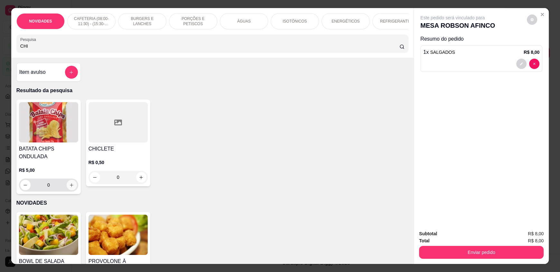
type input "CHI"
click at [71, 190] on button "increase-product-quantity" at bounding box center [72, 185] width 10 height 10
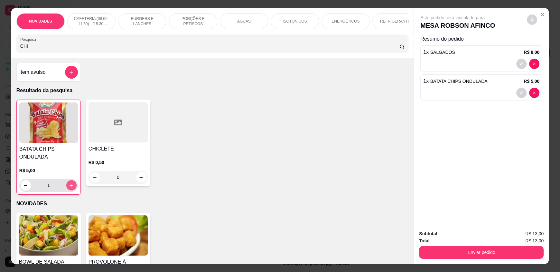
type input "1"
drag, startPoint x: 49, startPoint y: 49, endPoint x: 0, endPoint y: 55, distance: 49.0
click at [0, 55] on div "NOVIDADES CAFETERIA (08:00-11:30) - (15:30-18:00) BURGERS E LANCHES PORÇÕES E P…" at bounding box center [280, 136] width 560 height 272
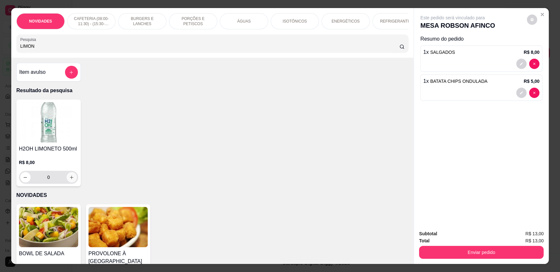
type input "LIMON"
click at [70, 179] on icon "increase-product-quantity" at bounding box center [72, 177] width 4 height 4
type input "1"
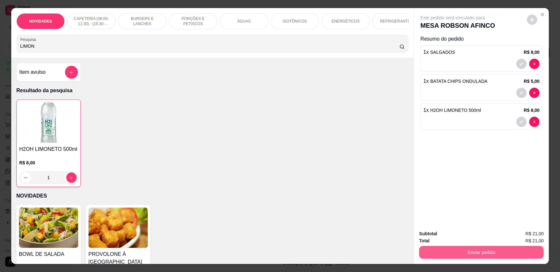
click at [473, 253] on button "Enviar pedido" at bounding box center [481, 251] width 125 height 13
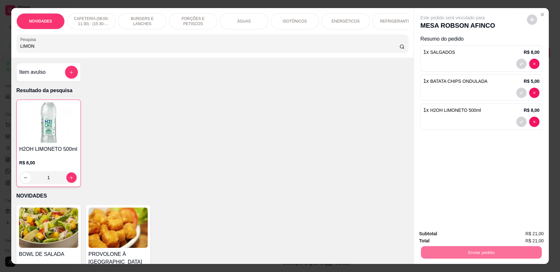
click at [523, 233] on button "Enviar pedido" at bounding box center [526, 236] width 35 height 12
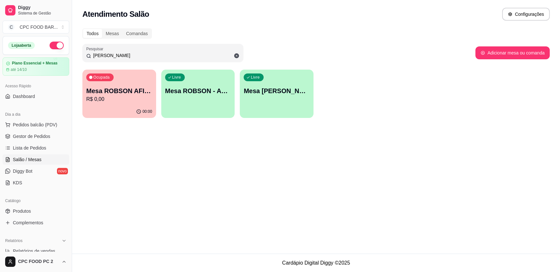
drag, startPoint x: 112, startPoint y: 56, endPoint x: 71, endPoint y: 51, distance: 41.5
click at [68, 55] on div "Diggy Sistema de Gestão C CPC FOOD BAR ... Loja aberta Plano Essencial + Mesas …" at bounding box center [280, 136] width 560 height 272
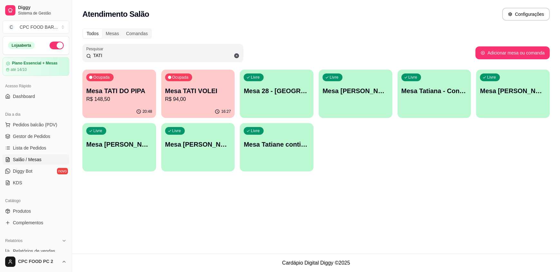
type input "TATI"
click at [198, 86] on div "Ocupada Mesa TATI VOLEI R$ 94,00" at bounding box center [197, 87] width 71 height 35
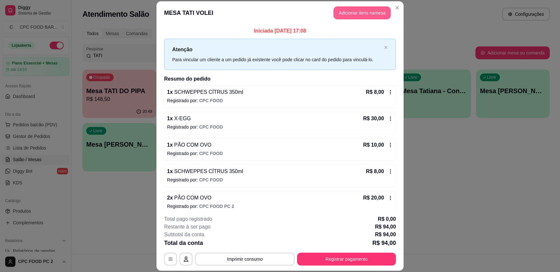
click at [362, 15] on button "Adicionar itens na mesa" at bounding box center [361, 12] width 57 height 13
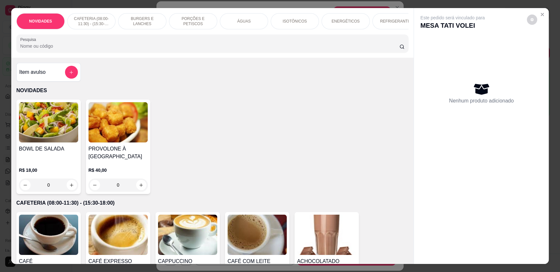
click at [183, 48] on input "Pesquisa" at bounding box center [209, 46] width 379 height 6
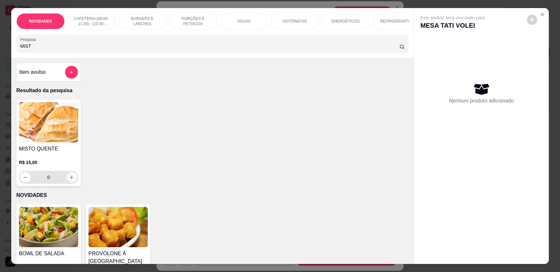
type input "MIST"
click at [70, 179] on icon "increase-product-quantity" at bounding box center [71, 176] width 3 height 3
type input "1"
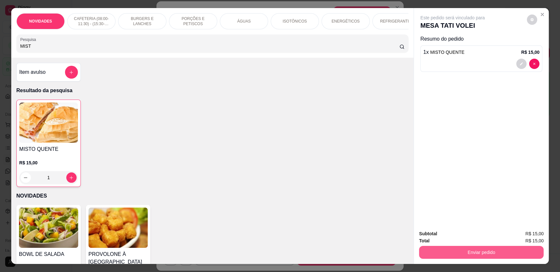
click at [458, 250] on button "Enviar pedido" at bounding box center [481, 251] width 125 height 13
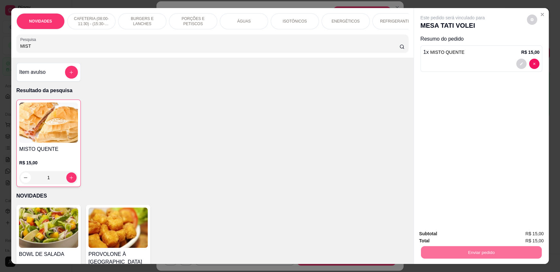
click at [532, 234] on button "Enviar pedido" at bounding box center [526, 236] width 36 height 12
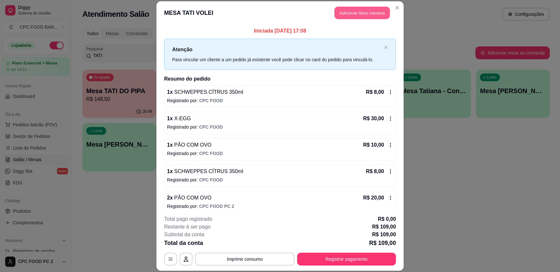
click at [355, 16] on button "Adicionar itens na mesa" at bounding box center [361, 13] width 55 height 13
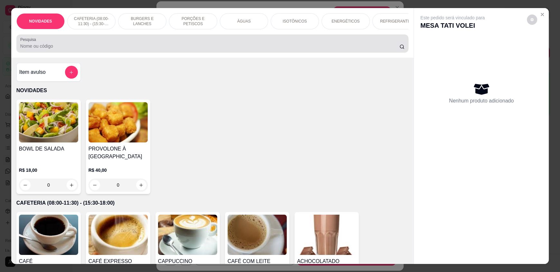
click at [177, 49] on input "Pesquisa" at bounding box center [209, 46] width 379 height 6
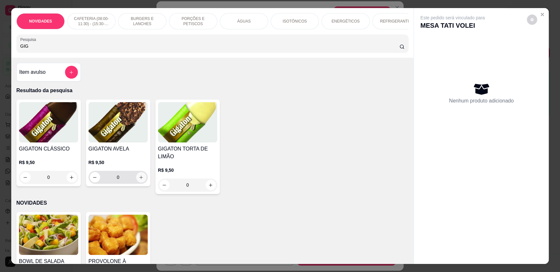
type input "GIG"
click at [140, 179] on icon "increase-product-quantity" at bounding box center [142, 177] width 4 height 4
type input "1"
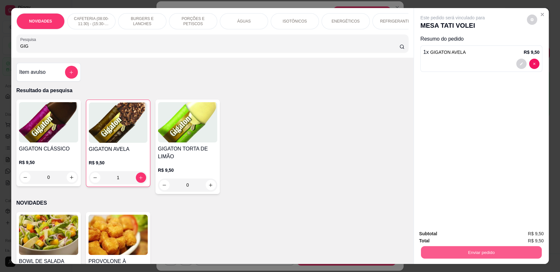
click at [462, 256] on button "Enviar pedido" at bounding box center [481, 251] width 121 height 13
click at [520, 237] on button "Enviar pedido" at bounding box center [526, 236] width 36 height 12
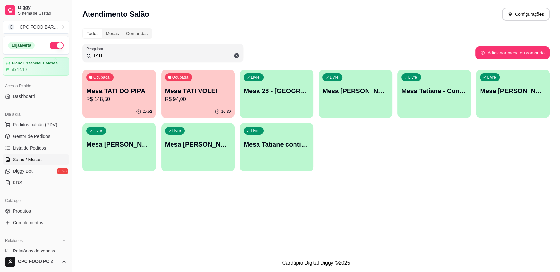
click at [105, 56] on input "TATI" at bounding box center [165, 55] width 148 height 6
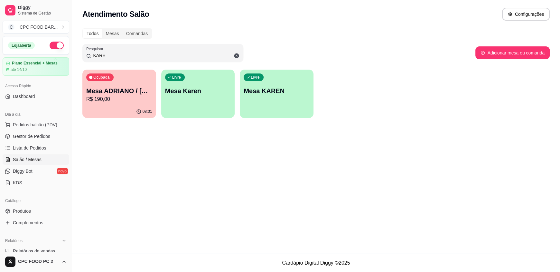
type input "KARE"
click at [113, 94] on p "Mesa ADRIANO / [PERSON_NAME] 3940" at bounding box center [119, 91] width 64 height 9
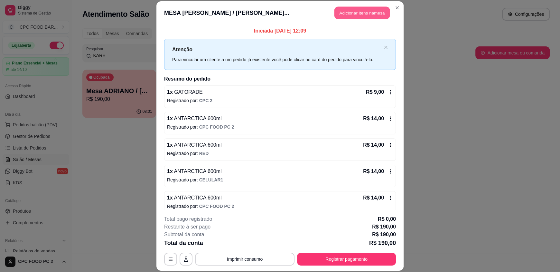
click at [361, 11] on button "Adicionar itens na mesa" at bounding box center [361, 13] width 55 height 13
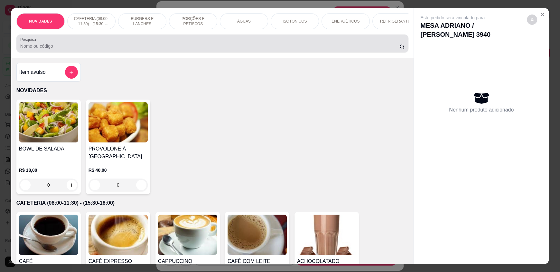
click at [165, 49] on input "Pesquisa" at bounding box center [209, 46] width 379 height 6
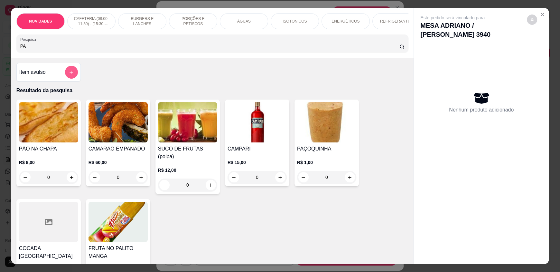
type input "PA"
click at [69, 75] on icon "add-separate-item" at bounding box center [71, 72] width 5 height 5
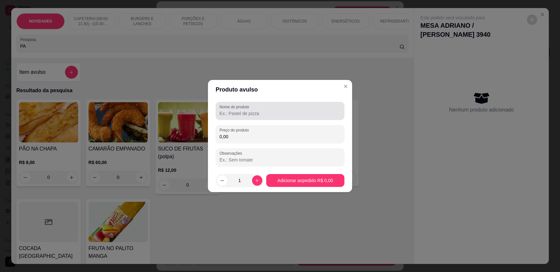
click at [247, 118] on div "Nome do produto" at bounding box center [280, 111] width 129 height 18
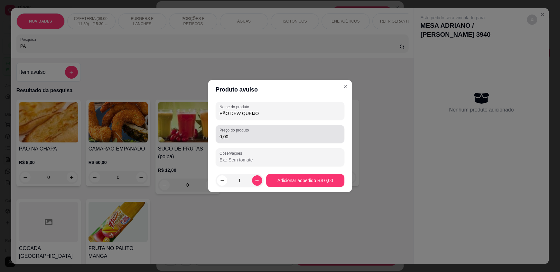
type input "PÃO DEW QUEIJO"
click at [254, 141] on div "Preço do produto 0,00" at bounding box center [280, 134] width 129 height 18
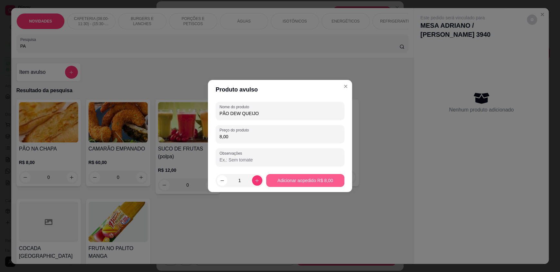
type input "8,00"
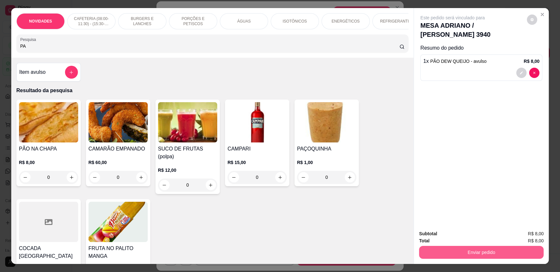
click at [471, 252] on button "Enviar pedido" at bounding box center [481, 251] width 125 height 13
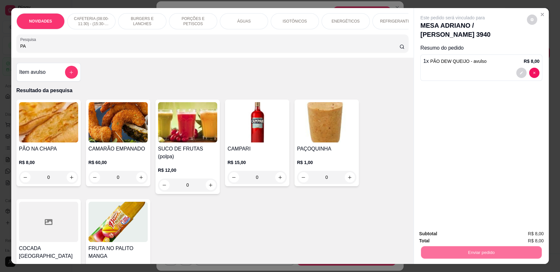
click at [474, 231] on button "Registrar cliente" at bounding box center [483, 236] width 42 height 12
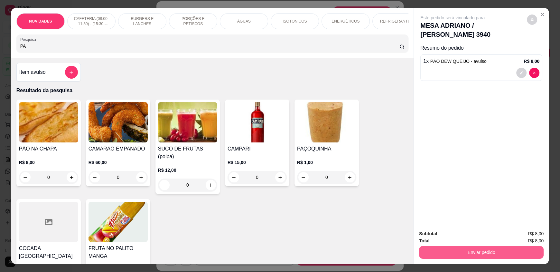
click at [476, 252] on button "Enviar pedido" at bounding box center [481, 251] width 125 height 13
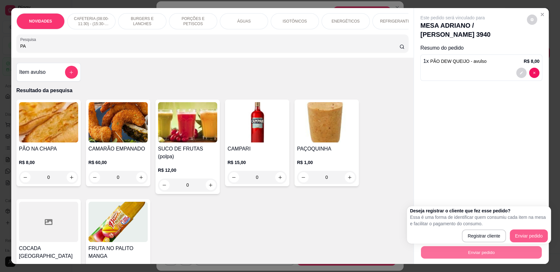
click at [537, 235] on button "Enviar pedido" at bounding box center [529, 235] width 38 height 13
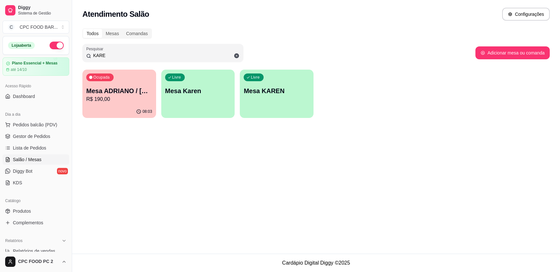
click at [107, 57] on input "KARE" at bounding box center [165, 55] width 148 height 6
click at [106, 57] on input "KARE" at bounding box center [165, 55] width 148 height 6
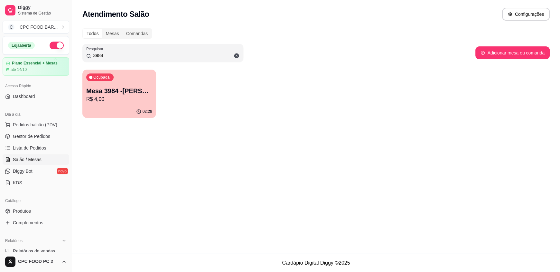
type input "3984"
click at [102, 99] on p "R$ 4,00" at bounding box center [119, 98] width 64 height 7
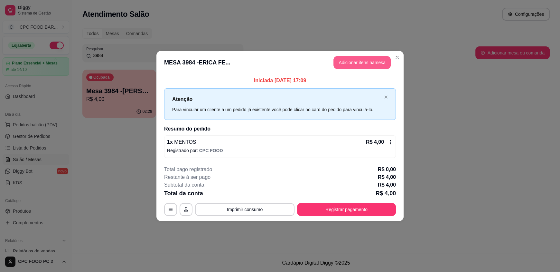
click at [363, 62] on button "Adicionar itens na mesa" at bounding box center [361, 62] width 57 height 13
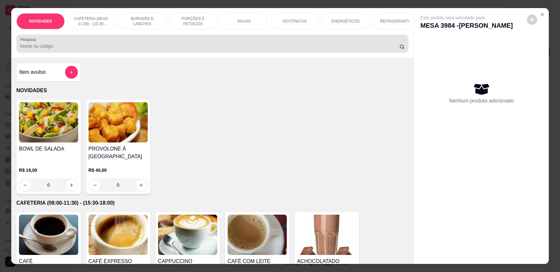
click at [157, 50] on div at bounding box center [212, 43] width 384 height 13
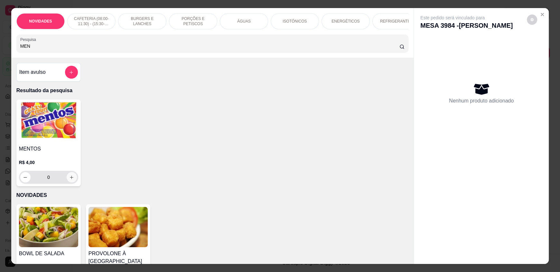
type input "MEN"
click at [69, 180] on icon "increase-product-quantity" at bounding box center [71, 177] width 5 height 5
type input "1"
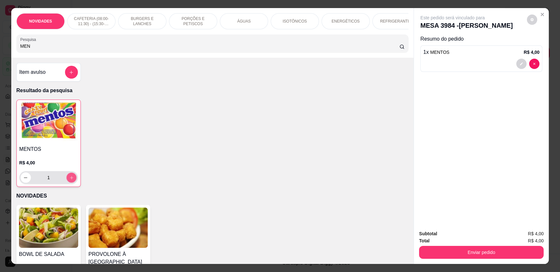
click at [70, 179] on icon "increase-product-quantity" at bounding box center [71, 177] width 3 height 3
type input "2"
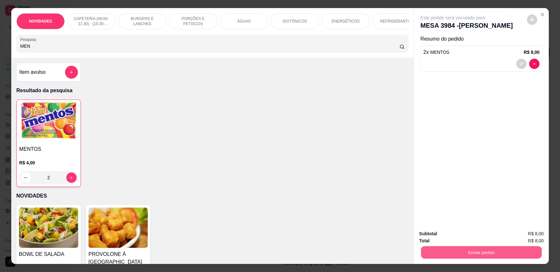
click at [453, 247] on button "Enviar pedido" at bounding box center [481, 251] width 121 height 13
click at [532, 233] on button "Enviar pedido" at bounding box center [526, 236] width 36 height 12
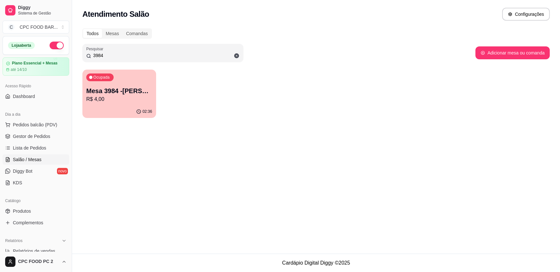
click at [35, 160] on span "Salão / Mesas" at bounding box center [27, 159] width 29 height 6
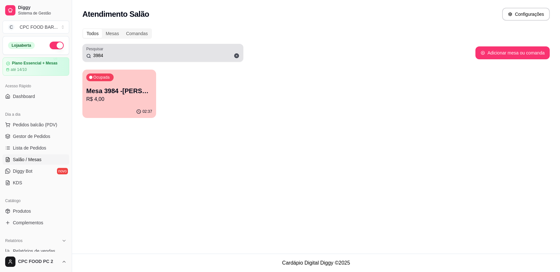
click at [114, 58] on input "3984" at bounding box center [165, 55] width 148 height 6
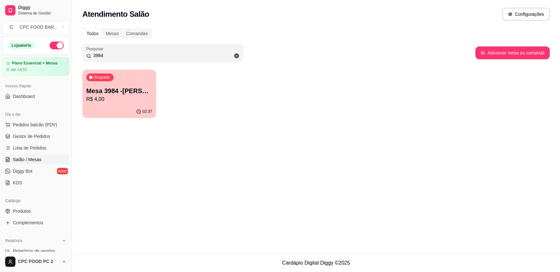
click at [114, 58] on input "3984" at bounding box center [165, 55] width 148 height 6
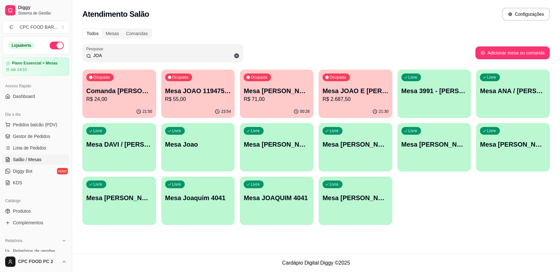
click at [348, 106] on div "21:30" at bounding box center [355, 111] width 74 height 13
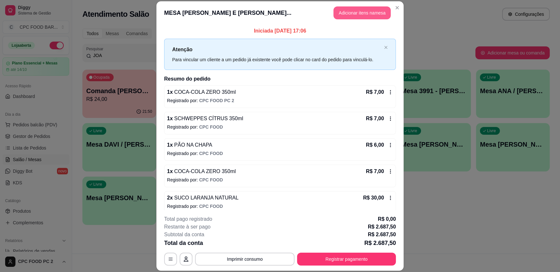
click at [347, 9] on button "Adicionar itens na mesa" at bounding box center [361, 12] width 57 height 13
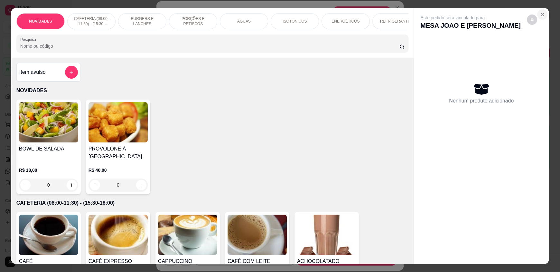
click at [537, 13] on button "Close" at bounding box center [542, 14] width 10 height 10
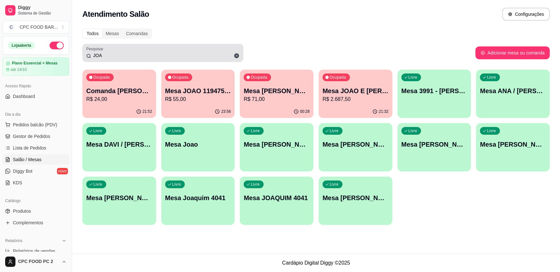
click at [139, 56] on input "JOA" at bounding box center [165, 55] width 148 height 6
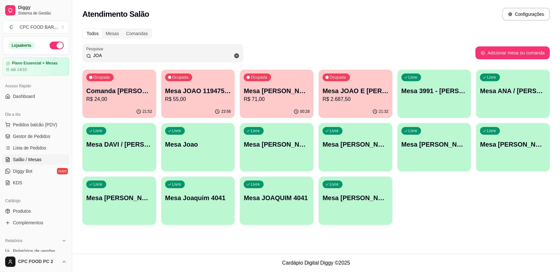
click at [139, 55] on input "JOA" at bounding box center [165, 55] width 148 height 6
click at [112, 53] on input "JOA" at bounding box center [165, 55] width 148 height 6
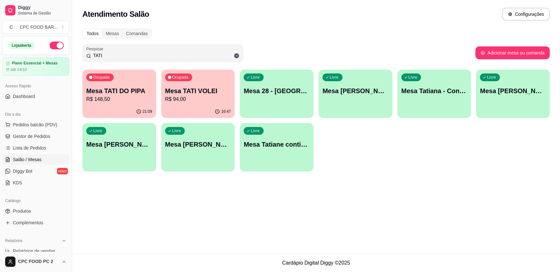
type input "TATI"
click at [205, 105] on div "16:47" at bounding box center [198, 111] width 74 height 13
click at [205, 101] on p "R$ 94,00" at bounding box center [198, 99] width 66 height 8
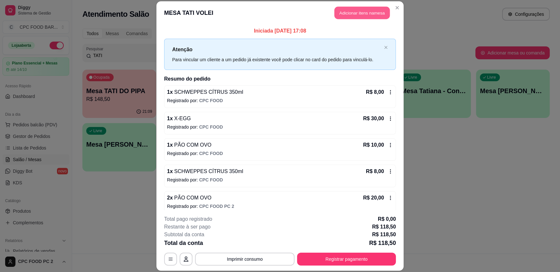
click at [360, 12] on button "Adicionar itens na mesa" at bounding box center [361, 13] width 55 height 13
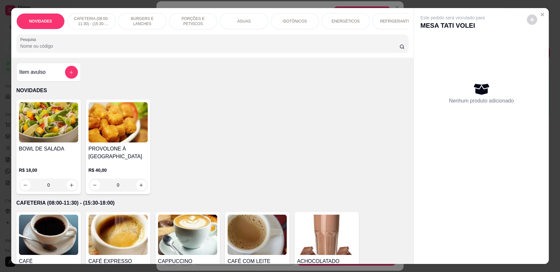
click at [194, 49] on input "Pesquisa" at bounding box center [209, 46] width 379 height 6
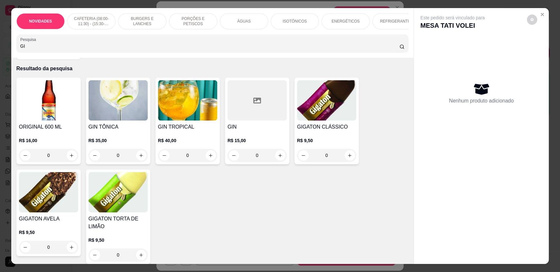
scroll to position [32, 0]
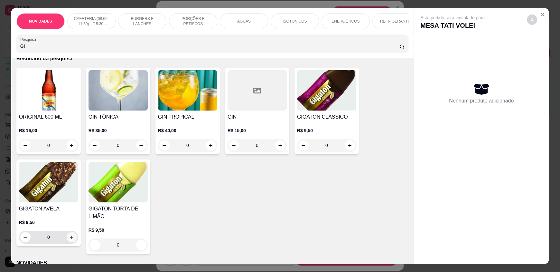
type input "GI"
click at [71, 239] on icon "increase-product-quantity" at bounding box center [71, 237] width 5 height 5
type input "1"
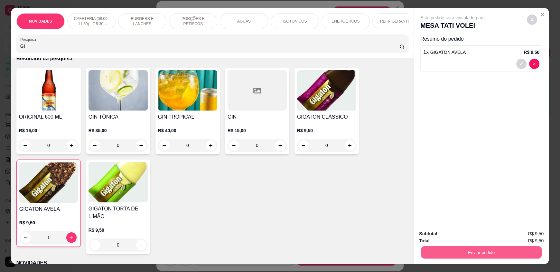
click at [455, 249] on button "Enviar pedido" at bounding box center [481, 251] width 121 height 13
click at [535, 235] on button "Enviar pedido" at bounding box center [526, 236] width 36 height 12
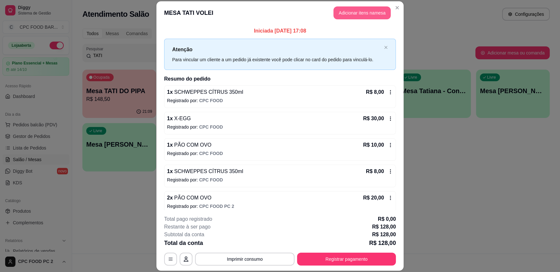
click at [354, 14] on button "Adicionar itens na mesa" at bounding box center [361, 12] width 57 height 13
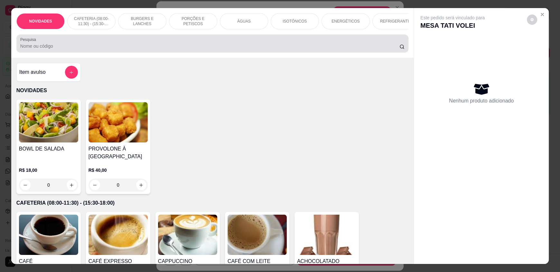
click at [96, 47] on div at bounding box center [212, 43] width 384 height 13
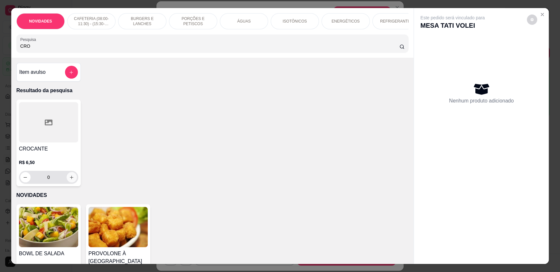
type input "CRO"
click at [69, 182] on button "increase-product-quantity" at bounding box center [72, 177] width 10 height 10
type input "1"
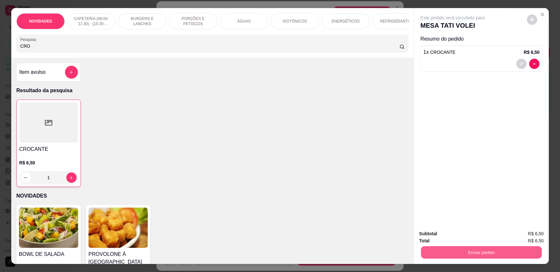
click at [472, 255] on button "Enviar pedido" at bounding box center [481, 251] width 121 height 13
click at [529, 235] on button "Enviar pedido" at bounding box center [528, 236] width 37 height 13
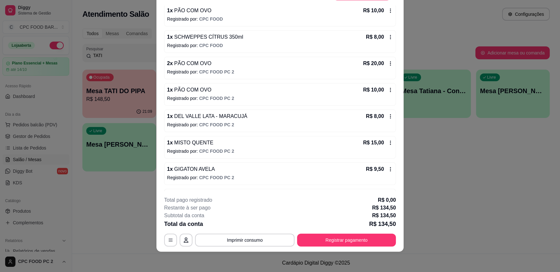
scroll to position [163, 0]
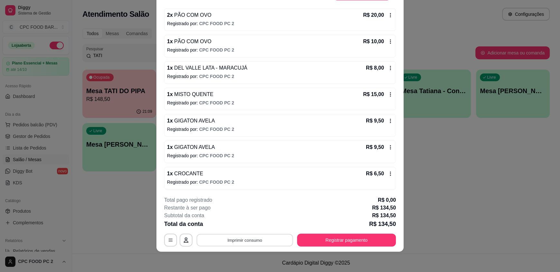
click at [239, 241] on button "Imprimir consumo" at bounding box center [245, 239] width 97 height 13
click at [240, 224] on button "IMPRESSORA" at bounding box center [244, 224] width 47 height 10
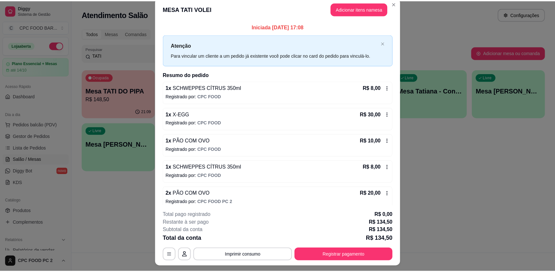
scroll to position [0, 0]
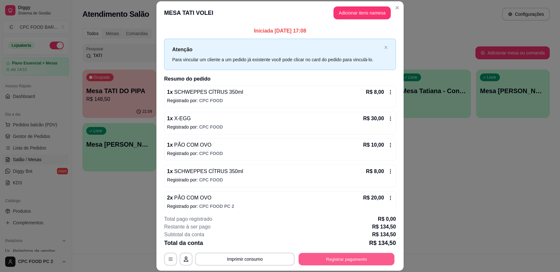
click at [343, 258] on button "Registrar pagamento" at bounding box center [347, 258] width 96 height 13
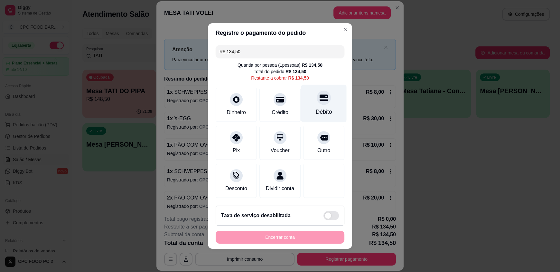
click at [324, 110] on div "Débito" at bounding box center [324, 111] width 16 height 8
type input "R$ 0,00"
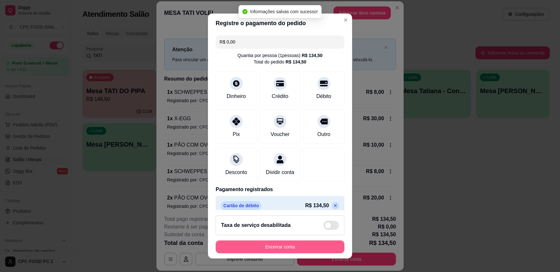
click at [275, 249] on button "Encerrar conta" at bounding box center [280, 246] width 129 height 13
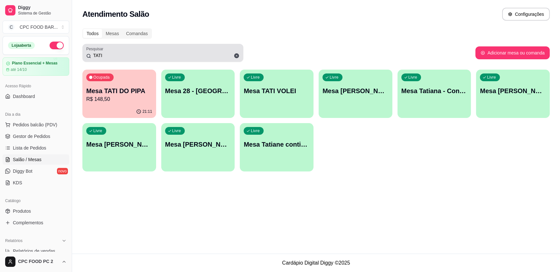
click at [238, 57] on icon at bounding box center [236, 55] width 5 height 5
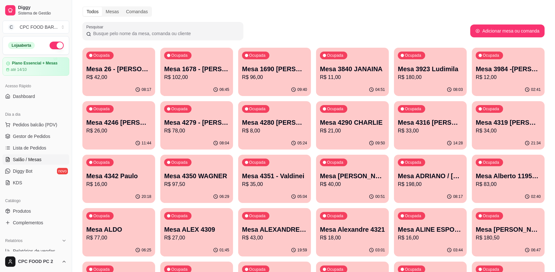
scroll to position [32, 0]
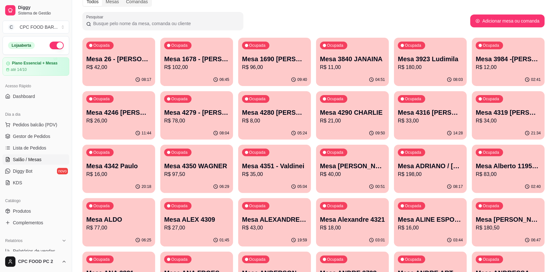
click at [157, 23] on input "Pesquisar" at bounding box center [165, 23] width 148 height 6
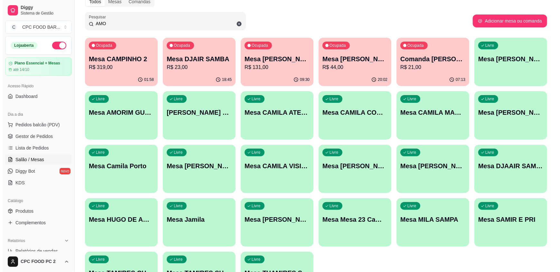
scroll to position [0, 0]
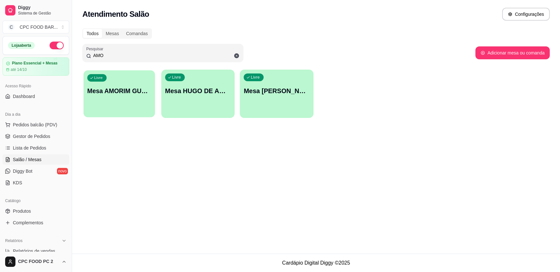
click at [140, 95] on div "Livre Mesa AMORIM GUARNIÇÕES" at bounding box center [118, 89] width 71 height 39
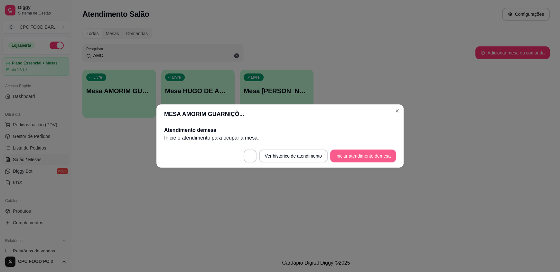
click at [366, 152] on button "Iniciar atendimento de mesa" at bounding box center [363, 155] width 66 height 13
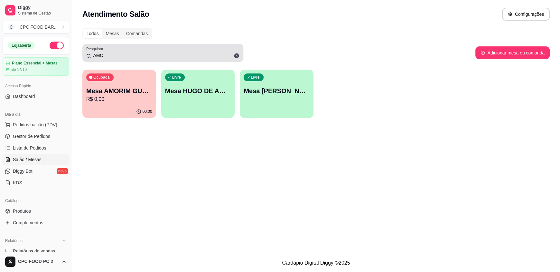
click at [119, 55] on input "AMO" at bounding box center [165, 55] width 148 height 6
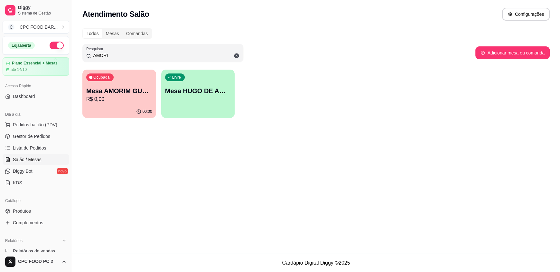
type input "AMORI"
click at [237, 55] on icon at bounding box center [236, 55] width 5 height 5
type input "AMORIM"
click at [110, 93] on p "Mesa AMORIM GUARNIÇÕES" at bounding box center [119, 90] width 66 height 9
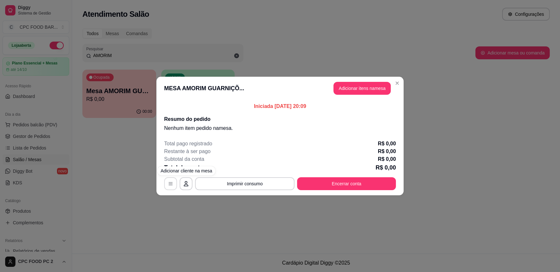
click at [169, 185] on icon "button" at bounding box center [170, 183] width 5 height 5
click at [341, 182] on button "Encerrar conta" at bounding box center [347, 183] width 96 height 13
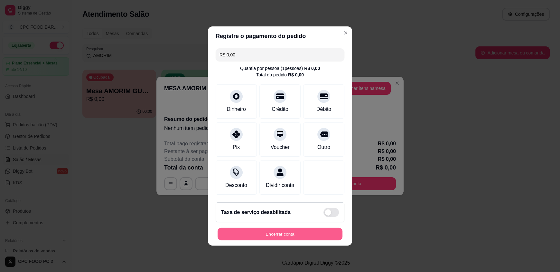
click at [290, 235] on button "Encerrar conta" at bounding box center [279, 233] width 125 height 13
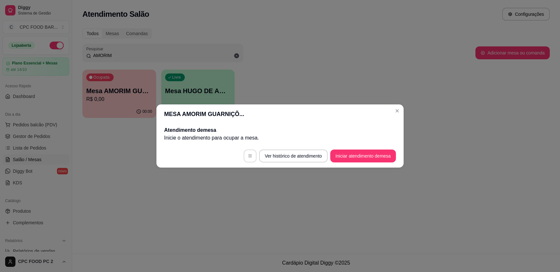
click at [245, 154] on button "button" at bounding box center [250, 155] width 13 height 13
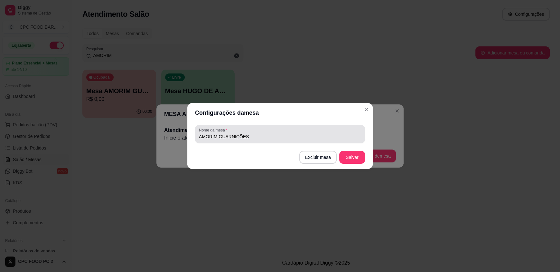
click at [257, 136] on input "AMORIM GUARNIÇÕES" at bounding box center [280, 136] width 162 height 6
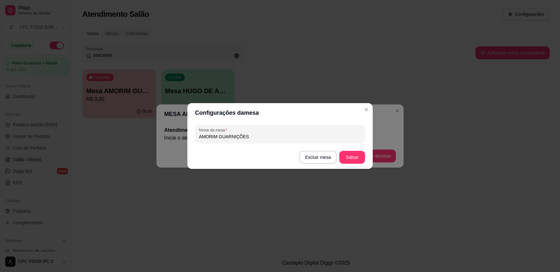
click at [256, 138] on input "AMORIM GUARNIÇÕES" at bounding box center [280, 136] width 162 height 6
drag, startPoint x: 256, startPoint y: 138, endPoint x: 236, endPoint y: 134, distance: 20.4
click at [236, 134] on input "AMORIM GUARNIÇÕES" at bounding box center [280, 136] width 162 height 6
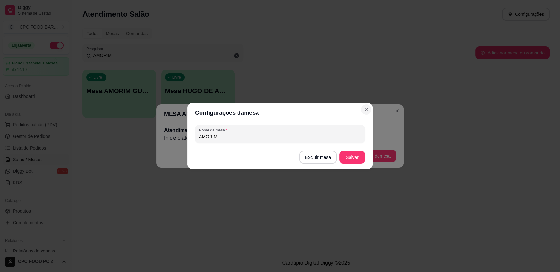
type input "AMORIM"
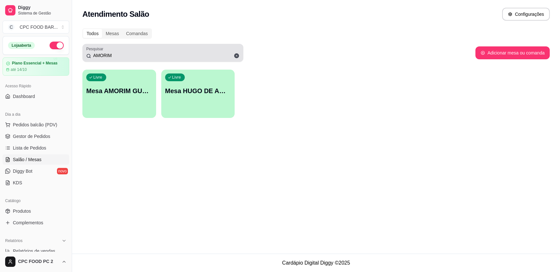
click at [138, 58] on input "AMORIM" at bounding box center [165, 55] width 148 height 6
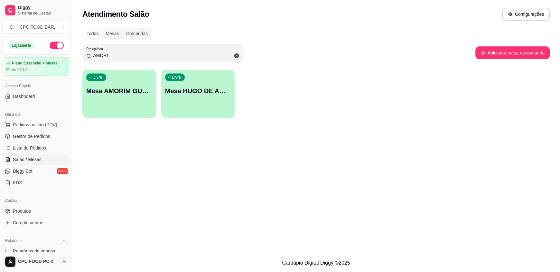
type input "AMORI"
click at [121, 76] on div "Livre Mesa AMORIM GUARNIÇÕES" at bounding box center [119, 89] width 74 height 41
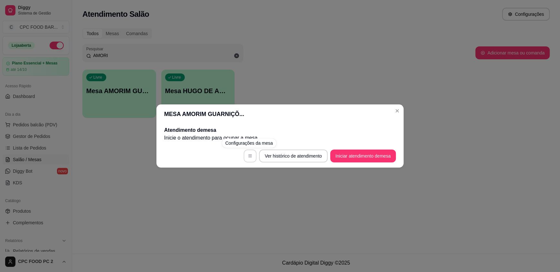
click at [245, 154] on button "button" at bounding box center [250, 155] width 13 height 13
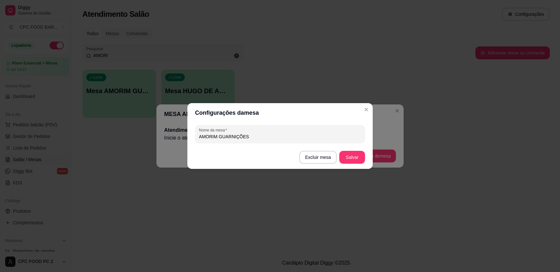
drag, startPoint x: 248, startPoint y: 136, endPoint x: 218, endPoint y: 136, distance: 29.3
click at [218, 136] on input "AMORIM GUARNIÇÕES" at bounding box center [280, 136] width 162 height 6
type input "AMORIM"
click at [356, 160] on button "Salvar" at bounding box center [351, 157] width 25 height 13
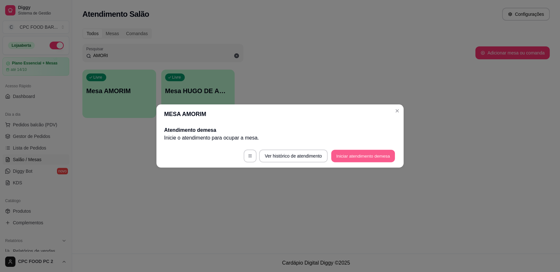
click at [353, 155] on button "Iniciar atendimento de mesa" at bounding box center [363, 156] width 64 height 13
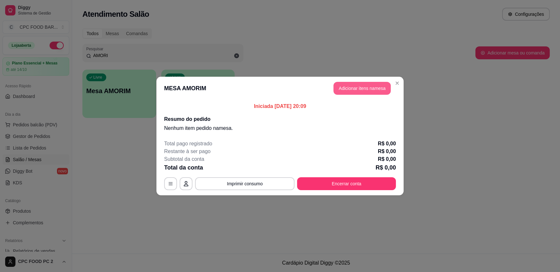
click at [354, 86] on button "Adicionar itens na mesa" at bounding box center [361, 88] width 57 height 13
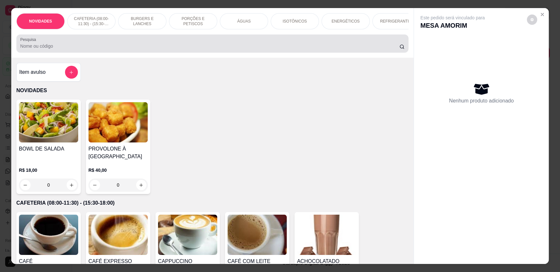
click at [253, 49] on input "Pesquisa" at bounding box center [209, 46] width 379 height 6
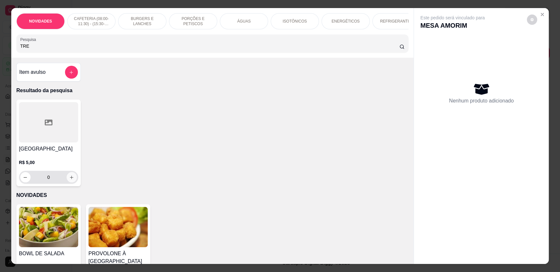
type input "TRE"
click at [71, 180] on icon "increase-product-quantity" at bounding box center [71, 177] width 5 height 5
type input "1"
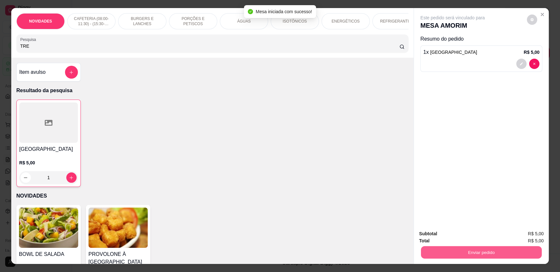
click at [463, 253] on button "Enviar pedido" at bounding box center [481, 251] width 121 height 13
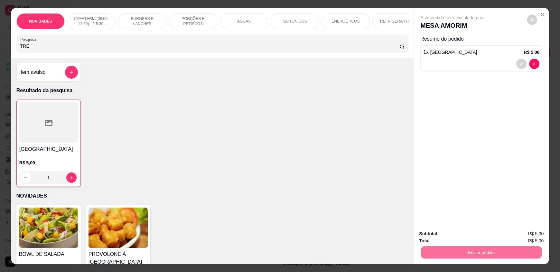
click at [531, 235] on button "Enviar pedido" at bounding box center [526, 236] width 36 height 12
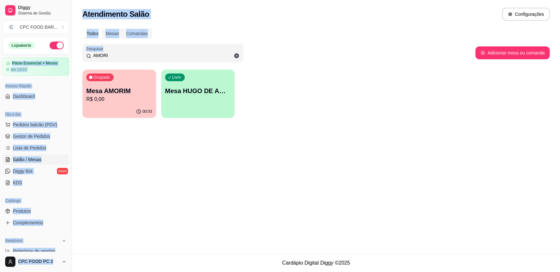
drag, startPoint x: 157, startPoint y: 58, endPoint x: 34, endPoint y: 50, distance: 123.8
click at [34, 50] on div "Diggy Sistema de Gestão C CPC FOOD BAR ... Loja aberta Plano Essencial + Mesas …" at bounding box center [280, 136] width 560 height 272
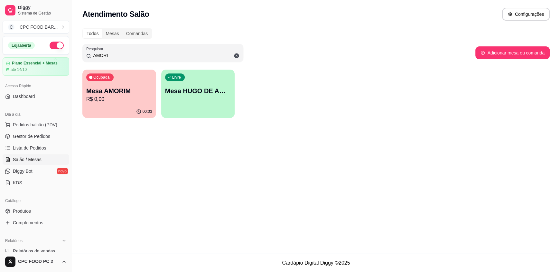
click at [105, 52] on input "AMORI" at bounding box center [165, 55] width 148 height 6
drag, startPoint x: 111, startPoint y: 52, endPoint x: 81, endPoint y: 52, distance: 30.2
click at [81, 52] on div "Todos Mesas Comandas Pesquisar AMORI Adicionar mesa ou comanda Ocupada Mesa AMO…" at bounding box center [316, 74] width 488 height 101
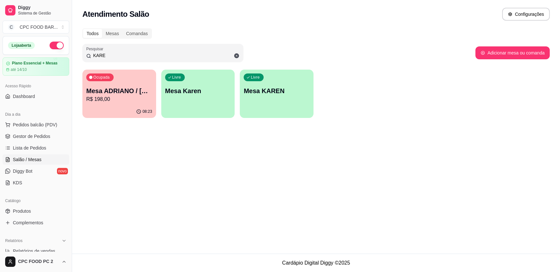
type input "KARE"
click at [122, 94] on p "Mesa ADRIANO / [PERSON_NAME] 3940" at bounding box center [119, 91] width 64 height 9
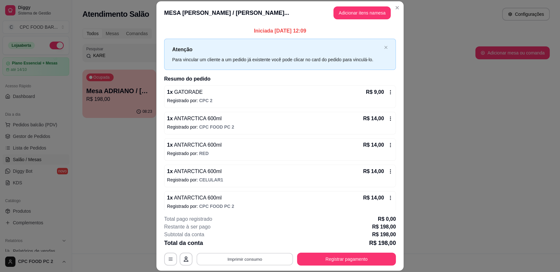
click at [235, 254] on button "Imprimir consumo" at bounding box center [245, 258] width 97 height 13
click at [257, 243] on button "IMPRESSORA" at bounding box center [244, 244] width 47 height 10
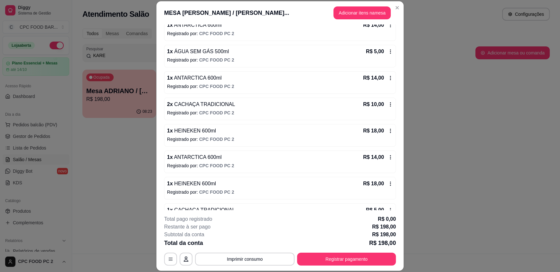
scroll to position [290, 0]
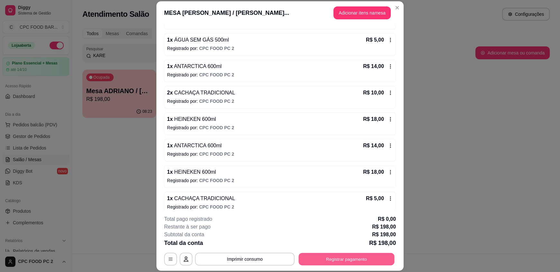
click at [348, 262] on button "Registrar pagamento" at bounding box center [347, 258] width 96 height 13
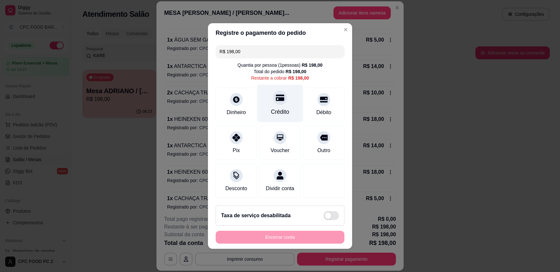
click at [276, 103] on div "Crédito" at bounding box center [279, 104] width 45 height 38
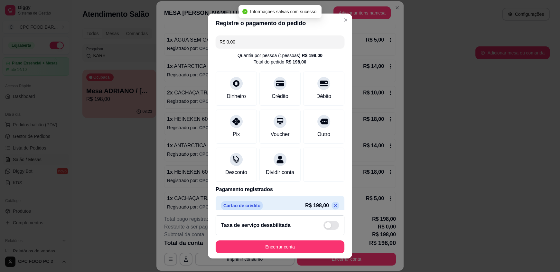
type input "R$ 0,00"
click at [270, 246] on button "Encerrar conta" at bounding box center [280, 246] width 129 height 13
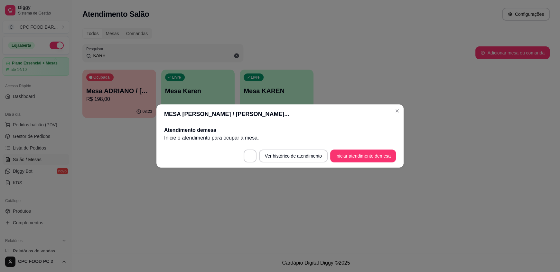
scroll to position [0, 0]
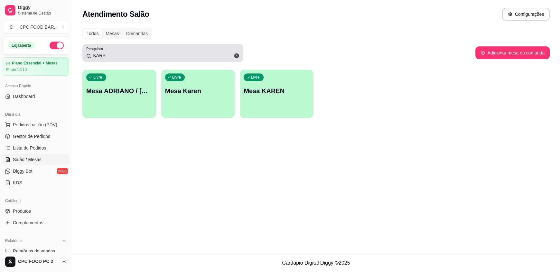
click at [106, 55] on input "KARE" at bounding box center [165, 55] width 148 height 6
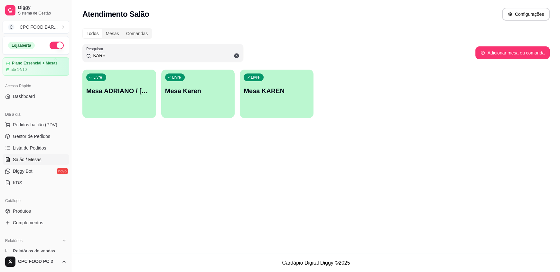
click at [106, 55] on input "KARE" at bounding box center [165, 55] width 148 height 6
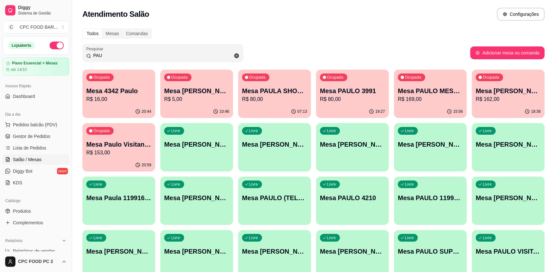
type input "PAU"
click at [198, 101] on p "R$ 5,00" at bounding box center [196, 99] width 65 height 8
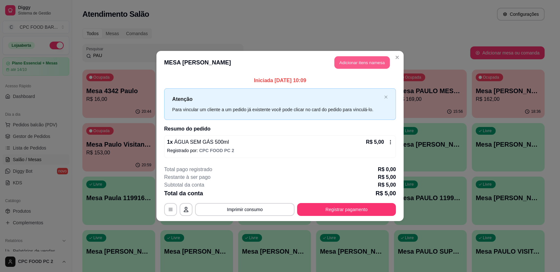
click at [355, 60] on button "Adicionar itens na mesa" at bounding box center [361, 62] width 55 height 13
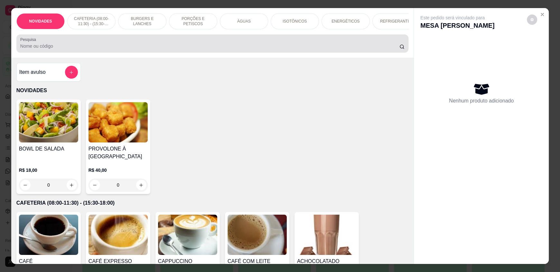
click at [310, 49] on input "Pesquisa" at bounding box center [209, 46] width 379 height 6
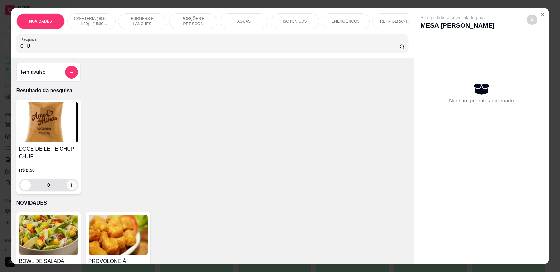
type input "CHU"
click at [70, 187] on icon "increase-product-quantity" at bounding box center [71, 184] width 5 height 5
type input "1"
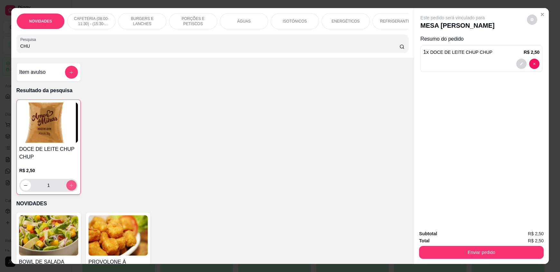
click at [72, 190] on button "increase-product-quantity" at bounding box center [71, 185] width 10 height 10
type input "2"
click at [74, 191] on div "2" at bounding box center [49, 185] width 56 height 13
type input "3"
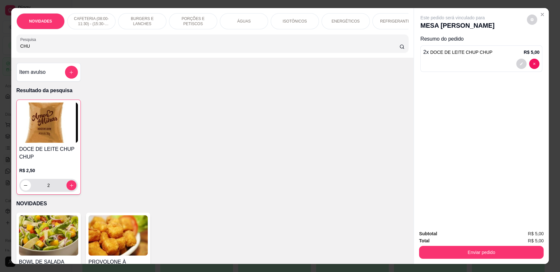
type input "3"
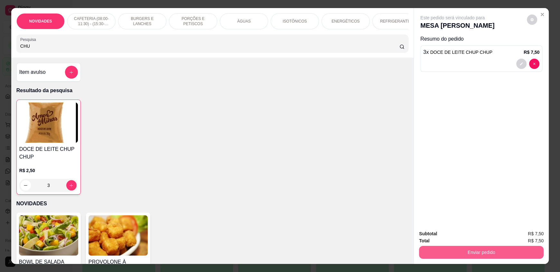
click at [485, 253] on button "Enviar pedido" at bounding box center [481, 251] width 125 height 13
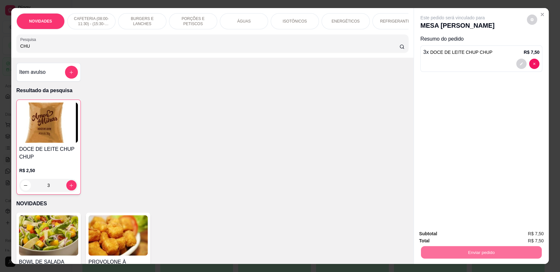
click at [521, 238] on button "Enviar pedido" at bounding box center [526, 236] width 35 height 12
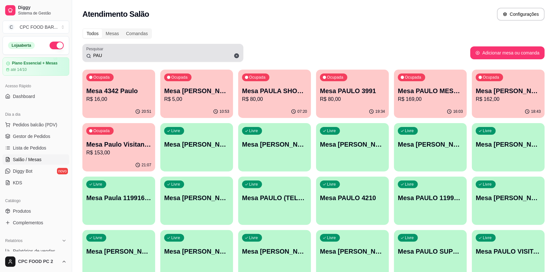
click at [139, 54] on input "PAU" at bounding box center [165, 55] width 148 height 6
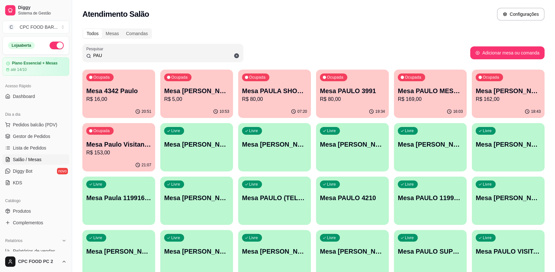
click at [138, 54] on input "PAU" at bounding box center [165, 55] width 148 height 6
drag, startPoint x: 138, startPoint y: 54, endPoint x: 128, endPoint y: 54, distance: 10.0
click at [131, 54] on input "PAU" at bounding box center [165, 55] width 148 height 6
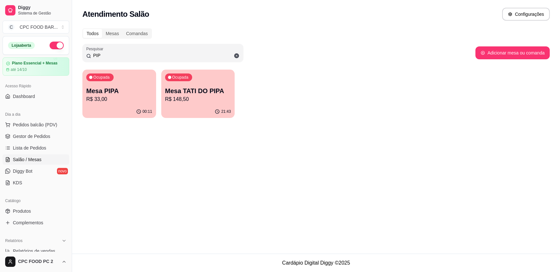
type input "PIP"
click at [114, 96] on p "R$ 33,00" at bounding box center [119, 98] width 64 height 7
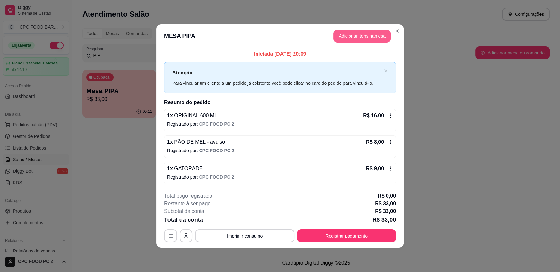
click at [358, 35] on button "Adicionar itens na mesa" at bounding box center [361, 36] width 57 height 13
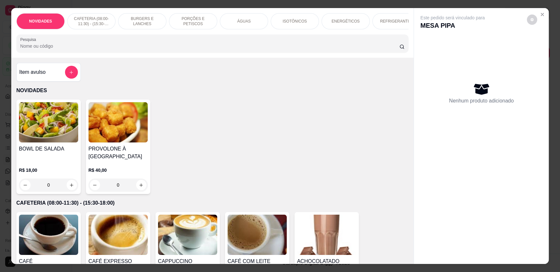
drag, startPoint x: 273, startPoint y: 48, endPoint x: 268, endPoint y: 45, distance: 6.5
click at [273, 48] on input "Pesquisa" at bounding box center [209, 46] width 379 height 6
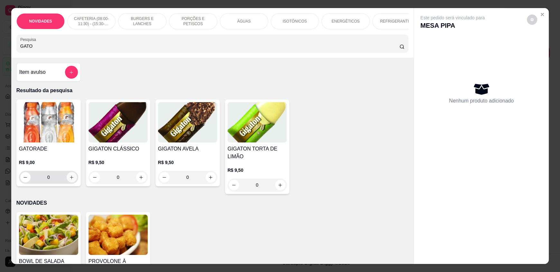
type input "GATO"
click at [67, 181] on button "increase-product-quantity" at bounding box center [72, 177] width 10 height 10
type input "1"
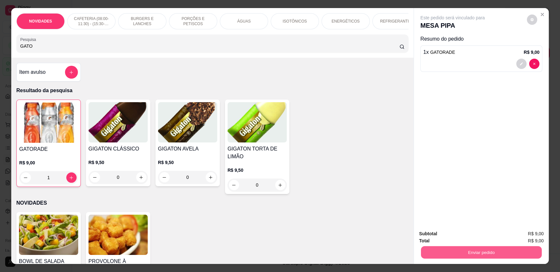
click at [480, 256] on button "Enviar pedido" at bounding box center [481, 251] width 121 height 13
click at [517, 236] on button "Enviar pedido" at bounding box center [528, 236] width 37 height 13
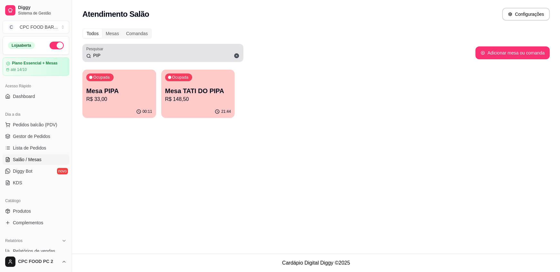
click at [116, 56] on input "PIP" at bounding box center [165, 55] width 148 height 6
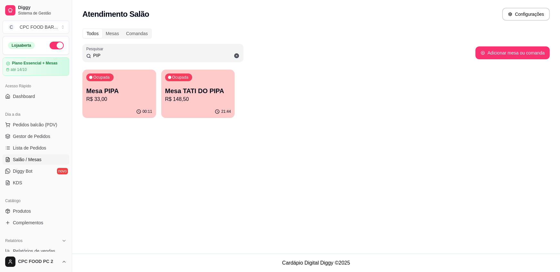
click at [116, 56] on input "PIP" at bounding box center [165, 55] width 148 height 6
click at [115, 56] on input "PIP" at bounding box center [165, 55] width 148 height 6
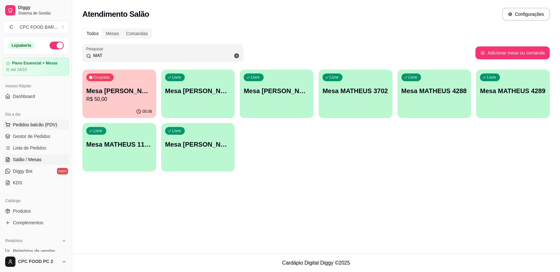
type input "MAT"
click at [41, 127] on button "Pedidos balcão (PDV)" at bounding box center [36, 124] width 67 height 10
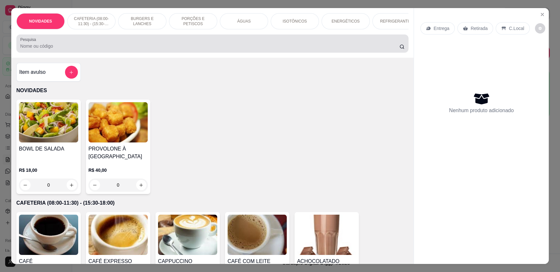
click at [108, 46] on div at bounding box center [212, 43] width 384 height 13
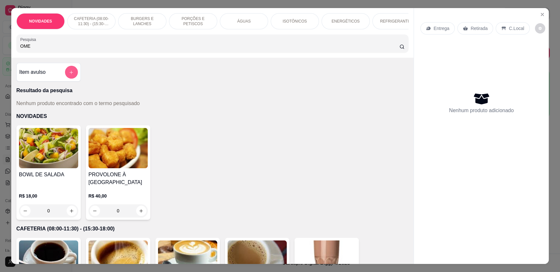
type input "OME"
click at [70, 74] on icon "add-separate-item" at bounding box center [72, 72] width 4 height 4
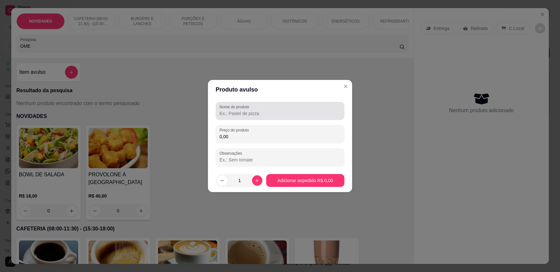
click at [258, 114] on input "Nome do produto" at bounding box center [279, 113] width 121 height 6
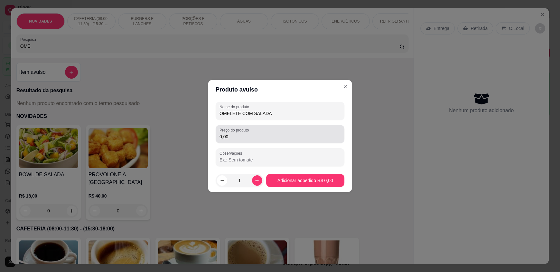
type input "OMELETE COM SALADA"
click at [258, 132] on div "0,00" at bounding box center [279, 133] width 121 height 13
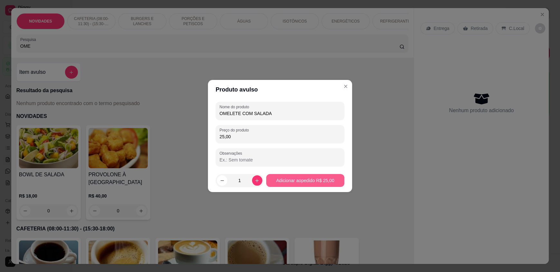
type input "25,00"
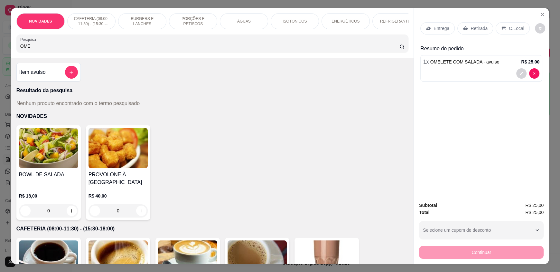
click at [55, 49] on input "OME" at bounding box center [209, 46] width 379 height 6
click at [54, 49] on input "OME" at bounding box center [209, 46] width 379 height 6
click at [30, 49] on input "OME" at bounding box center [209, 46] width 379 height 6
click at [29, 49] on input "OME" at bounding box center [209, 46] width 379 height 6
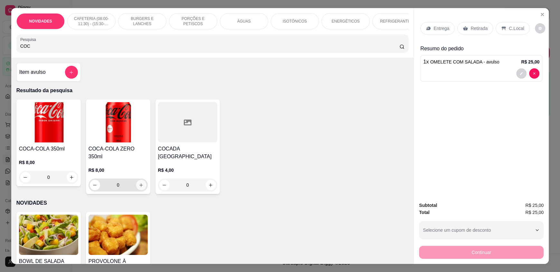
type input "COC"
click at [137, 180] on button "increase-product-quantity" at bounding box center [141, 185] width 10 height 10
type input "1"
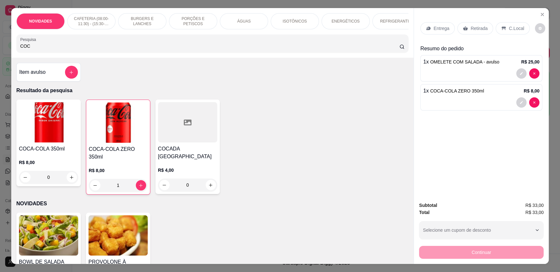
click at [226, 242] on div "BOWL DE SALADA R$ 18,00 0 PROVOLONE À [GEOGRAPHIC_DATA] R$ 40,00 0" at bounding box center [212, 259] width 392 height 94
click at [470, 27] on p "Retirada" at bounding box center [478, 28] width 17 height 6
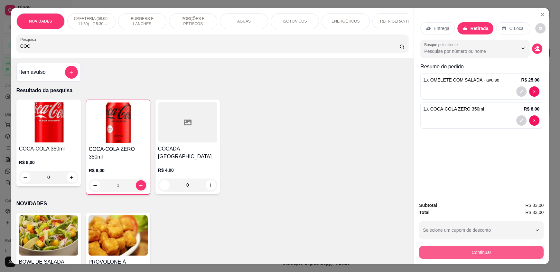
click at [458, 254] on button "Continuar" at bounding box center [481, 251] width 125 height 13
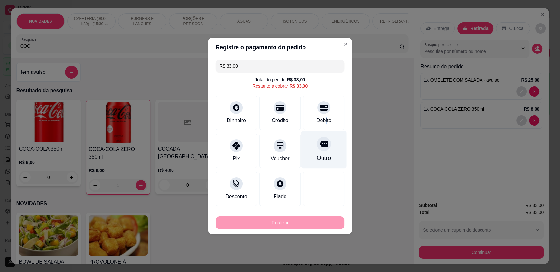
drag, startPoint x: 322, startPoint y: 119, endPoint x: 318, endPoint y: 125, distance: 7.1
click at [322, 120] on div "Débito" at bounding box center [323, 120] width 15 height 8
type input "R$ 0,00"
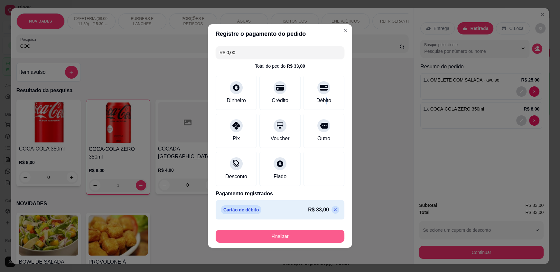
click at [272, 235] on button "Finalizar" at bounding box center [280, 235] width 129 height 13
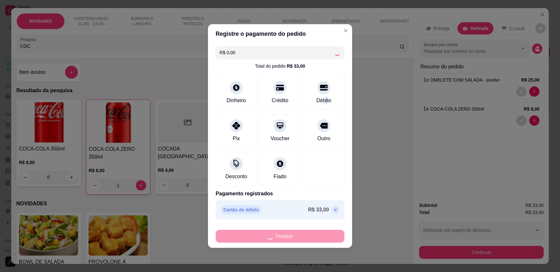
type input "0"
type input "-R$ 33,00"
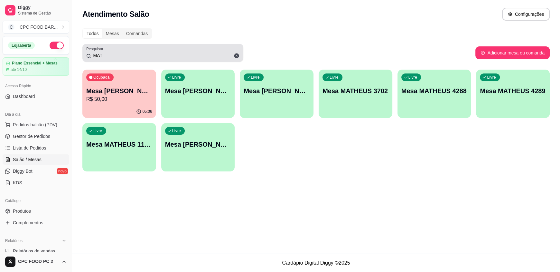
click at [138, 54] on input "MAT" at bounding box center [165, 55] width 148 height 6
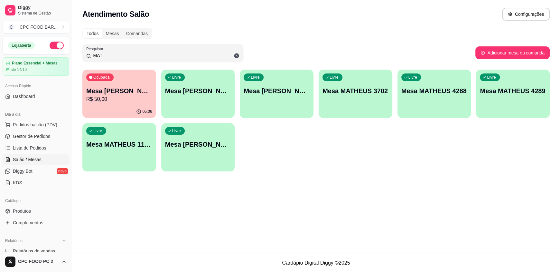
click at [138, 54] on input "MAT" at bounding box center [165, 55] width 148 height 6
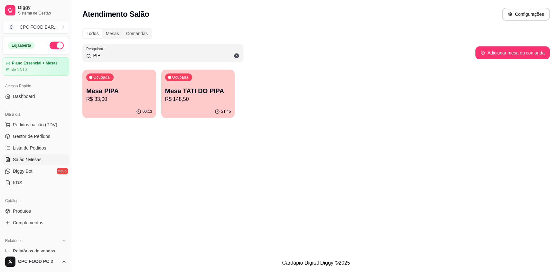
type input "PIP"
click at [191, 89] on p "Mesa TATI DO PIPA" at bounding box center [198, 91] width 64 height 9
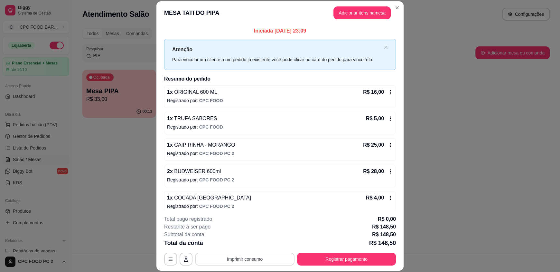
click at [232, 258] on button "Imprimir consumo" at bounding box center [244, 258] width 99 height 13
click at [249, 245] on button "IMPRESSORA" at bounding box center [244, 244] width 45 height 10
click at [334, 259] on button "Registrar pagamento" at bounding box center [346, 258] width 99 height 13
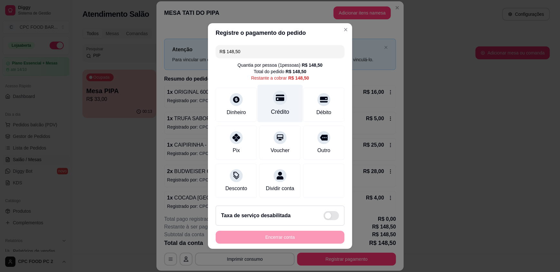
click at [283, 95] on div "Crédito" at bounding box center [279, 104] width 45 height 38
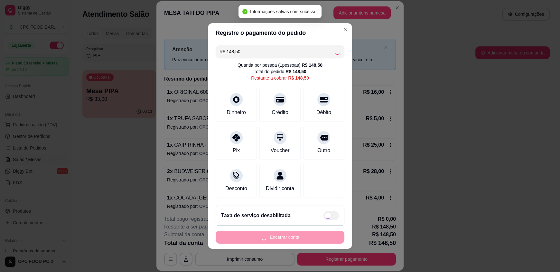
type input "R$ 0,00"
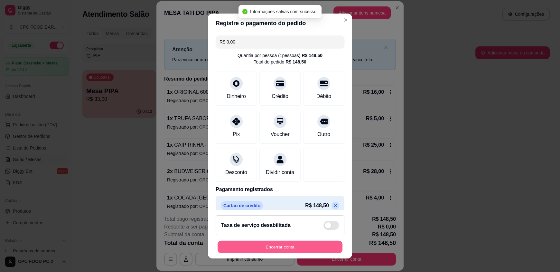
click at [283, 245] on button "Encerrar conta" at bounding box center [279, 246] width 125 height 13
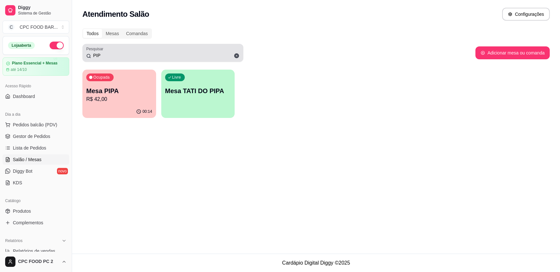
click at [131, 54] on input "PIP" at bounding box center [165, 55] width 148 height 6
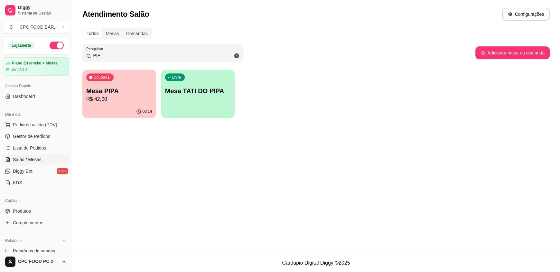
click at [130, 53] on input "PIP" at bounding box center [165, 55] width 148 height 6
drag, startPoint x: 129, startPoint y: 54, endPoint x: 115, endPoint y: 54, distance: 14.5
click at [118, 55] on input "PIP" at bounding box center [165, 55] width 148 height 6
drag, startPoint x: 114, startPoint y: 54, endPoint x: 80, endPoint y: 57, distance: 33.9
click at [81, 58] on div "Todos Mesas Comandas Pesquisar PIP Adicionar mesa ou comanda Ocupada Mesa PIPA …" at bounding box center [316, 74] width 488 height 101
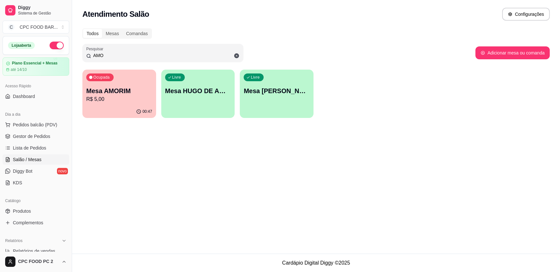
click at [89, 97] on p "R$ 5,00" at bounding box center [119, 99] width 66 height 8
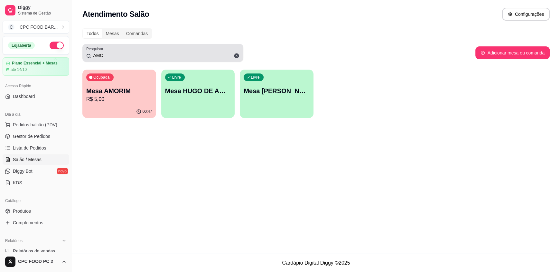
click at [137, 57] on div "AMO" at bounding box center [162, 52] width 153 height 13
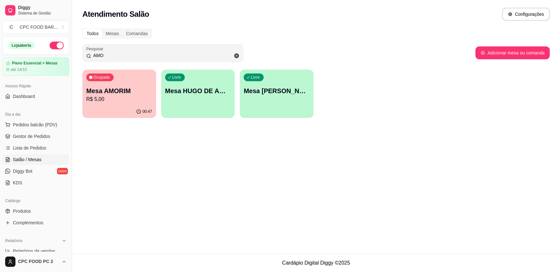
click at [136, 58] on input "AMO" at bounding box center [165, 55] width 148 height 6
click at [135, 58] on input "AMO" at bounding box center [165, 55] width 148 height 6
click at [127, 90] on p "Mesa AMORIM" at bounding box center [119, 90] width 66 height 9
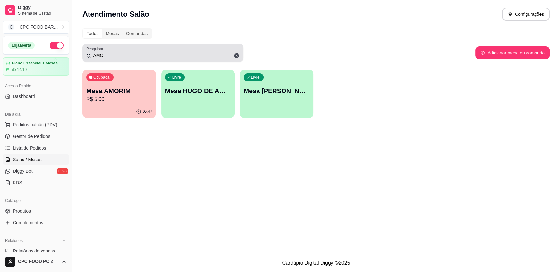
click at [115, 49] on div "AMO" at bounding box center [162, 52] width 153 height 13
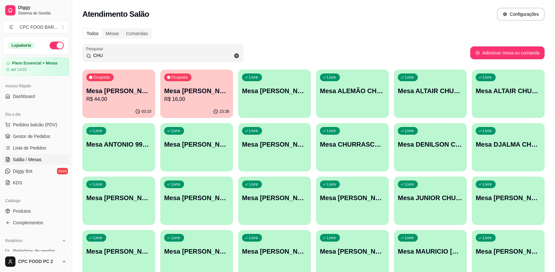
click at [190, 103] on div "Ocupada Mesa [PERSON_NAME] R$ 16,00" at bounding box center [196, 87] width 73 height 36
click at [124, 97] on p "R$ 44,00" at bounding box center [118, 99] width 65 height 8
click at [111, 56] on input "CHU" at bounding box center [165, 55] width 148 height 6
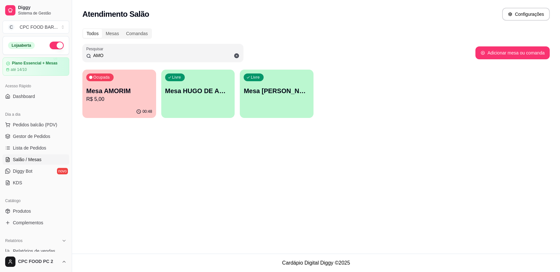
type input "AMO"
click at [134, 94] on p "Mesa AMORIM" at bounding box center [119, 90] width 66 height 9
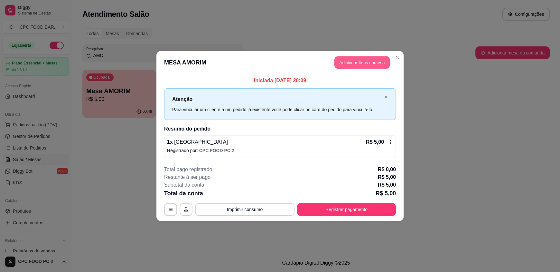
click at [352, 58] on button "Adicionar itens na mesa" at bounding box center [361, 62] width 55 height 13
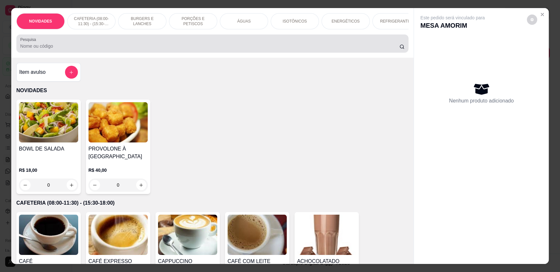
click at [93, 49] on input "Pesquisa" at bounding box center [209, 46] width 379 height 6
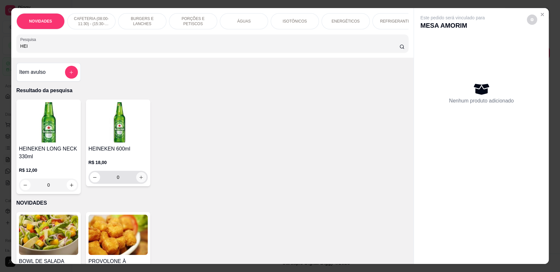
type input "HEI"
click at [139, 180] on icon "increase-product-quantity" at bounding box center [141, 177] width 5 height 5
type input "1"
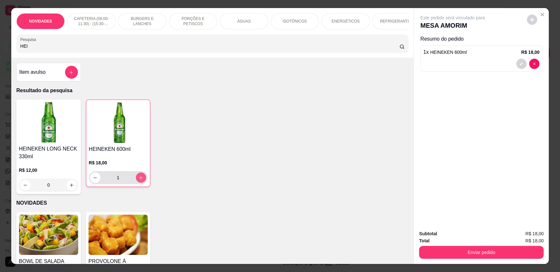
click at [138, 180] on icon "increase-product-quantity" at bounding box center [140, 177] width 5 height 5
type input "2"
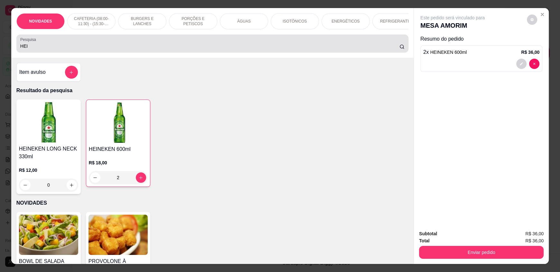
click at [32, 49] on input "HEI" at bounding box center [209, 46] width 379 height 6
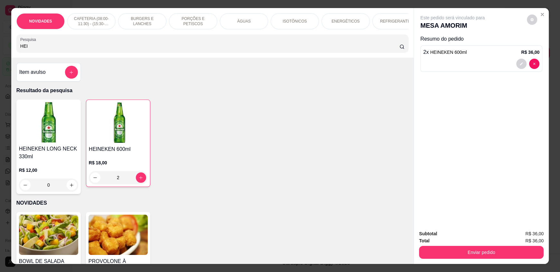
click at [31, 49] on input "HEI" at bounding box center [209, 46] width 379 height 6
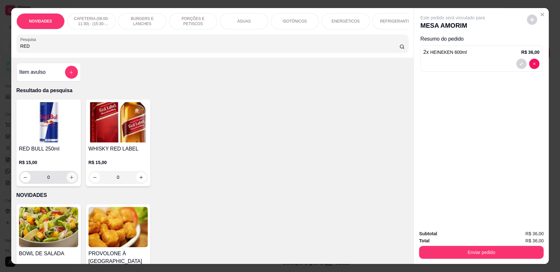
type input "RED"
click at [71, 180] on icon "increase-product-quantity" at bounding box center [71, 177] width 5 height 5
type input "1"
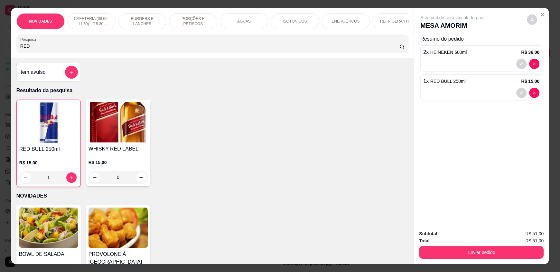
click at [26, 49] on input "RED" at bounding box center [209, 46] width 379 height 6
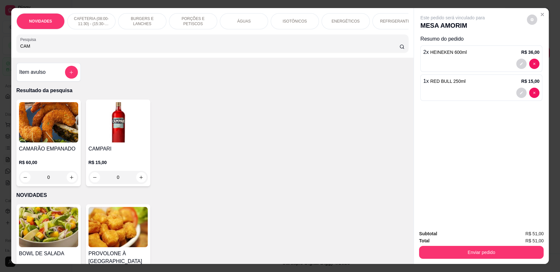
click at [145, 182] on div "CAMPARI R$ 15,00 0" at bounding box center [118, 142] width 64 height 87
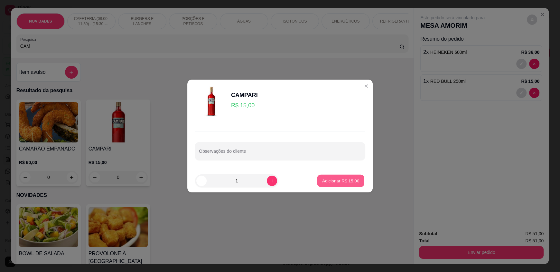
click at [323, 179] on p "Adicionar R$ 15,00" at bounding box center [340, 180] width 37 height 6
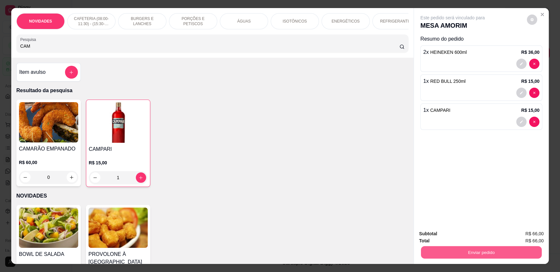
click at [492, 254] on button "Enviar pedido" at bounding box center [481, 251] width 121 height 13
click at [522, 234] on button "Enviar pedido" at bounding box center [526, 236] width 35 height 12
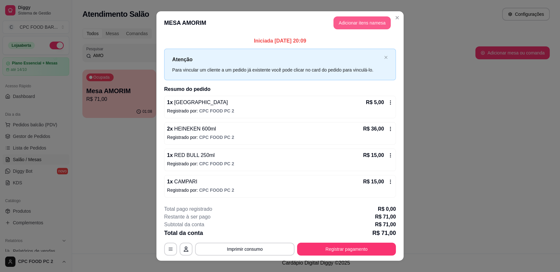
click at [339, 23] on button "Adicionar itens na mesa" at bounding box center [361, 22] width 57 height 13
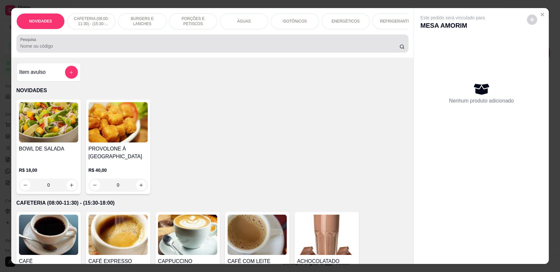
click at [198, 49] on input "Pesquisa" at bounding box center [209, 46] width 379 height 6
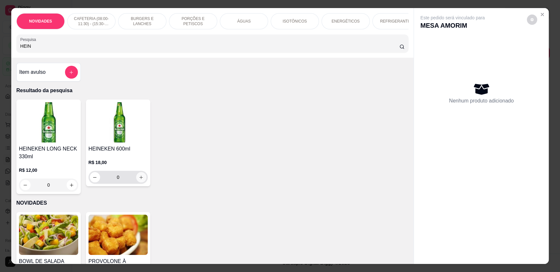
click at [140, 179] on icon "increase-product-quantity" at bounding box center [142, 177] width 4 height 4
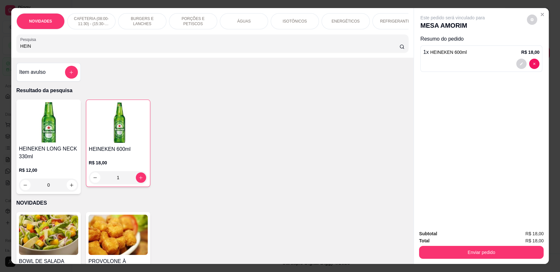
drag, startPoint x: 68, startPoint y: 49, endPoint x: 0, endPoint y: 42, distance: 68.6
click at [0, 44] on div "NOVIDADES CAFETERIA (08:00-11:30) - (15:30-18:00) BURGERS E LANCHES PORÇÕES E P…" at bounding box center [280, 136] width 560 height 272
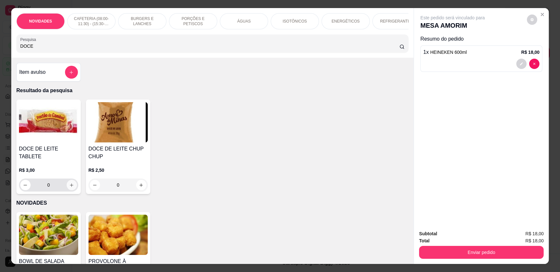
click at [69, 182] on icon "increase-product-quantity" at bounding box center [71, 184] width 5 height 5
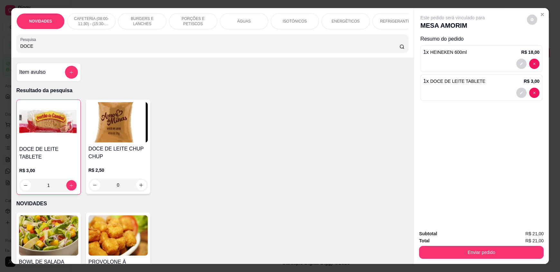
drag, startPoint x: 53, startPoint y: 52, endPoint x: 0, endPoint y: 50, distance: 53.4
click at [0, 51] on div "NOVIDADES CAFETERIA (08:00-11:30) - (15:30-18:00) BURGERS E LANCHES PORÇÕES E P…" at bounding box center [280, 136] width 560 height 272
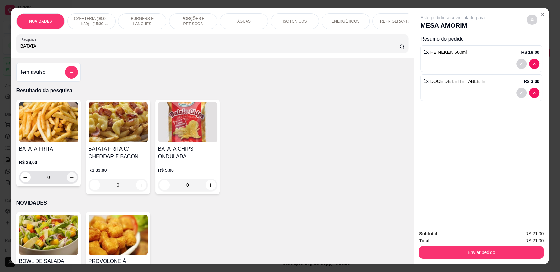
click at [67, 182] on button "increase-product-quantity" at bounding box center [72, 177] width 10 height 10
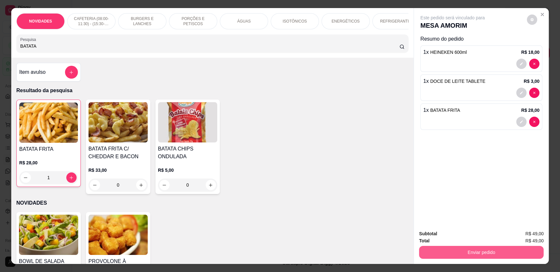
click at [439, 251] on button "Enviar pedido" at bounding box center [481, 251] width 125 height 13
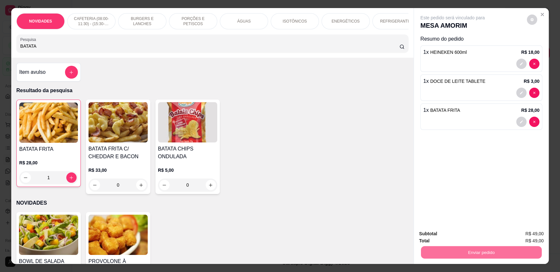
click at [534, 234] on button "Enviar pedido" at bounding box center [526, 236] width 35 height 12
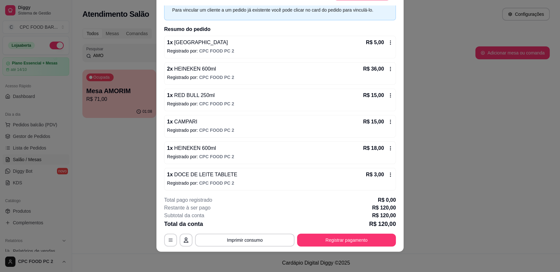
scroll to position [58, 0]
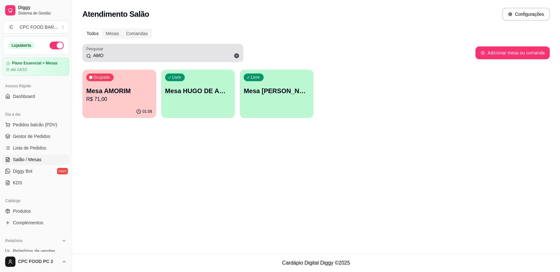
click at [235, 55] on icon at bounding box center [236, 55] width 5 height 5
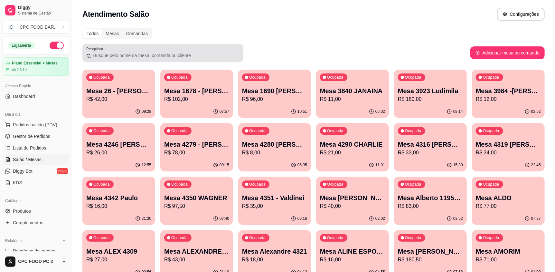
click at [196, 50] on div at bounding box center [162, 52] width 153 height 13
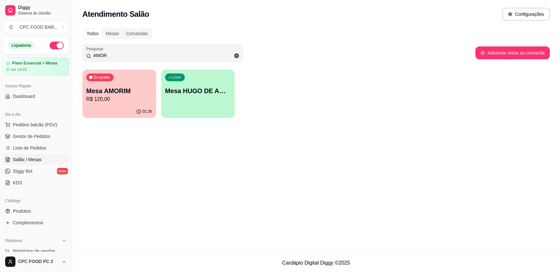
click at [133, 100] on p "R$ 120,00" at bounding box center [119, 99] width 66 height 8
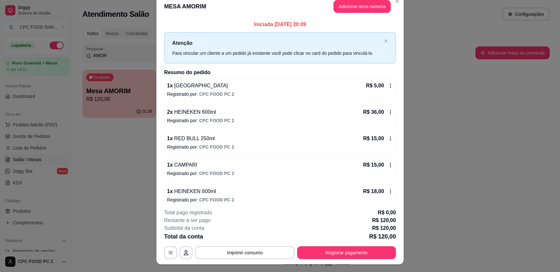
scroll to position [0, 0]
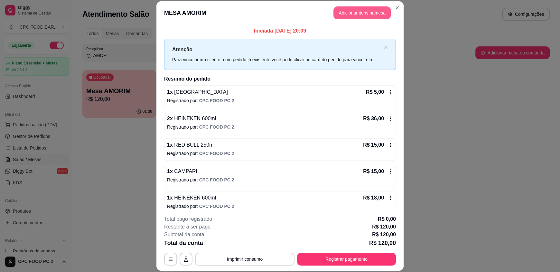
click at [353, 15] on button "Adicionar itens na mesa" at bounding box center [361, 12] width 57 height 13
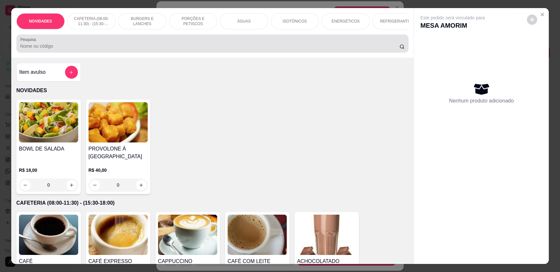
click at [282, 47] on div at bounding box center [212, 43] width 384 height 13
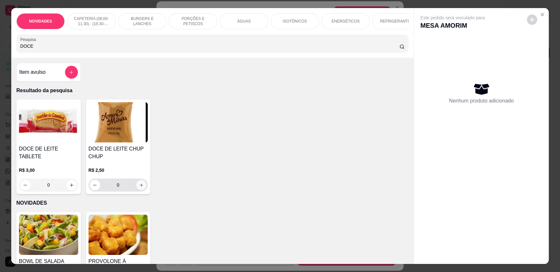
click at [143, 190] on button "increase-product-quantity" at bounding box center [141, 185] width 10 height 10
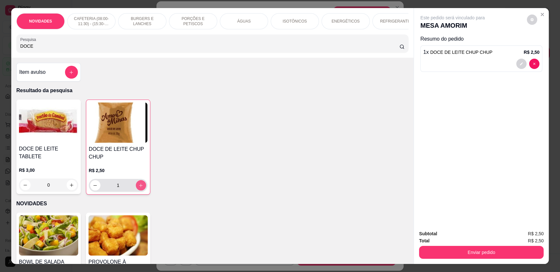
click at [143, 190] on button "increase-product-quantity" at bounding box center [141, 185] width 10 height 10
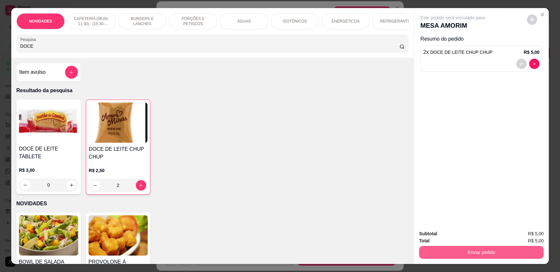
click at [478, 253] on button "Enviar pedido" at bounding box center [481, 251] width 125 height 13
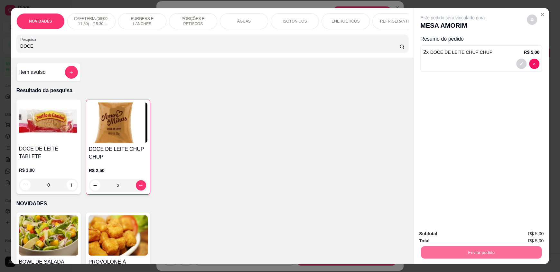
click at [528, 236] on button "Enviar pedido" at bounding box center [526, 236] width 36 height 12
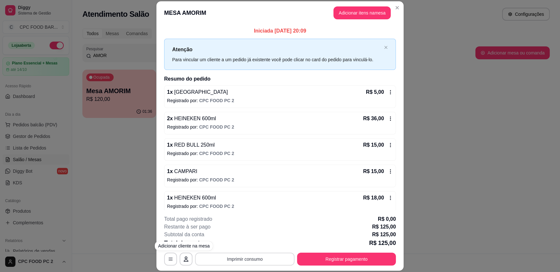
click at [257, 263] on button "Imprimir consumo" at bounding box center [244, 258] width 99 height 13
click at [246, 245] on button "IMPRESSORA" at bounding box center [244, 244] width 47 height 10
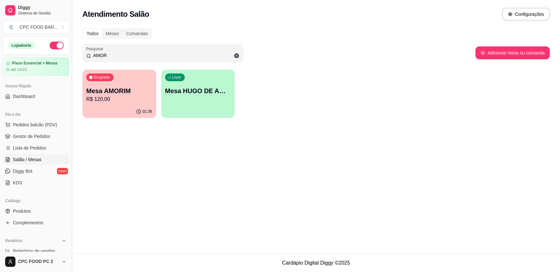
drag, startPoint x: 111, startPoint y: 54, endPoint x: 74, endPoint y: 51, distance: 37.5
click at [77, 54] on div "Todos Mesas Comandas Pesquisar AMOR Adicionar mesa ou comanda Ocupada Mesa AMOR…" at bounding box center [316, 74] width 488 height 101
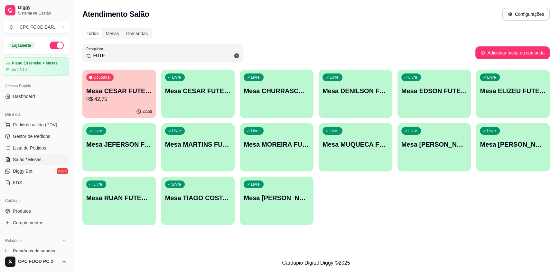
drag, startPoint x: 102, startPoint y: 53, endPoint x: 73, endPoint y: 43, distance: 30.6
click at [81, 52] on div "Todos Mesas Comandas Pesquisar FUTE Adicionar mesa ou comanda Ocupada Mesa CESA…" at bounding box center [316, 128] width 488 height 208
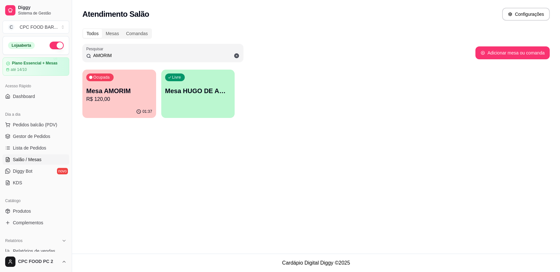
click at [101, 100] on p "R$ 120,00" at bounding box center [119, 99] width 66 height 8
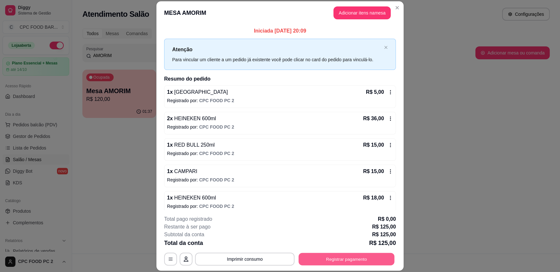
click at [338, 258] on button "Registrar pagamento" at bounding box center [347, 258] width 96 height 13
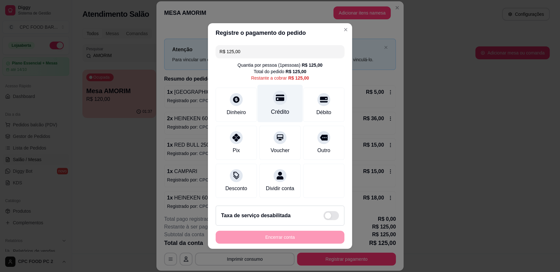
click at [271, 107] on div "Crédito" at bounding box center [280, 111] width 18 height 8
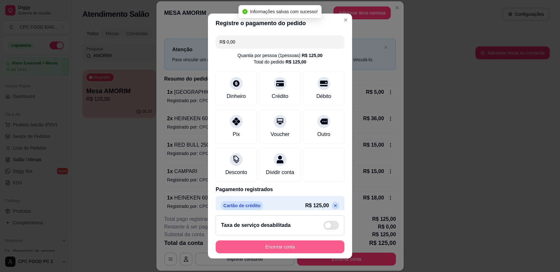
click at [309, 244] on button "Encerrar conta" at bounding box center [280, 246] width 129 height 13
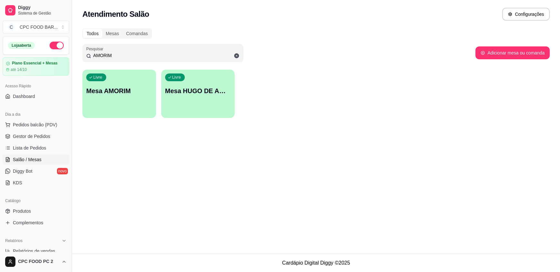
drag, startPoint x: 131, startPoint y: 57, endPoint x: 84, endPoint y: 58, distance: 47.0
click at [84, 58] on div "Pesquisar AMORIM" at bounding box center [162, 53] width 161 height 18
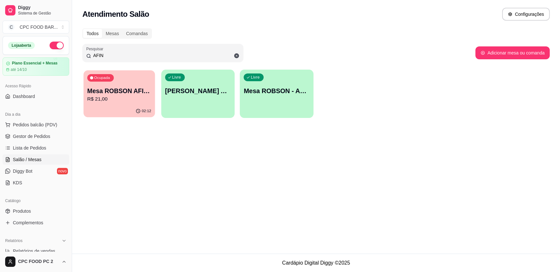
click at [129, 107] on div "02:12" at bounding box center [118, 111] width 71 height 12
